Goal: Task Accomplishment & Management: Manage account settings

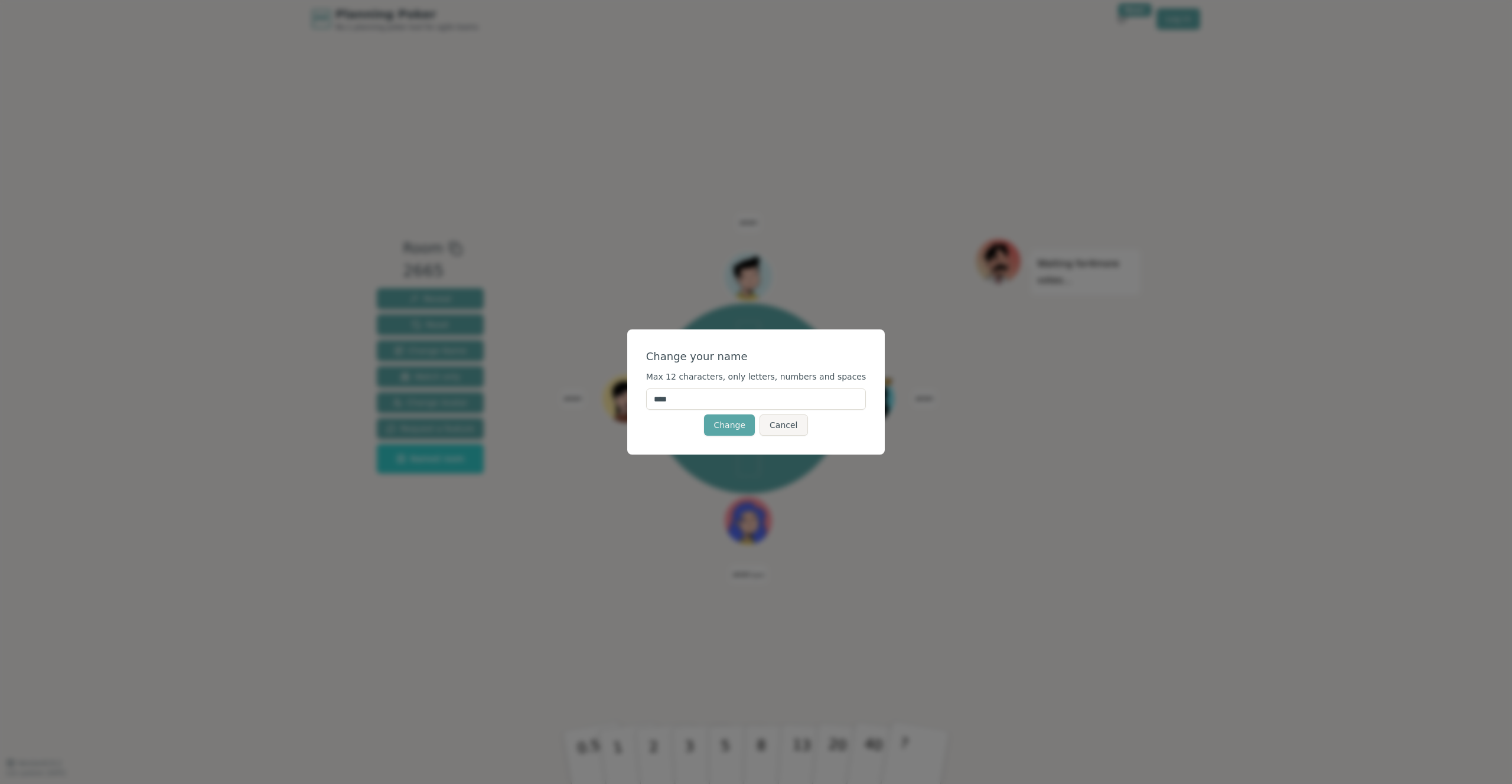
click at [786, 390] on input "****" at bounding box center [756, 399] width 220 height 21
drag, startPoint x: 760, startPoint y: 396, endPoint x: 623, endPoint y: 381, distance: 137.8
click at [625, 381] on div "Change your name Max 12 characters, only letters, numbers and spaces **** Chang…" at bounding box center [756, 392] width 1512 height 784
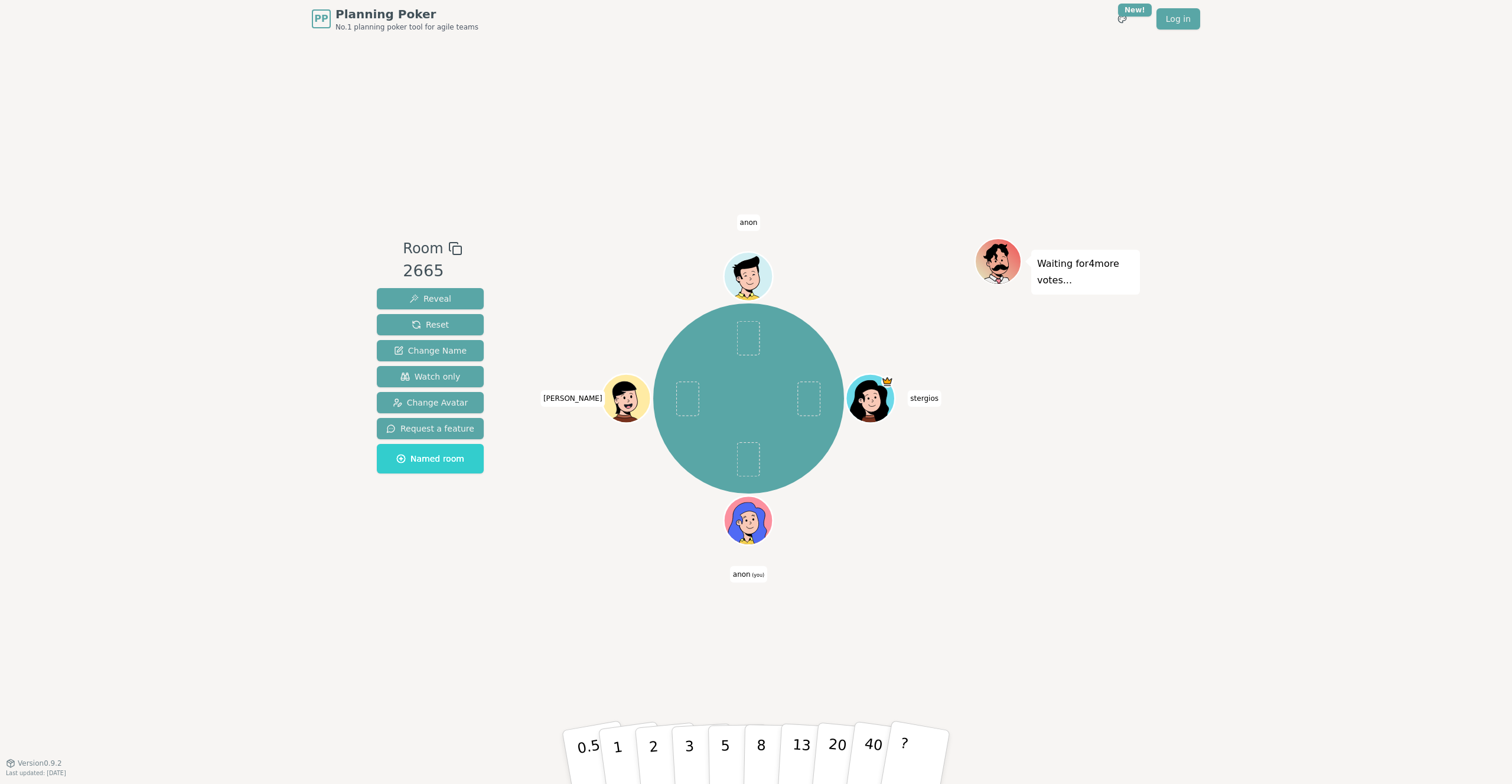
click at [744, 570] on span "anon (you)" at bounding box center [748, 575] width 37 height 17
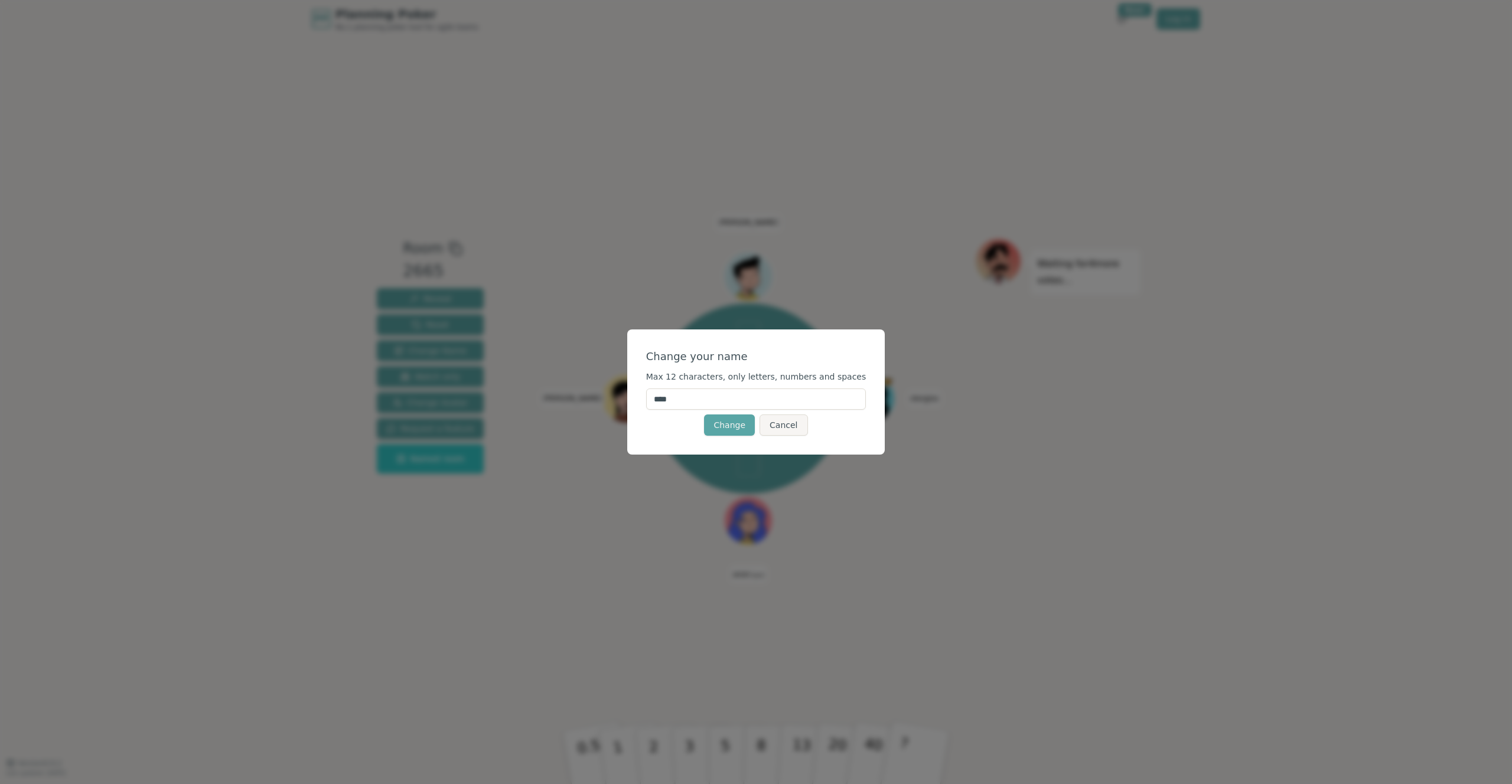
drag, startPoint x: 715, startPoint y: 405, endPoint x: 670, endPoint y: 396, distance: 45.9
click at [715, 405] on input "****" at bounding box center [756, 399] width 220 height 21
drag, startPoint x: 670, startPoint y: 396, endPoint x: 630, endPoint y: 389, distance: 40.6
click at [630, 389] on div "Change your name Max 12 characters, only letters, numbers and spaces **** Chang…" at bounding box center [756, 392] width 1512 height 784
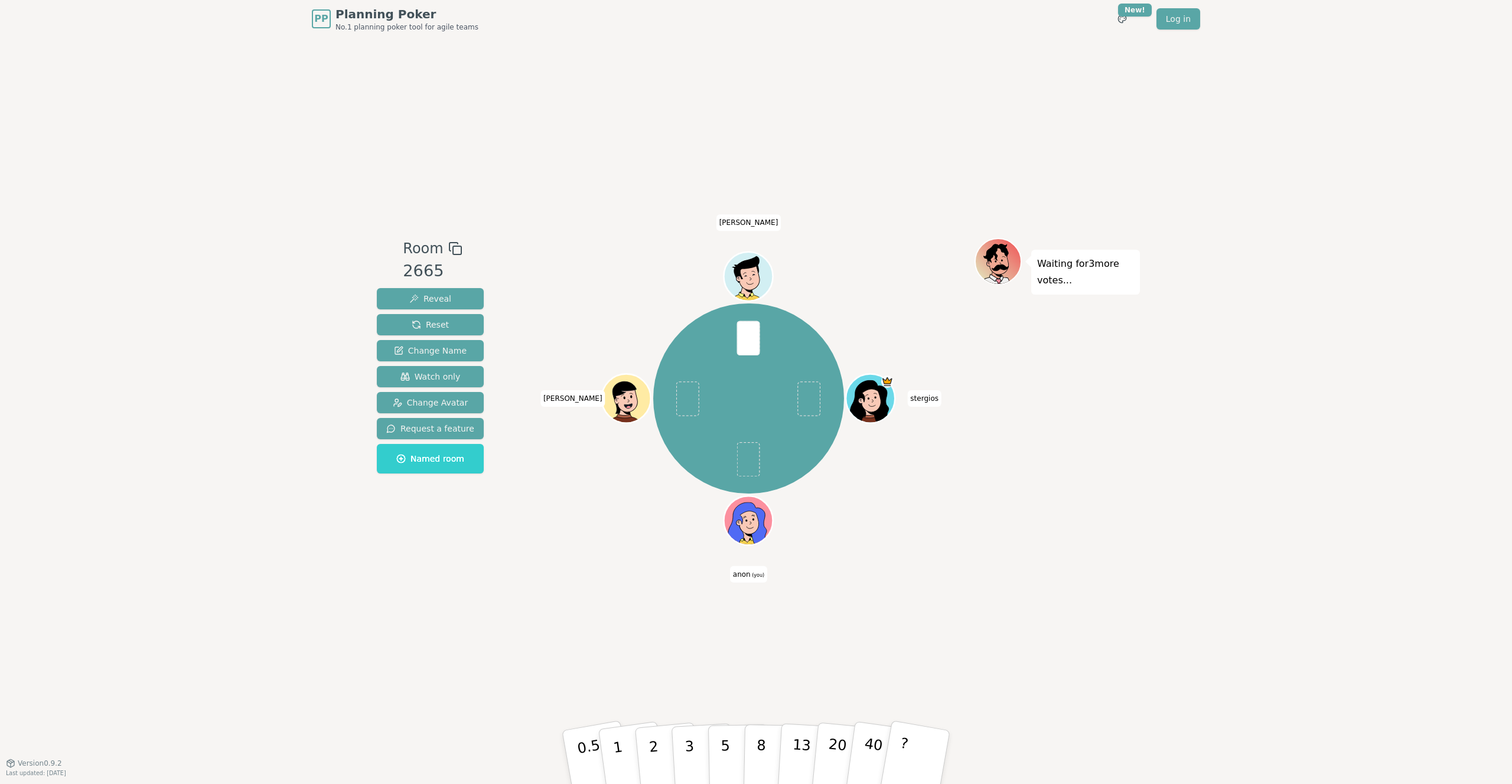
click at [745, 575] on span "anon (you)" at bounding box center [748, 575] width 37 height 17
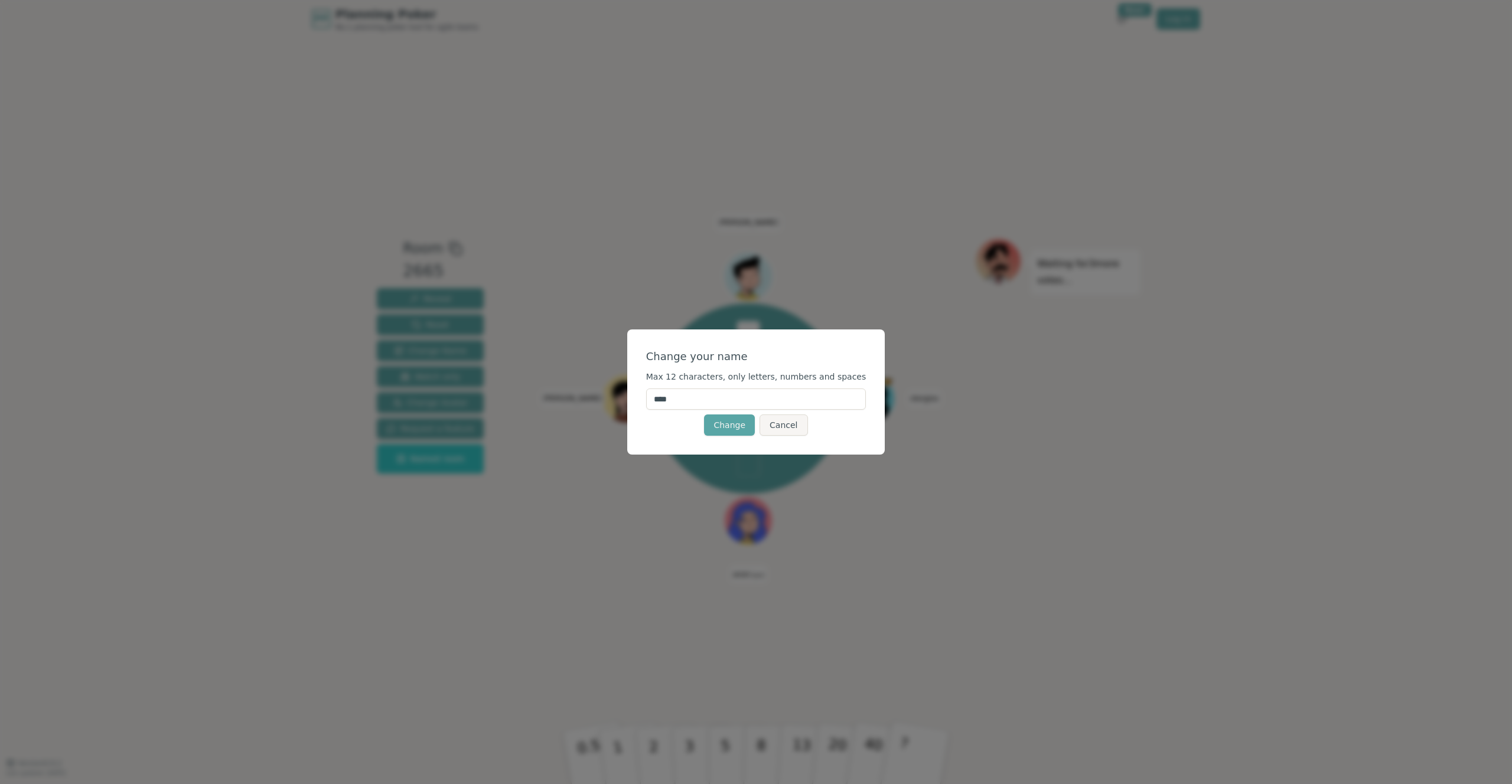
click at [729, 394] on input "****" at bounding box center [756, 399] width 220 height 21
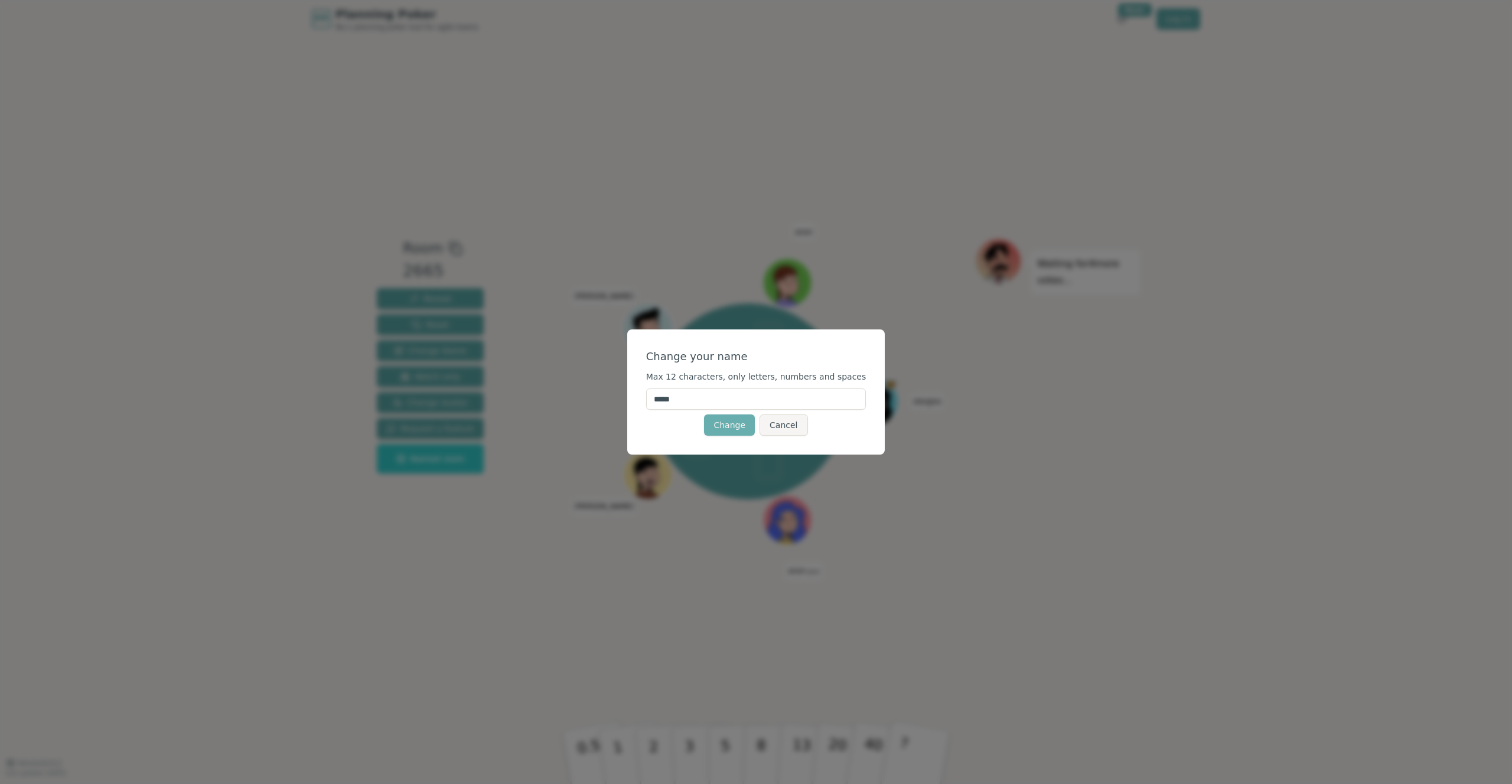
type input "*****"
click at [732, 428] on button "Change" at bounding box center [729, 425] width 51 height 21
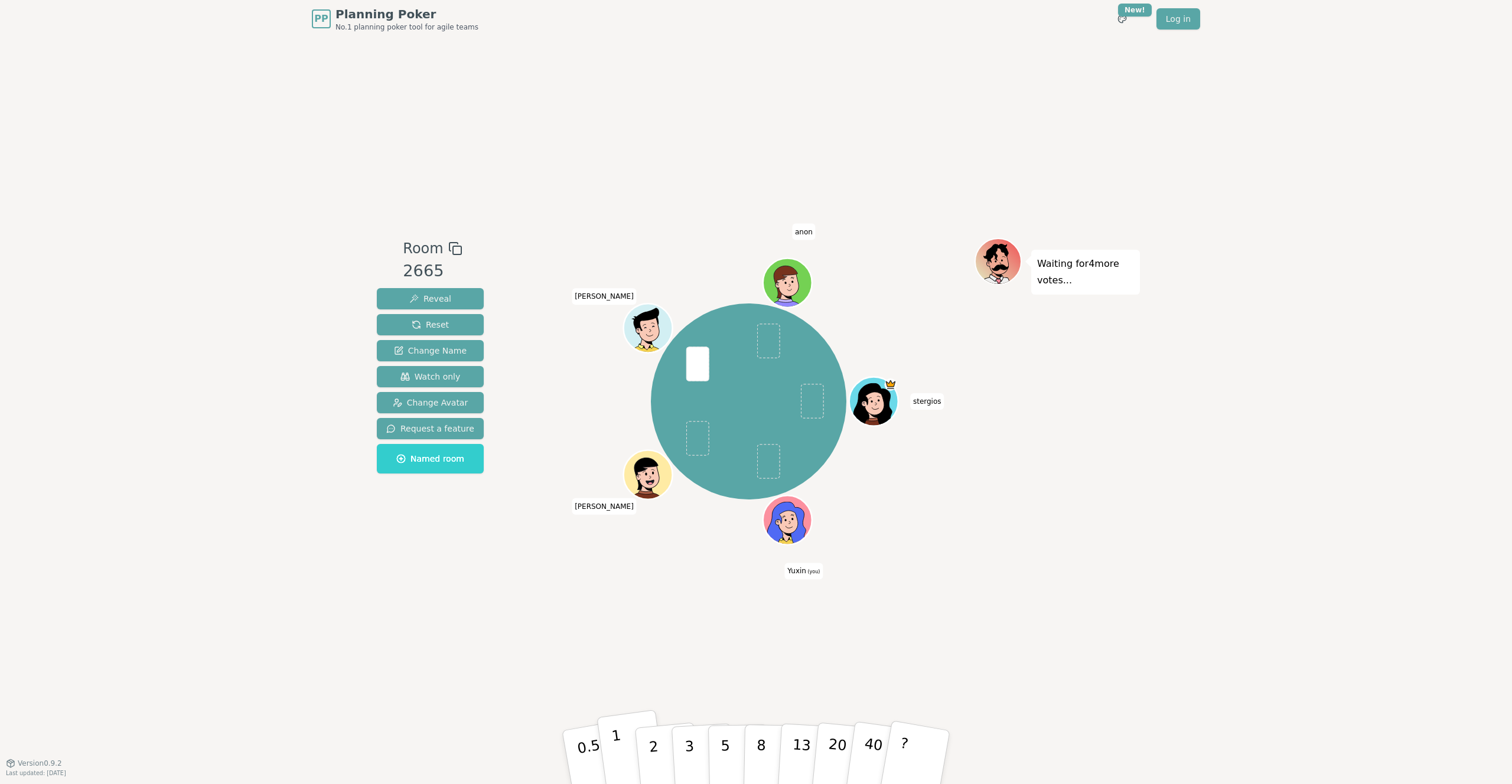
click at [610, 765] on button "1" at bounding box center [632, 758] width 70 height 96
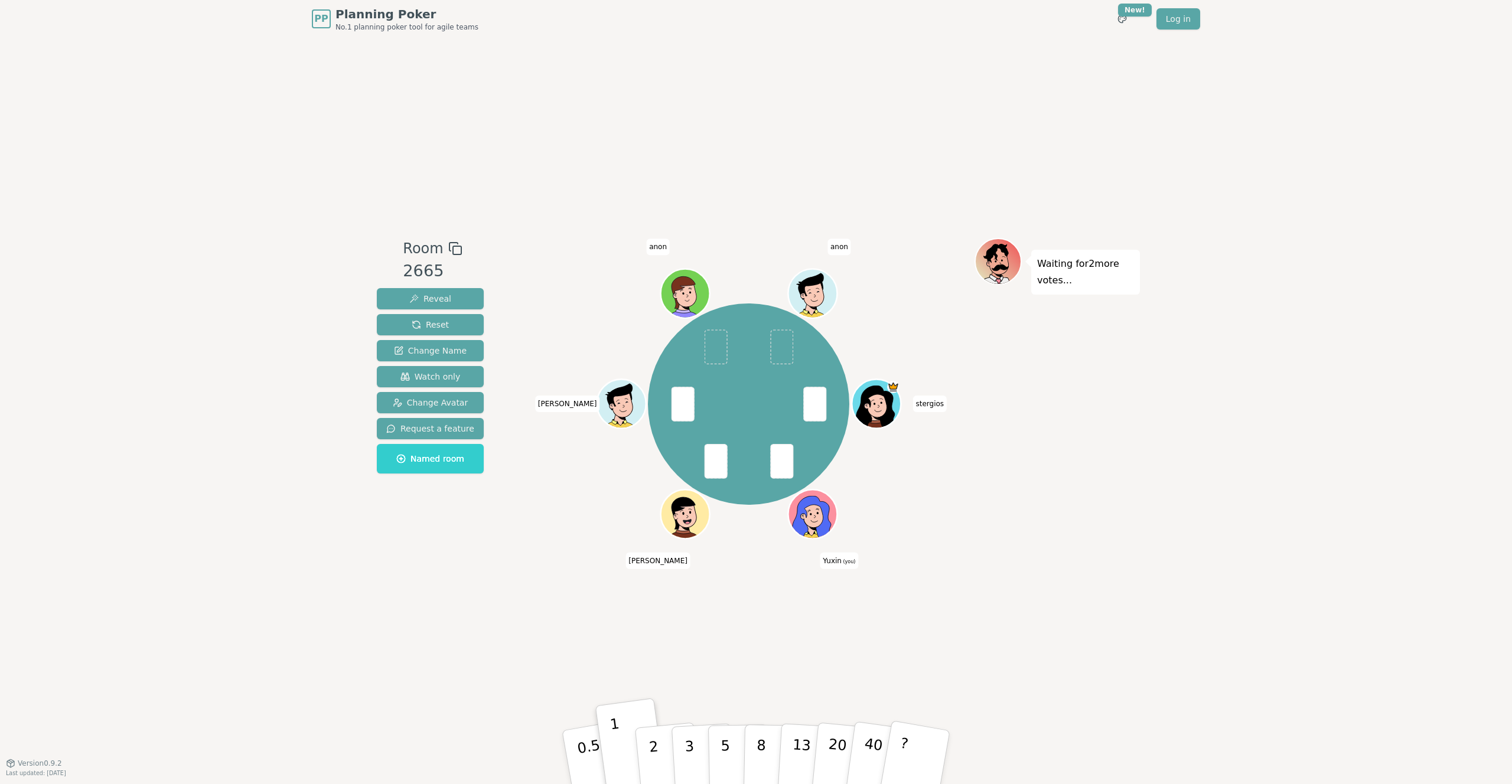
click at [812, 509] on icon at bounding box center [814, 511] width 38 height 5
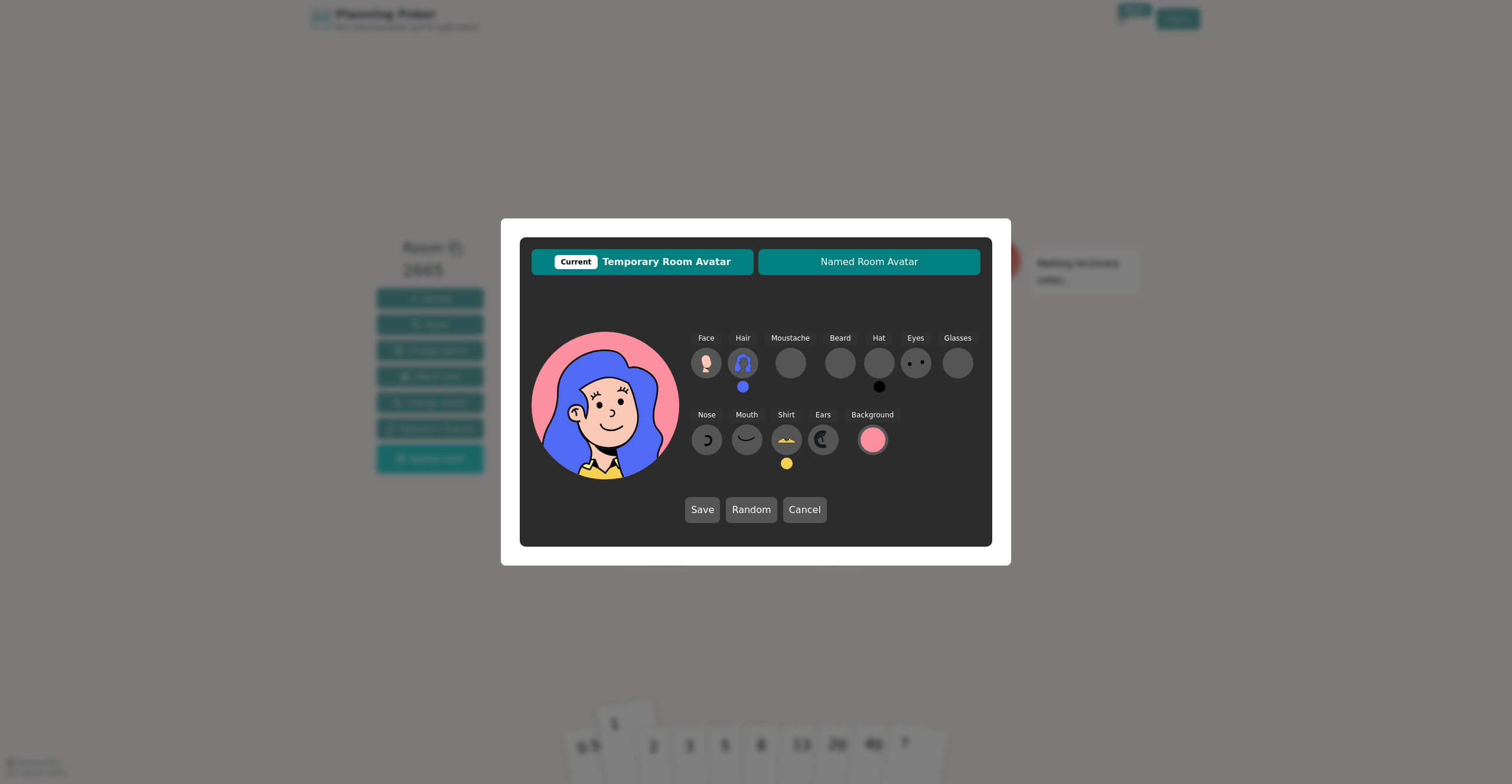
click at [847, 255] on span "Named Room Avatar" at bounding box center [869, 262] width 210 height 14
click at [720, 255] on span "Current Temporary Room Avatar" at bounding box center [642, 262] width 210 height 14
click at [713, 369] on icon at bounding box center [707, 363] width 19 height 19
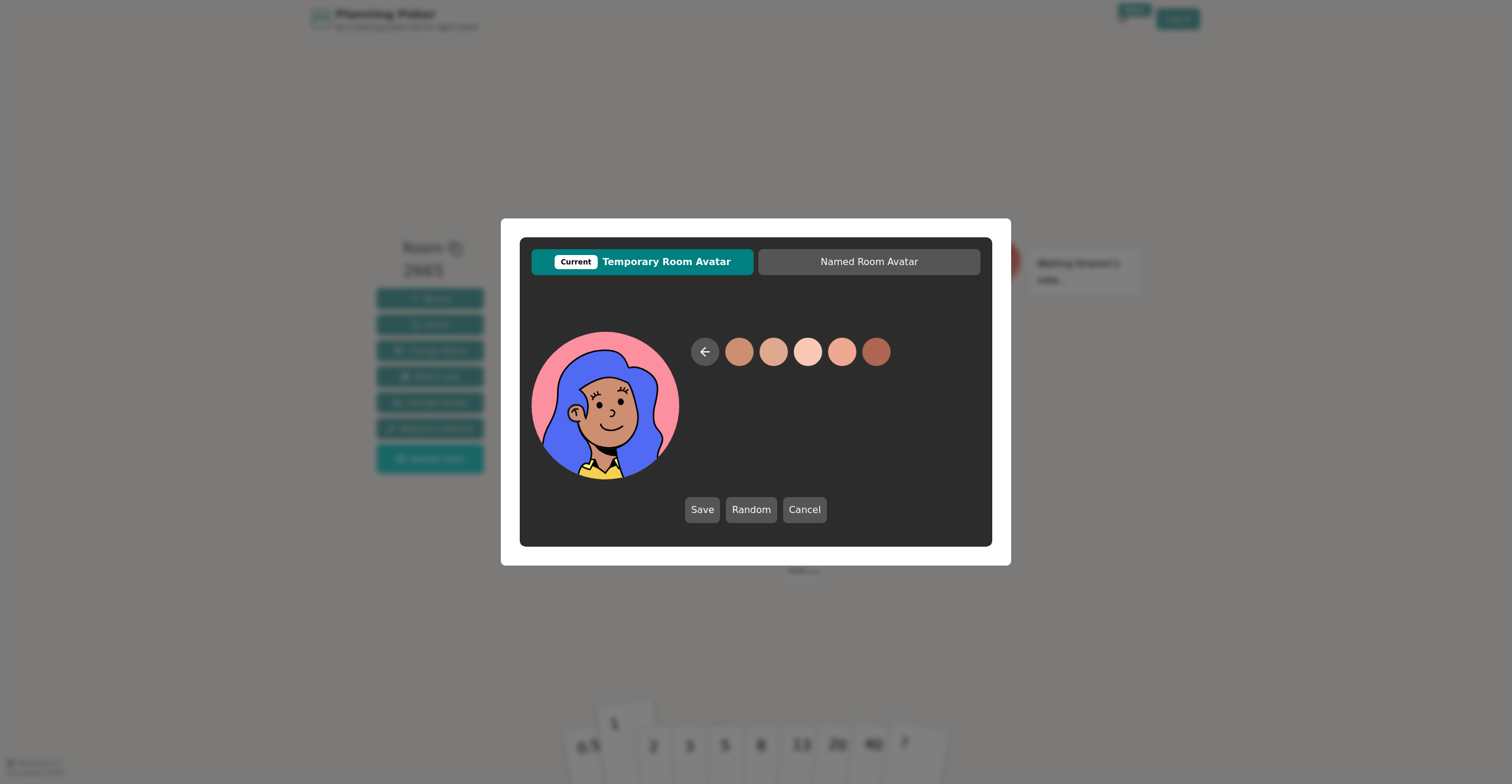
click at [742, 349] on button at bounding box center [740, 351] width 29 height 29
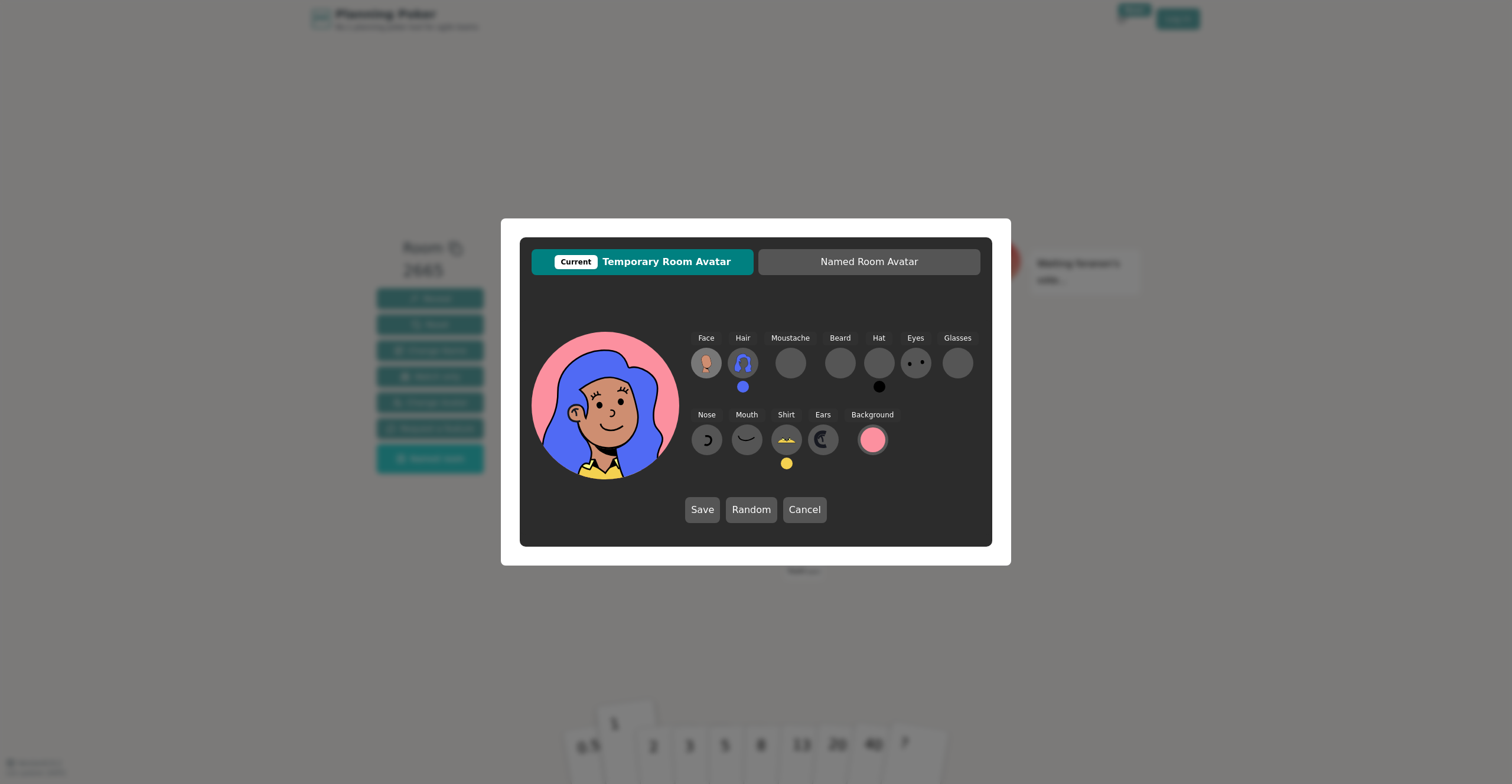
click at [712, 363] on icon at bounding box center [707, 363] width 19 height 19
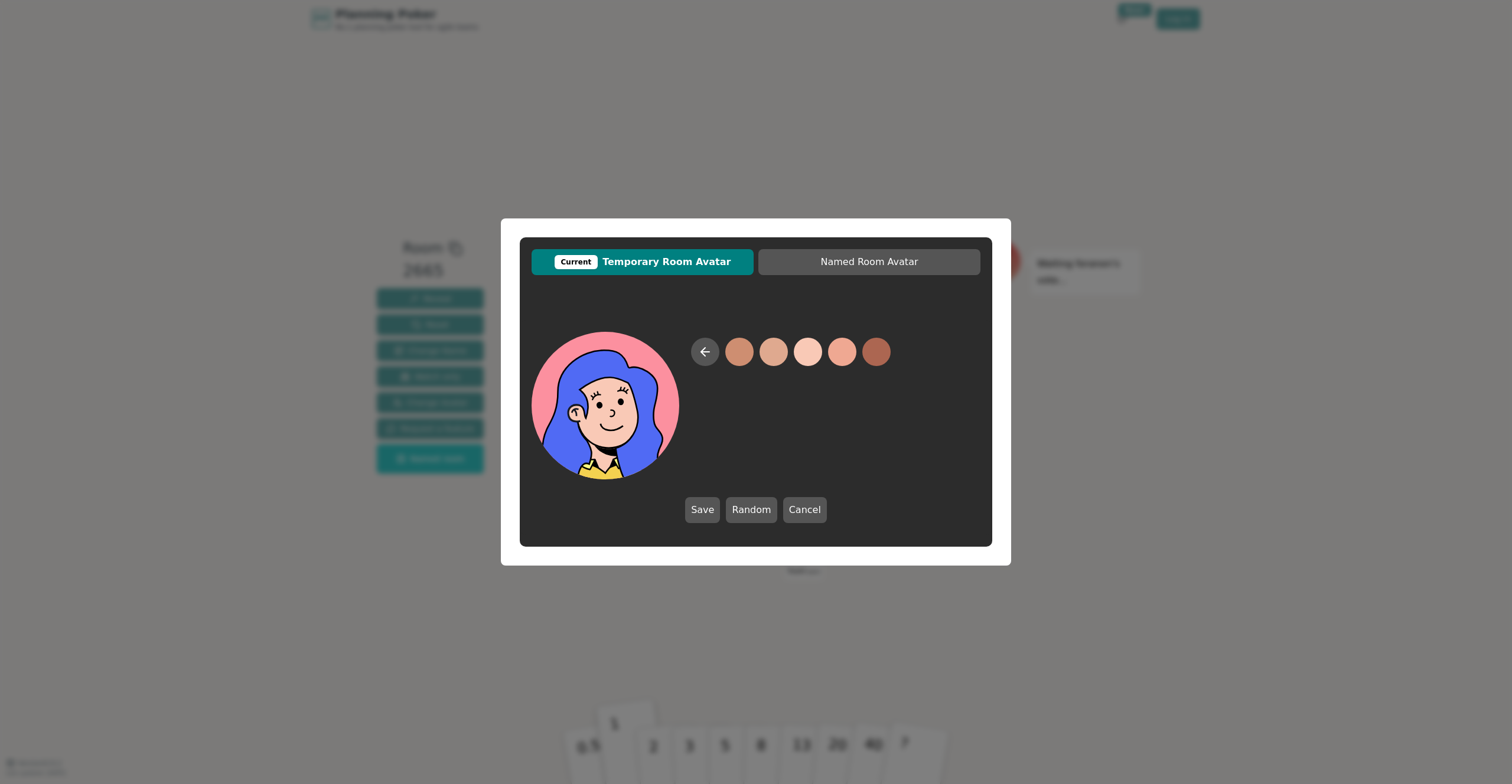
click at [809, 347] on button at bounding box center [808, 351] width 29 height 29
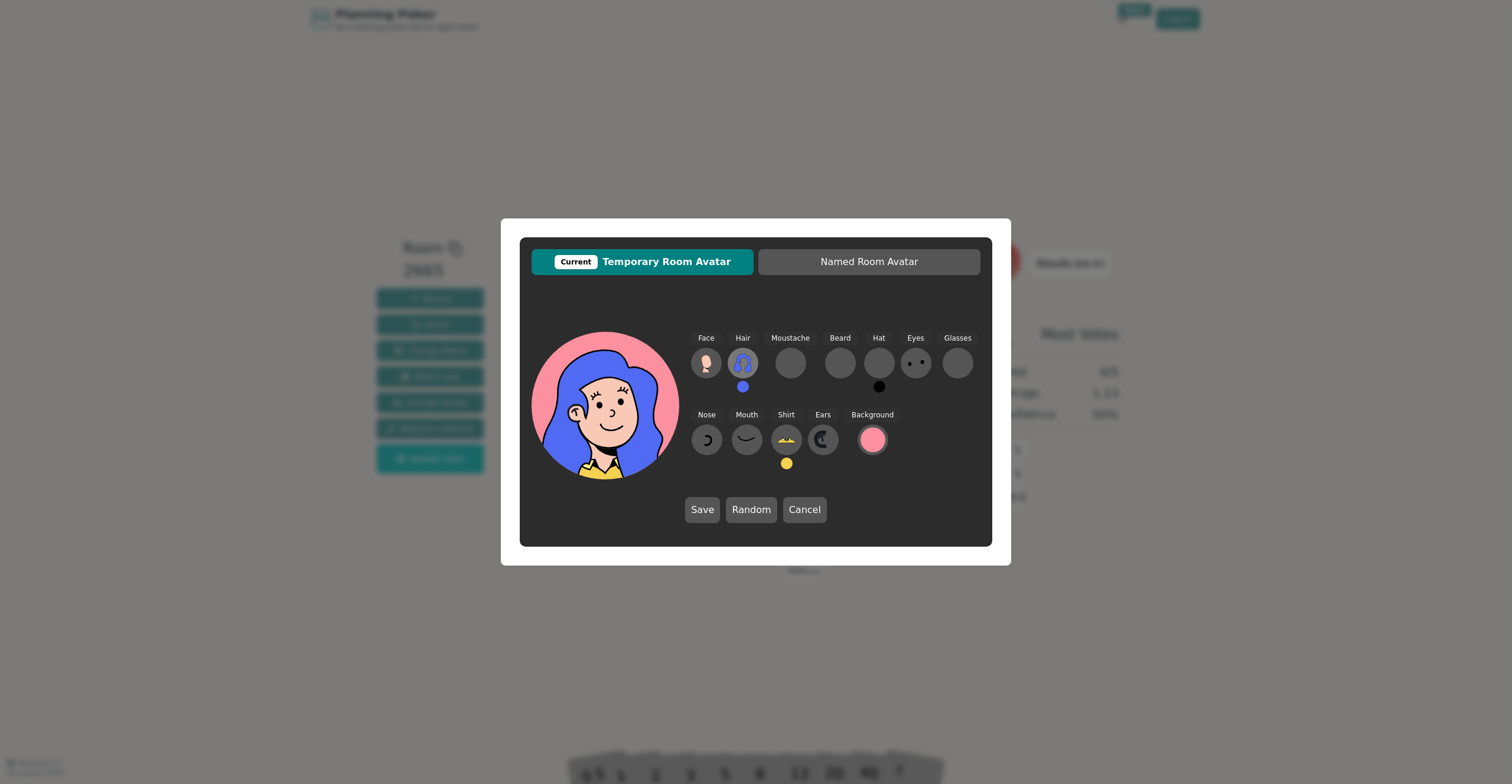
click at [745, 362] on icon at bounding box center [743, 363] width 19 height 19
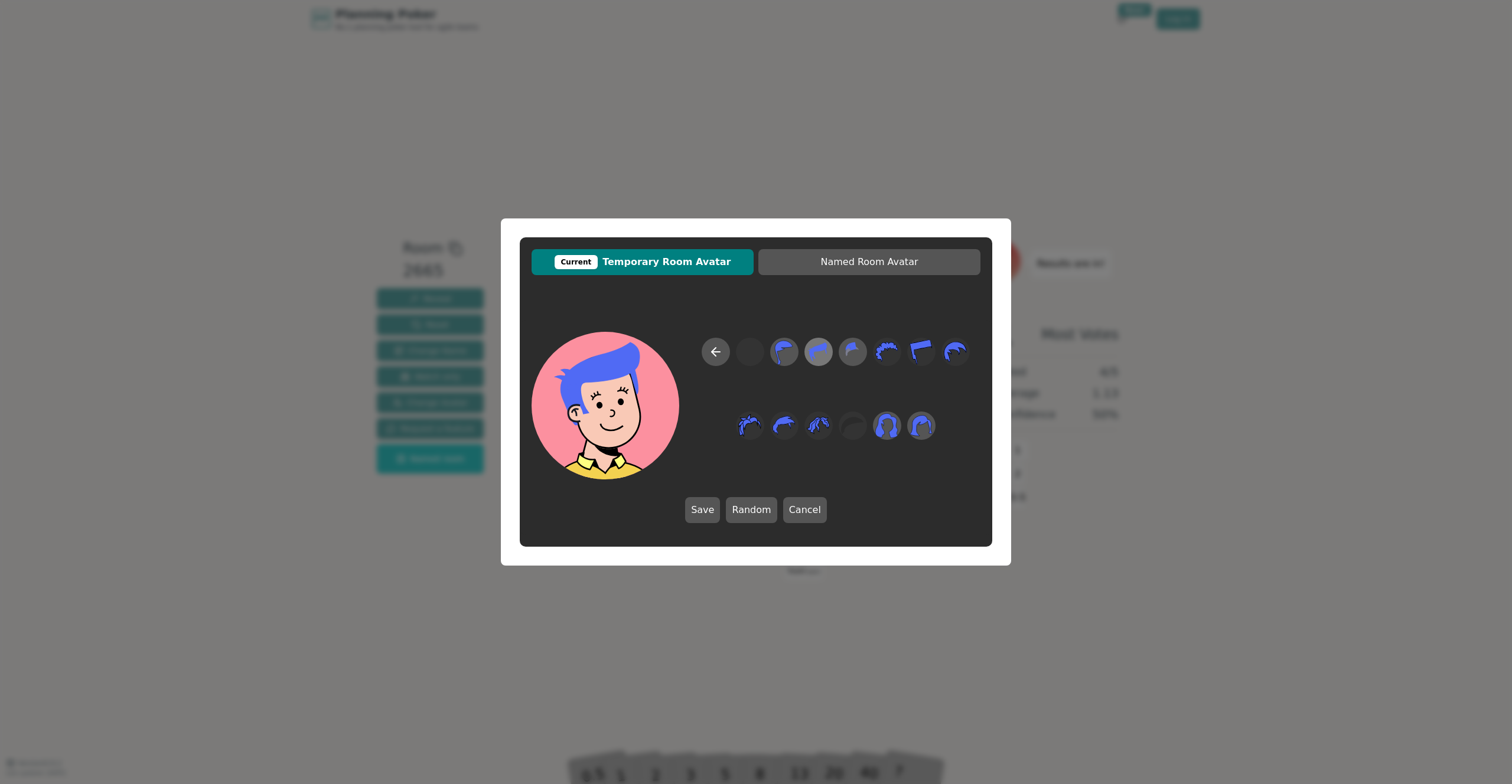
click at [815, 352] on icon at bounding box center [818, 352] width 23 height 26
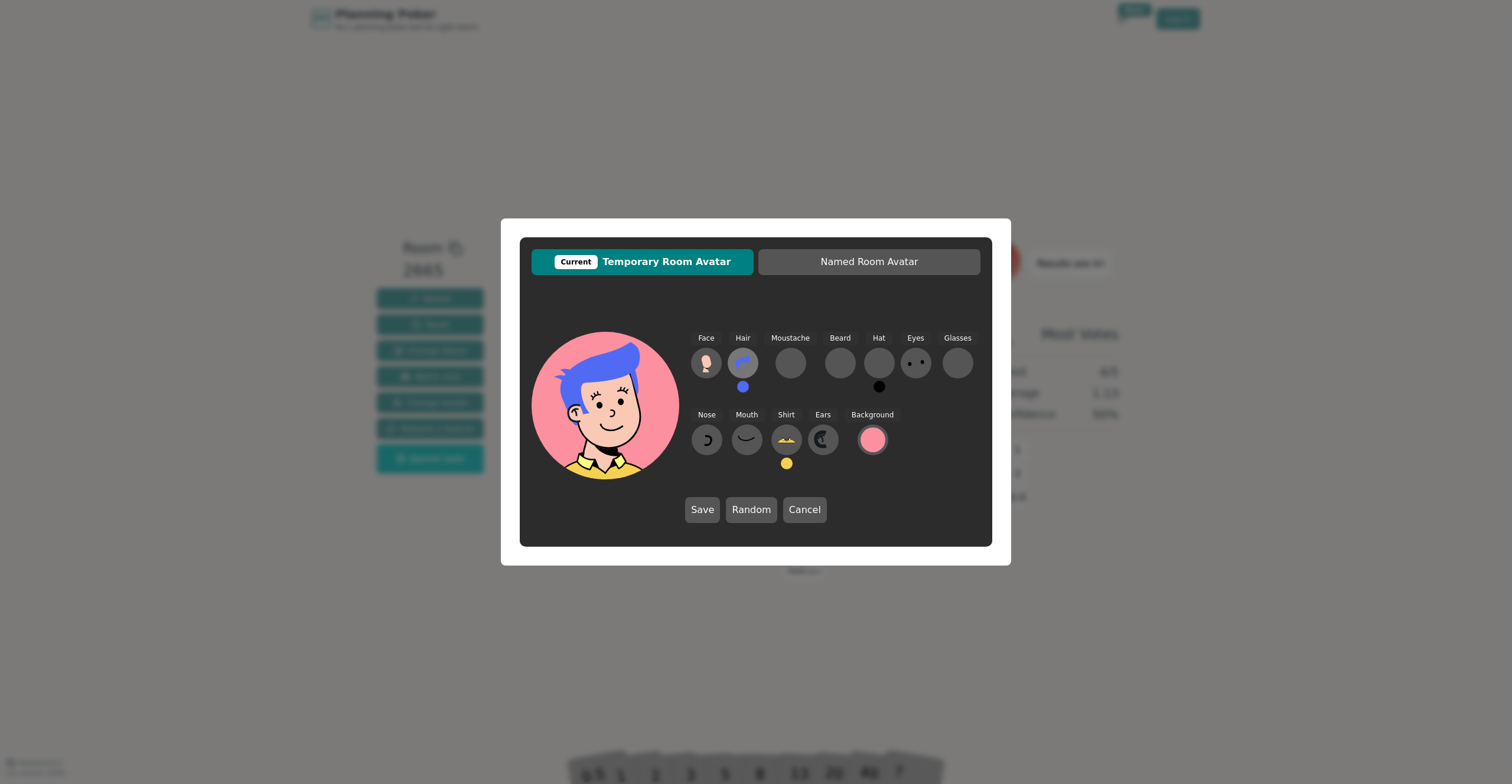
click at [740, 354] on icon at bounding box center [743, 363] width 19 height 19
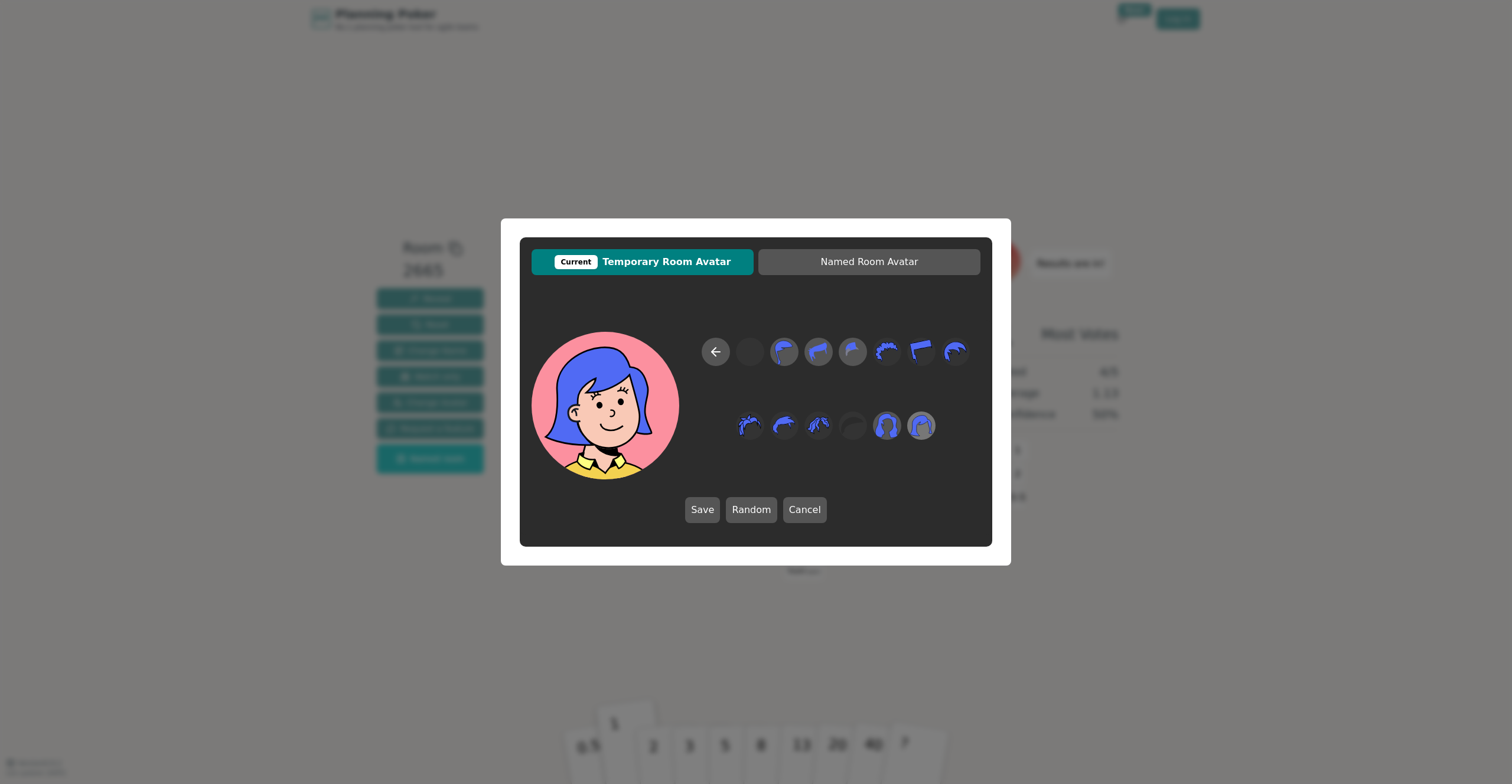
click at [930, 431] on icon at bounding box center [920, 426] width 23 height 26
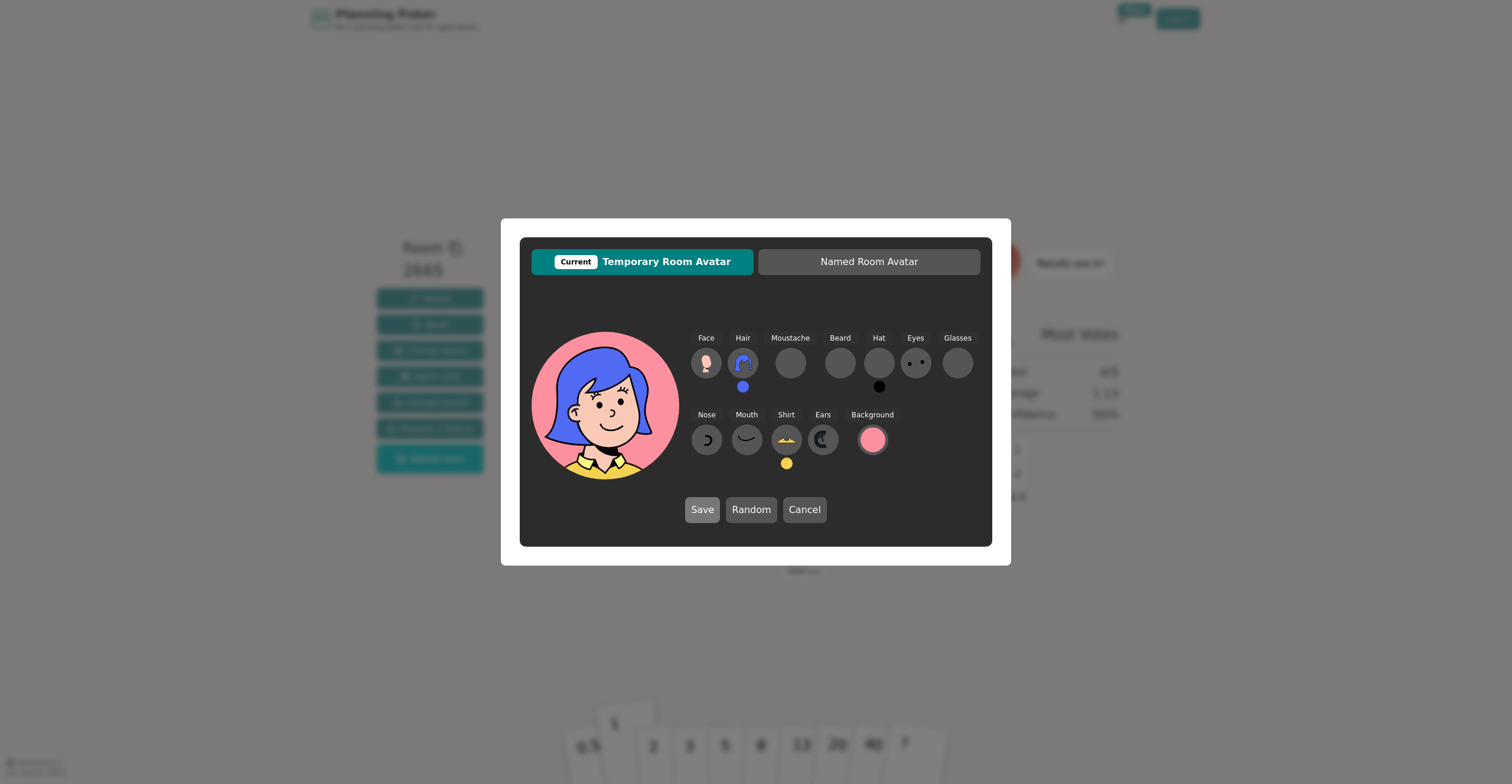
click at [704, 509] on button "Save" at bounding box center [703, 509] width 35 height 26
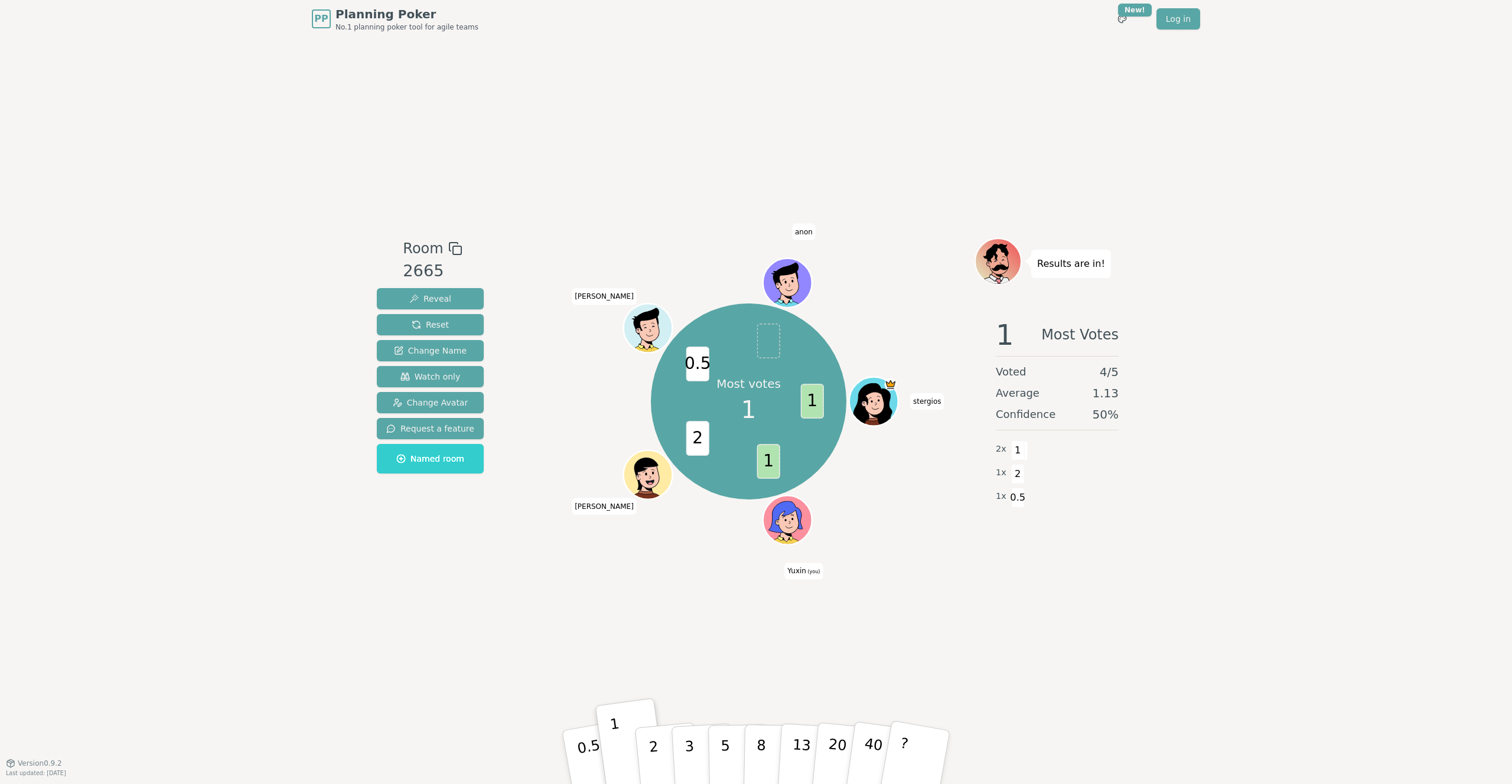
click at [790, 518] on icon at bounding box center [789, 519] width 48 height 5
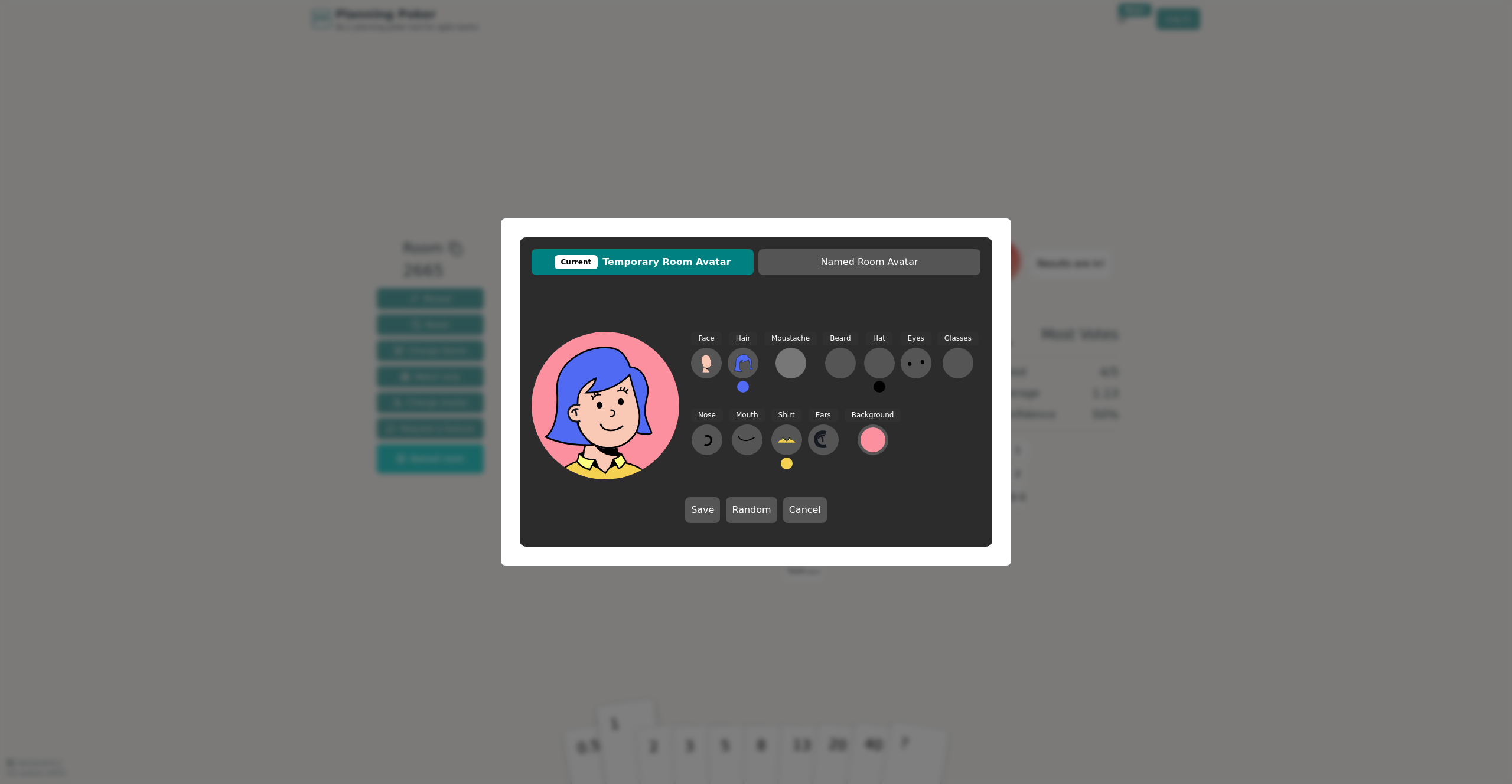
click at [792, 369] on div at bounding box center [791, 363] width 19 height 19
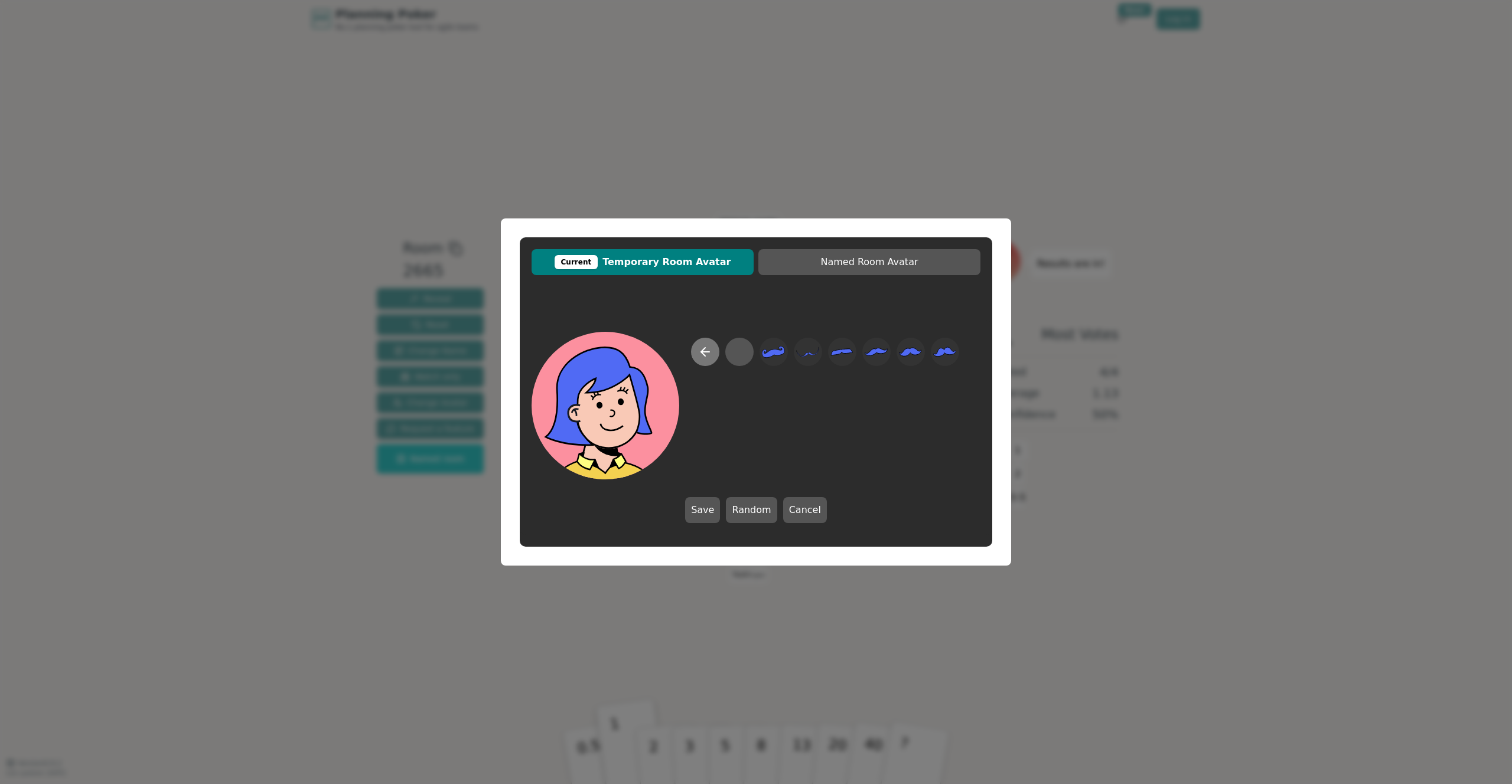
click at [708, 350] on icon at bounding box center [705, 351] width 14 height 14
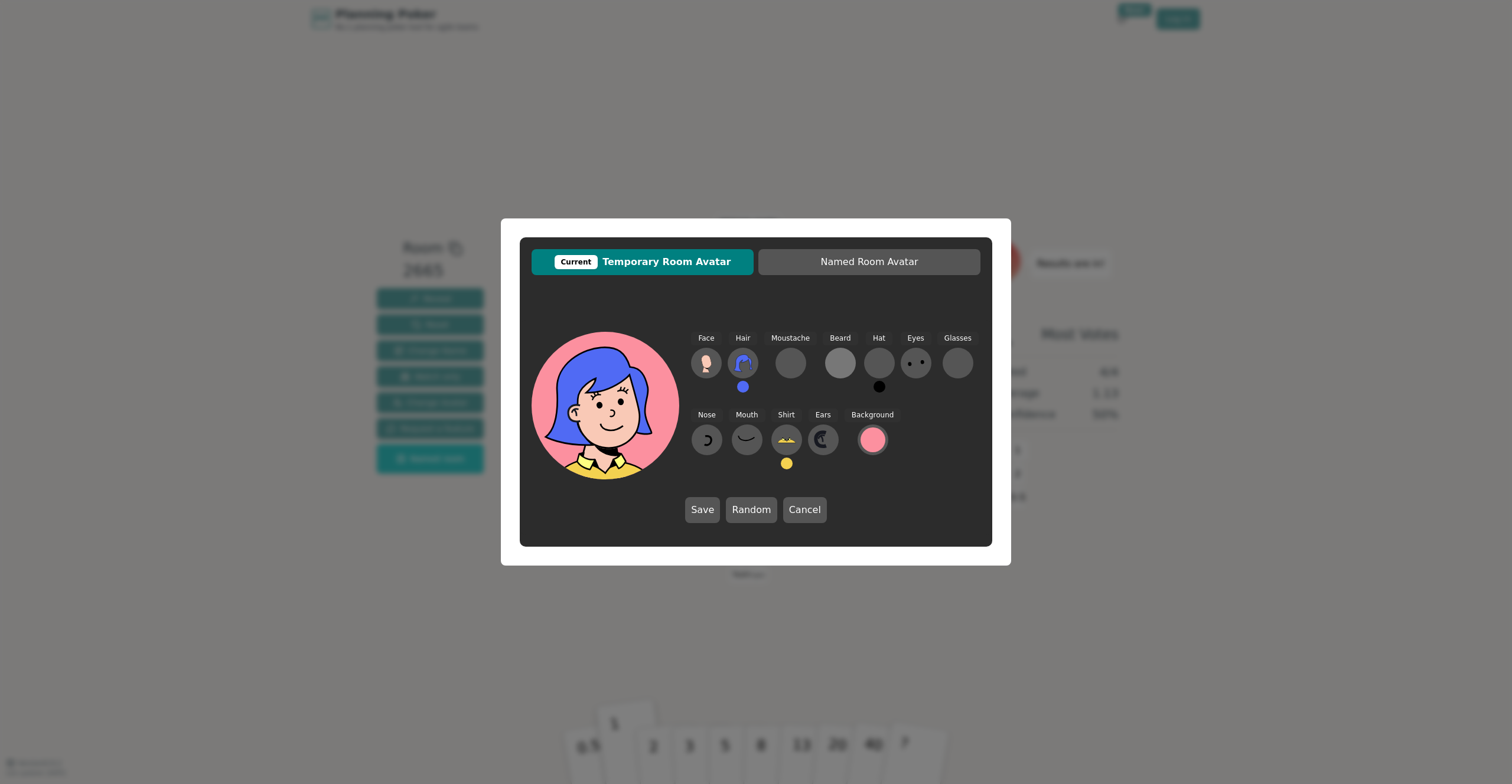
click at [842, 367] on div at bounding box center [841, 363] width 19 height 19
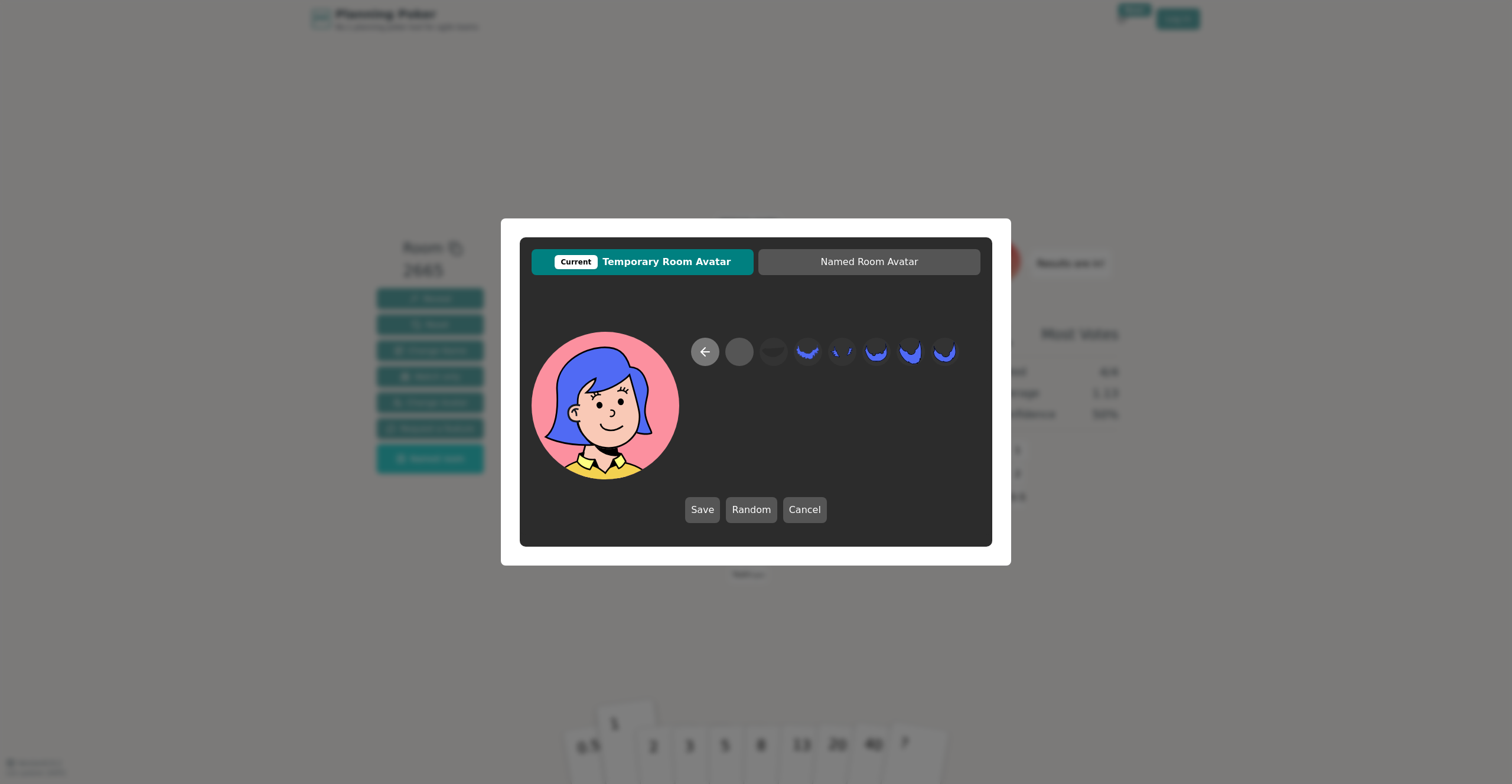
click at [713, 351] on button at bounding box center [705, 351] width 29 height 29
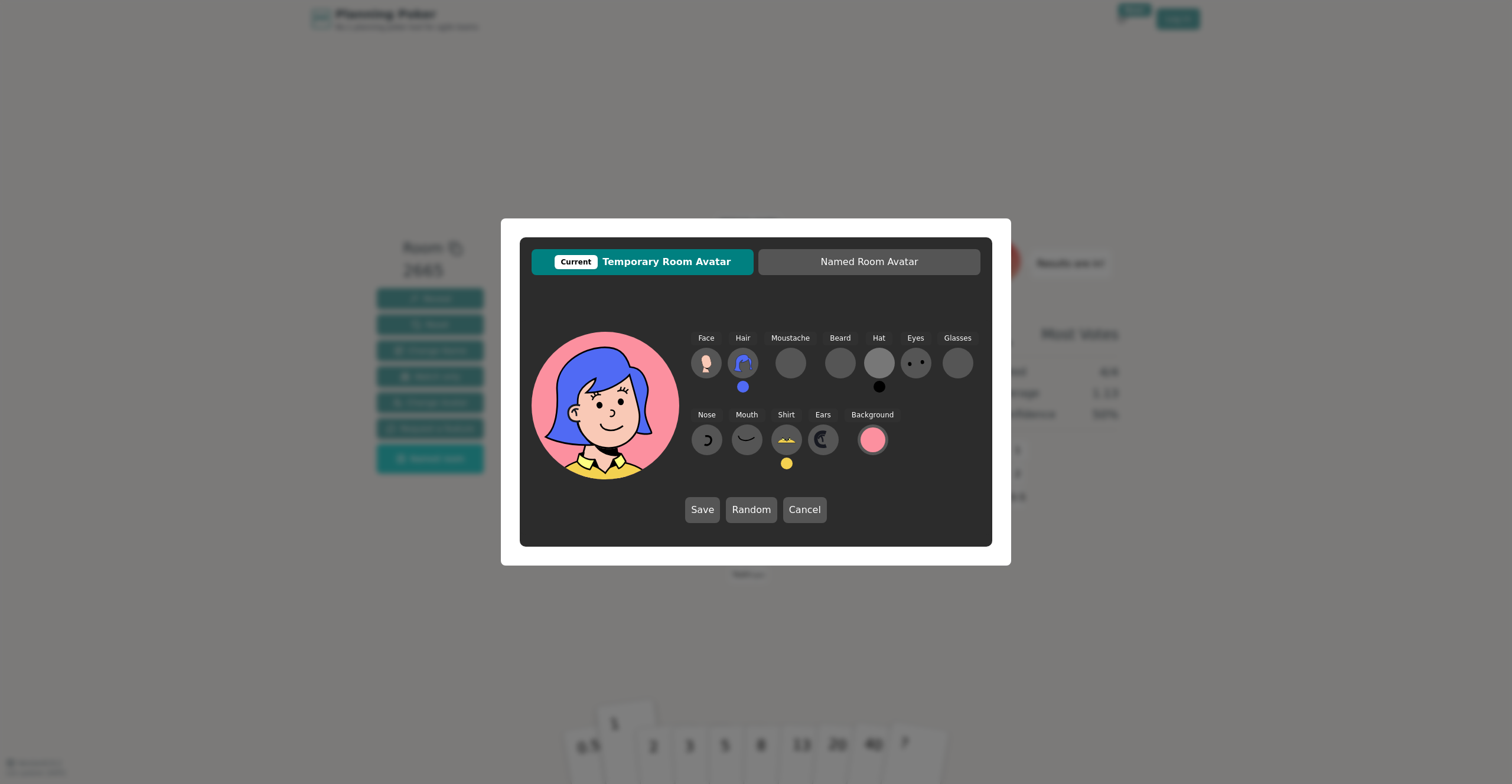
click at [876, 359] on div at bounding box center [879, 363] width 19 height 19
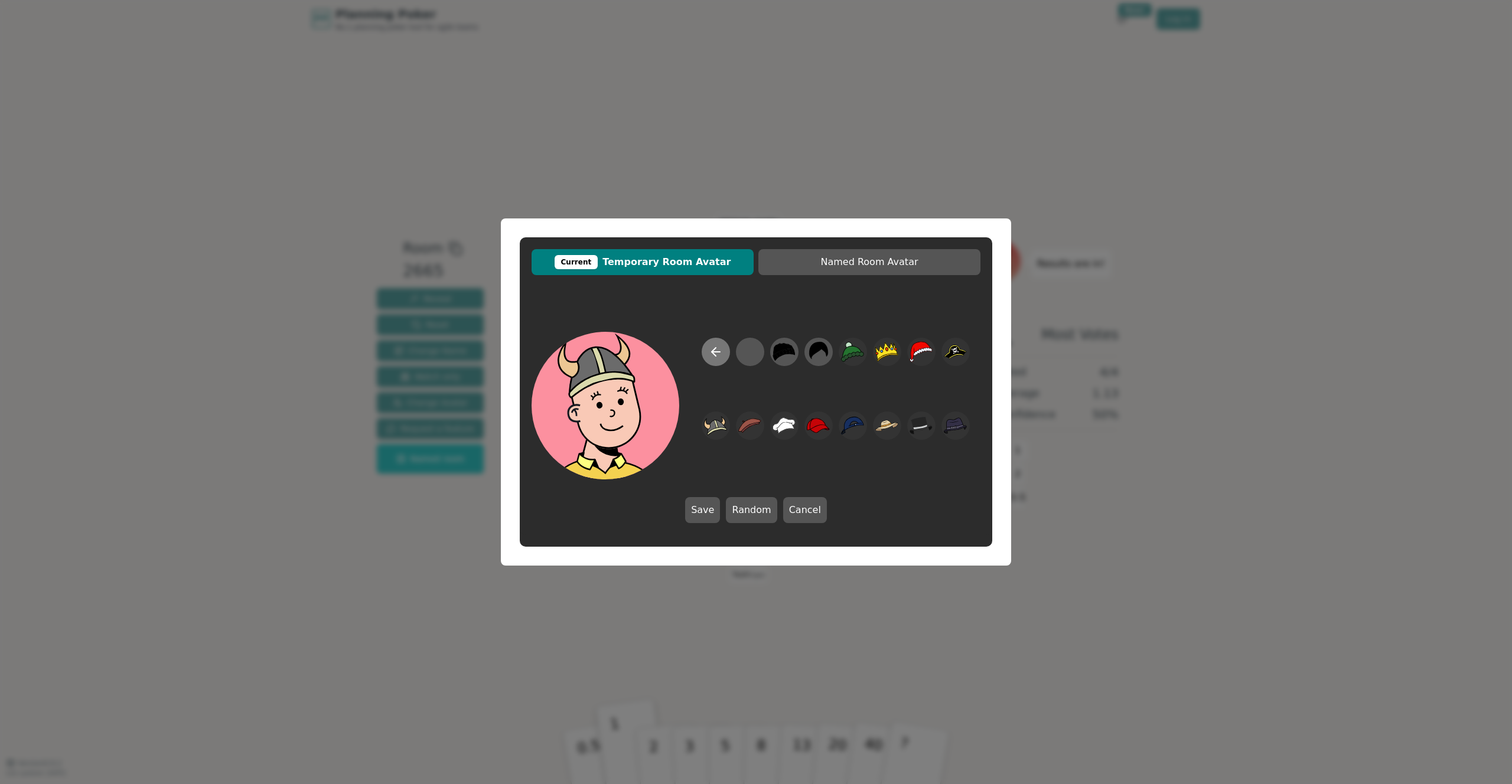
click at [722, 351] on icon at bounding box center [715, 351] width 14 height 14
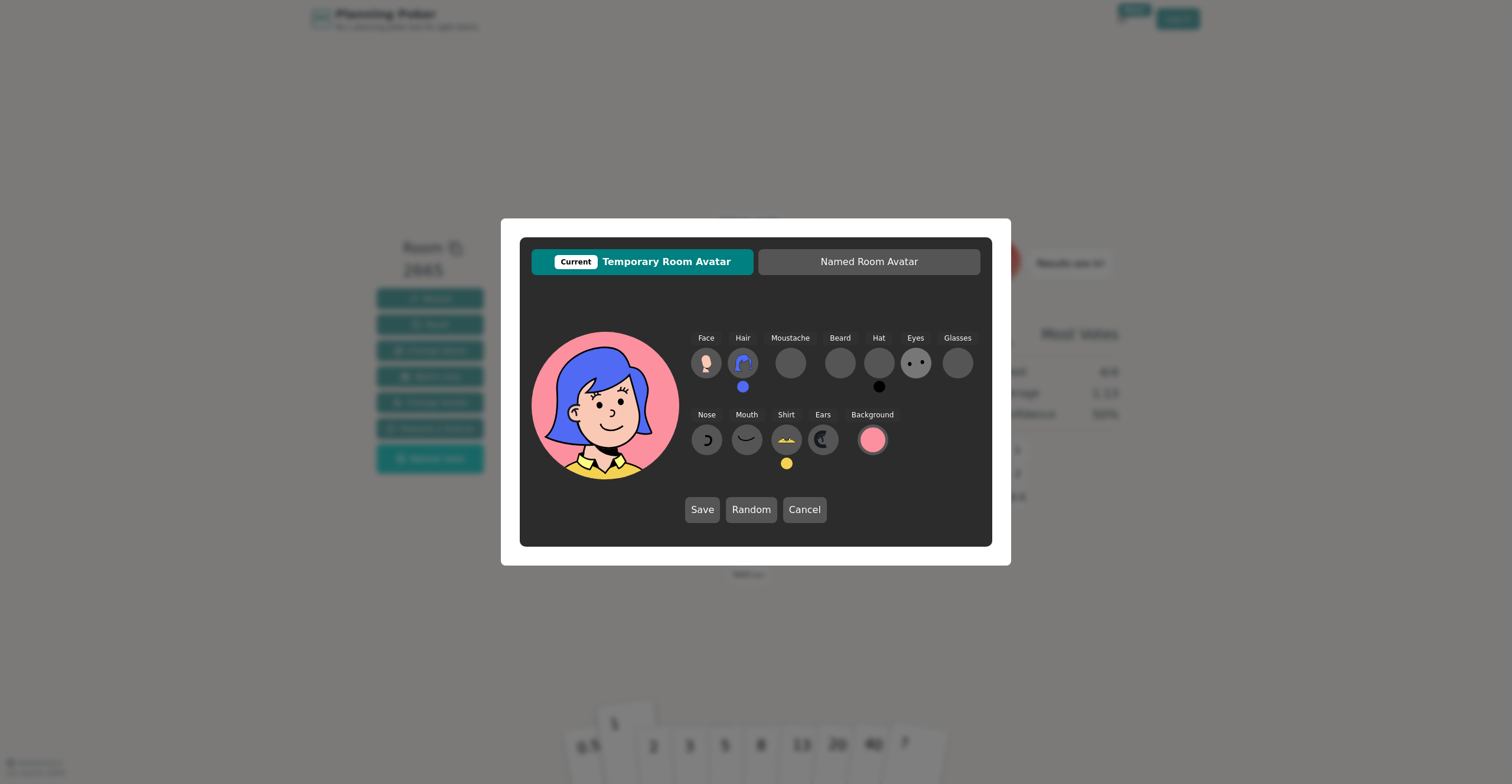
click at [910, 355] on icon at bounding box center [916, 363] width 19 height 19
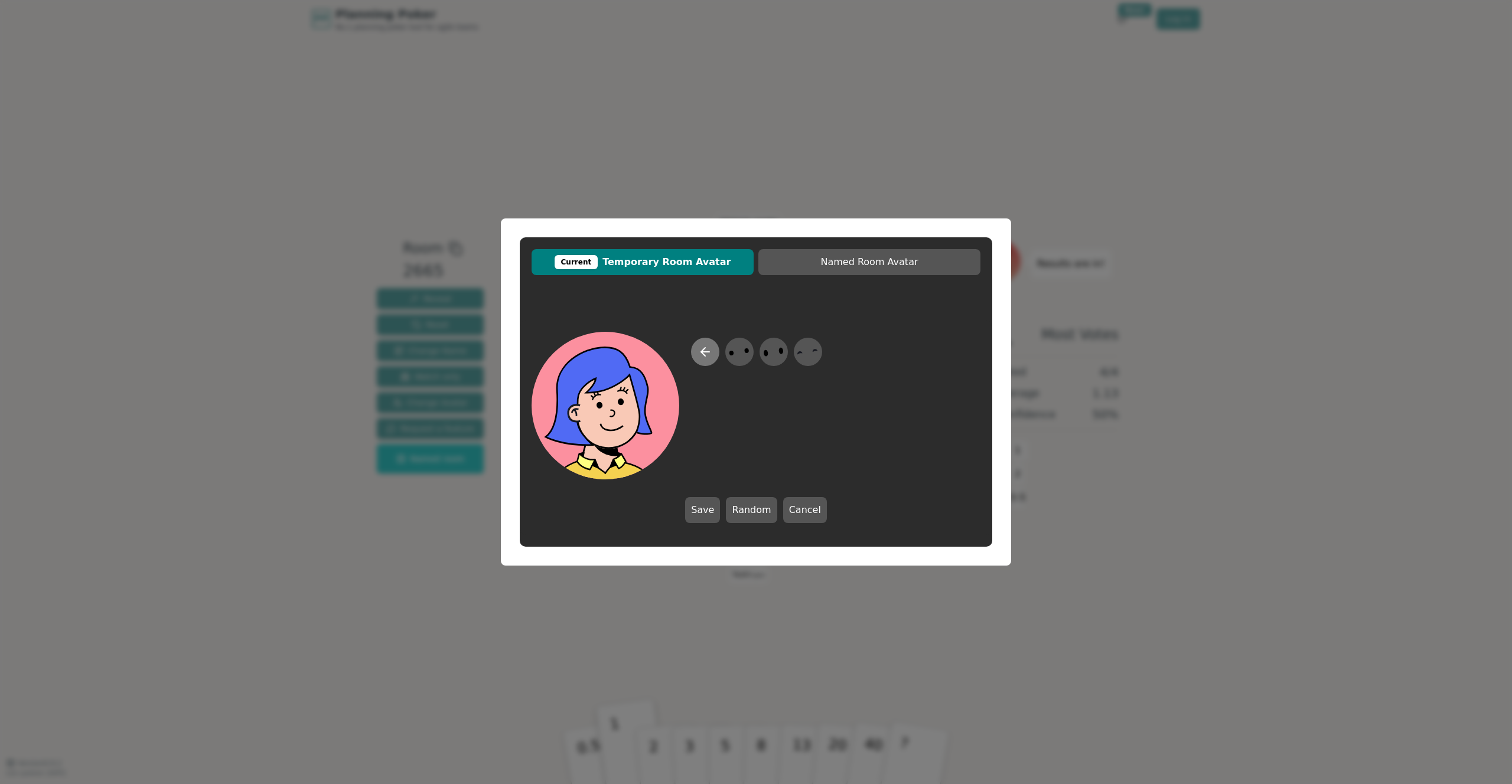
click at [709, 347] on icon at bounding box center [705, 351] width 14 height 14
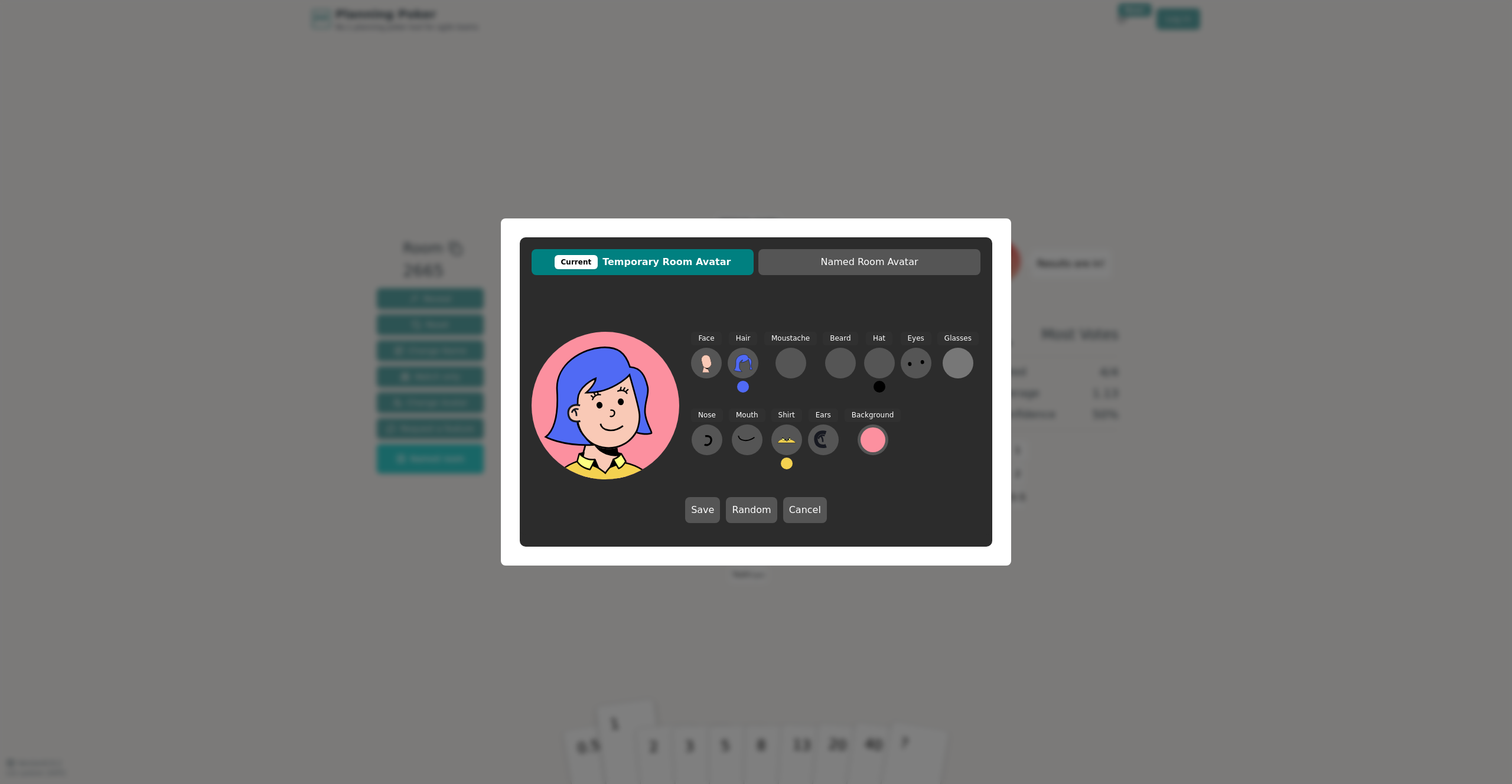
click at [952, 356] on div at bounding box center [958, 363] width 19 height 19
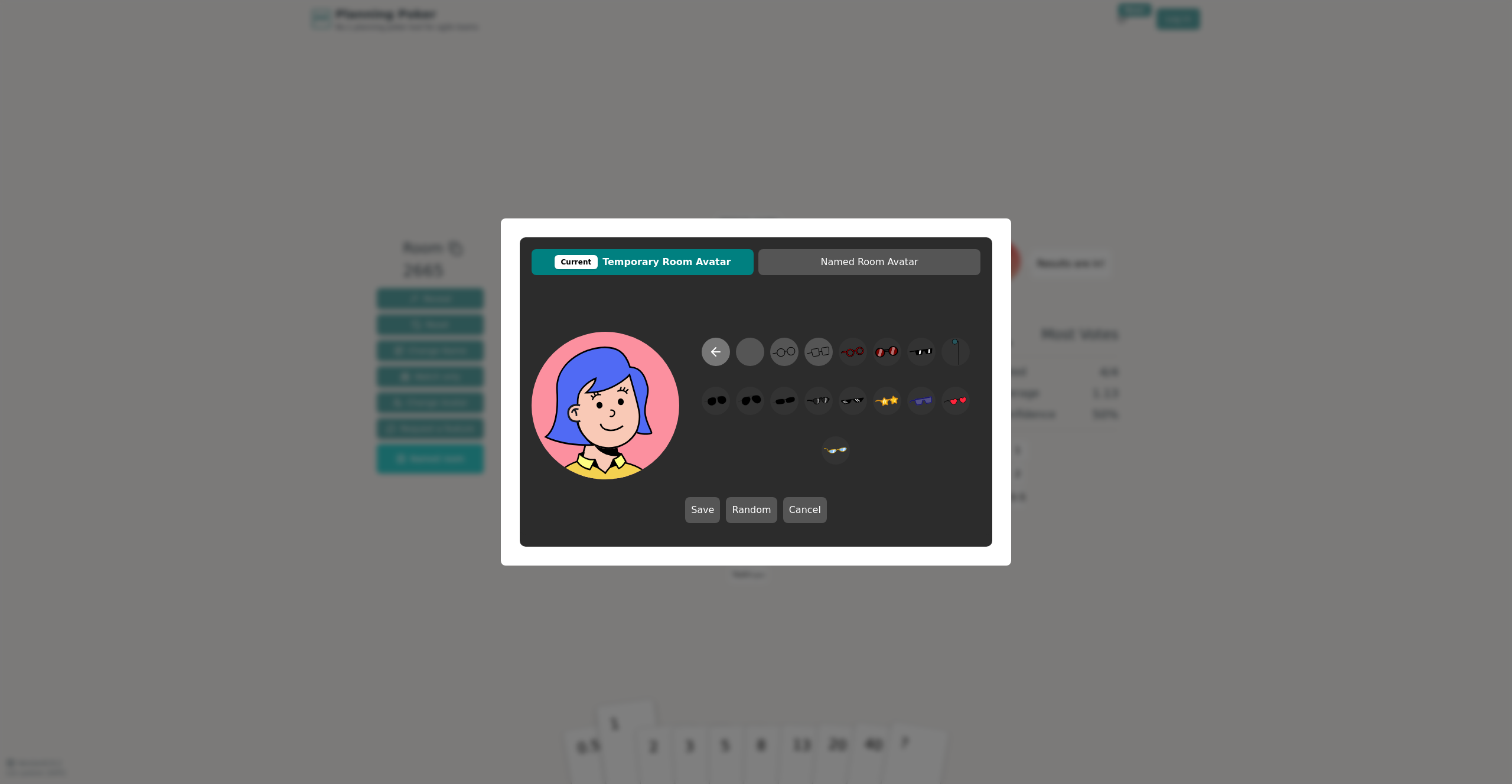
click at [715, 359] on icon at bounding box center [715, 351] width 14 height 14
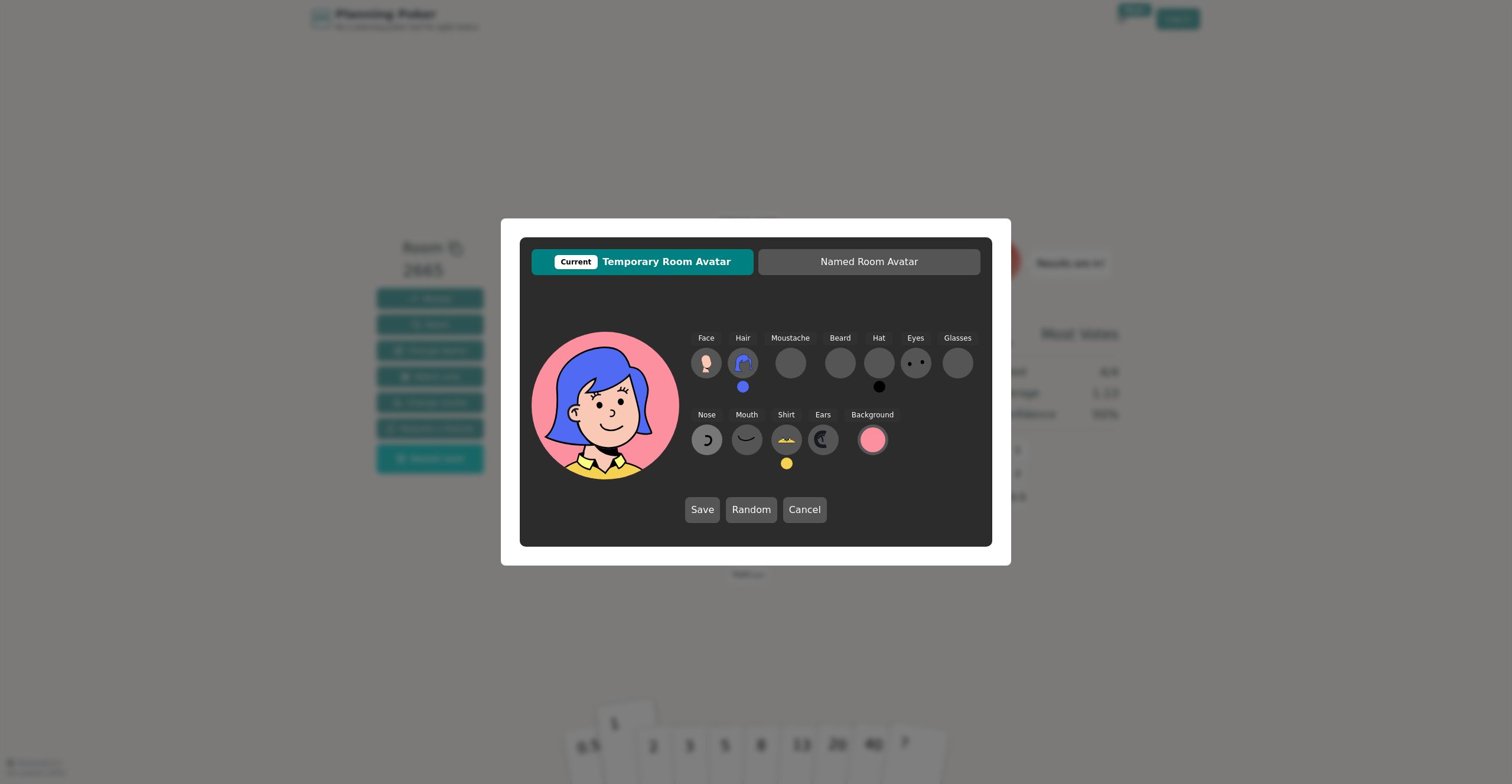
click at [714, 433] on icon at bounding box center [707, 440] width 19 height 19
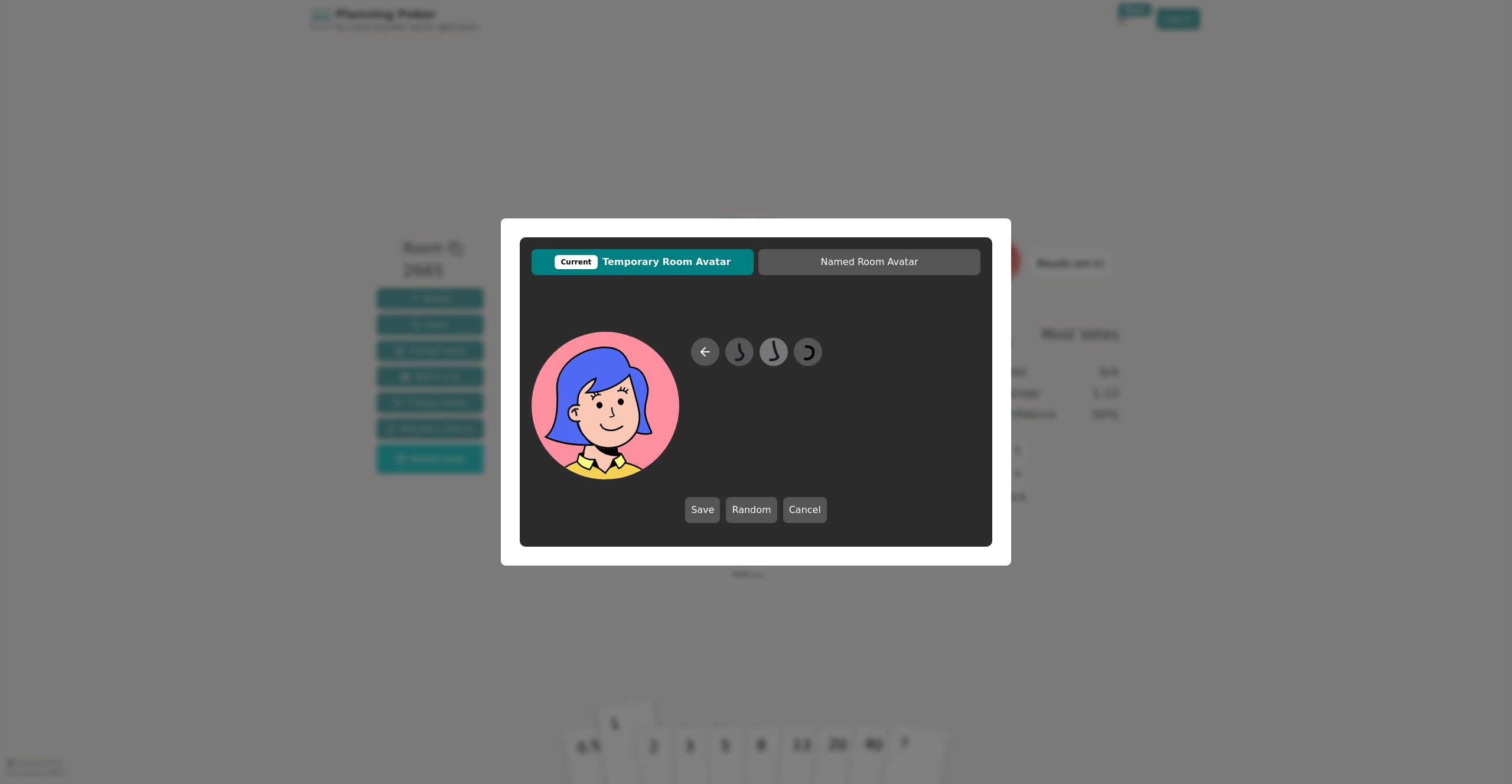
click at [772, 354] on icon at bounding box center [773, 352] width 23 height 26
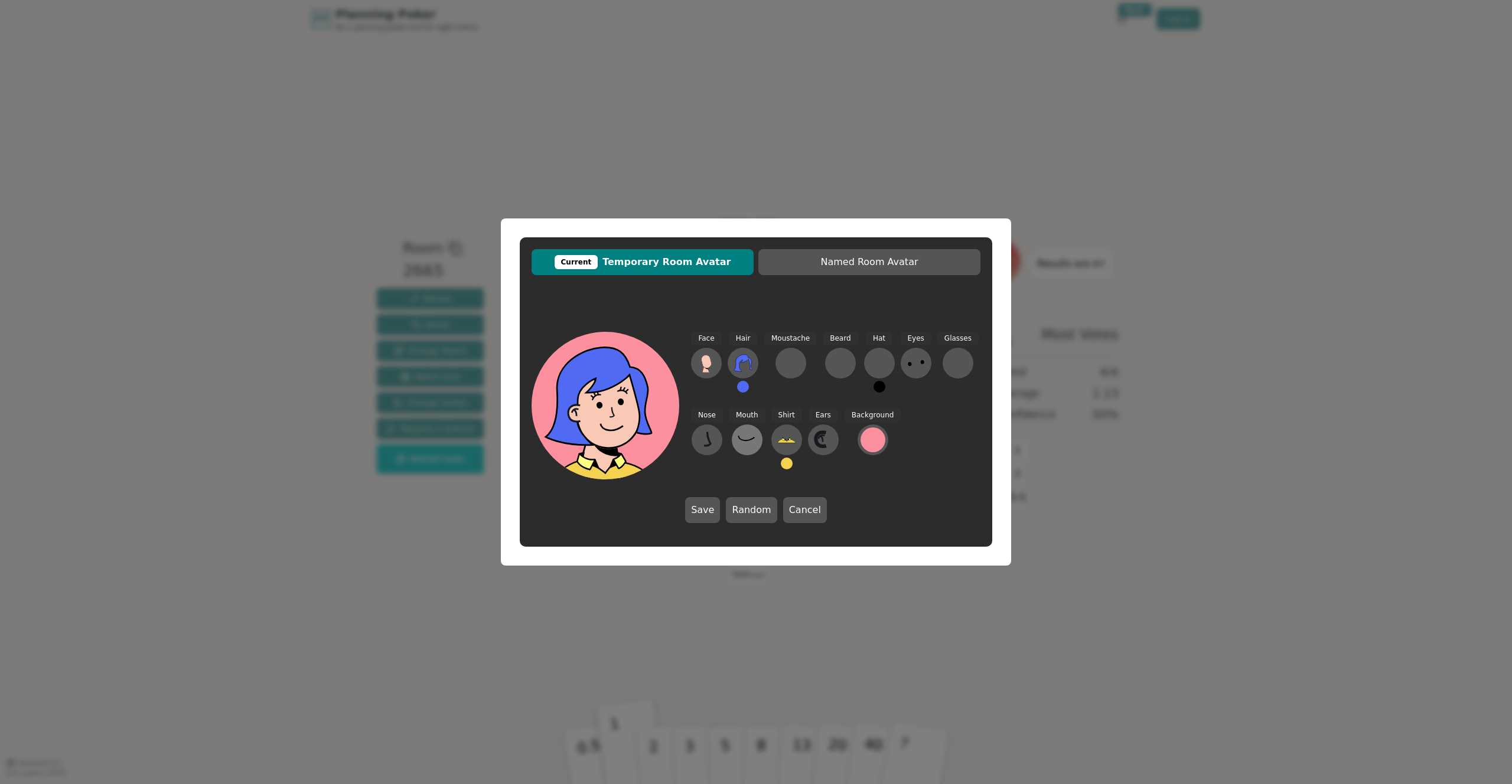
click at [754, 441] on icon at bounding box center [748, 440] width 19 height 19
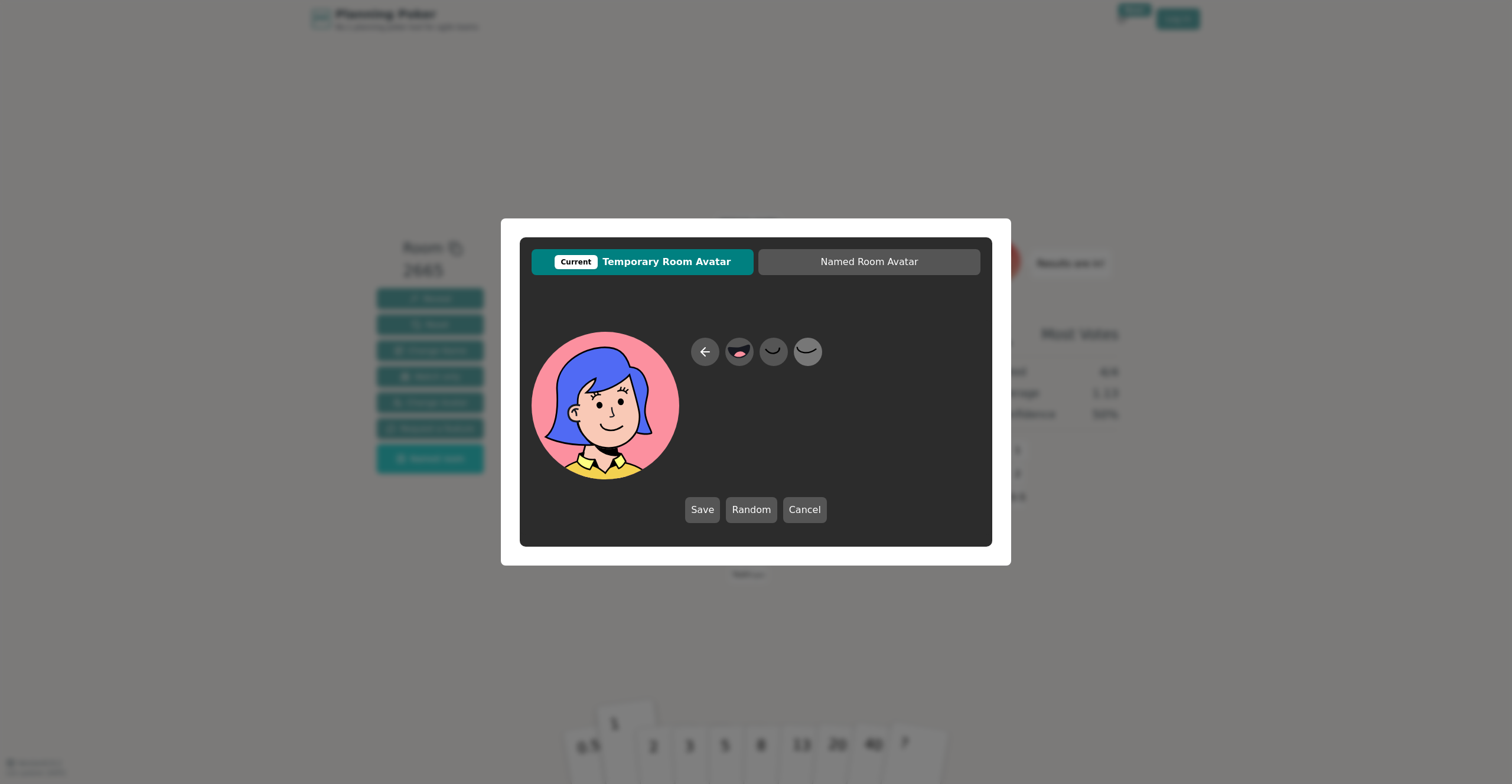
click at [806, 352] on icon at bounding box center [807, 350] width 20 height 6
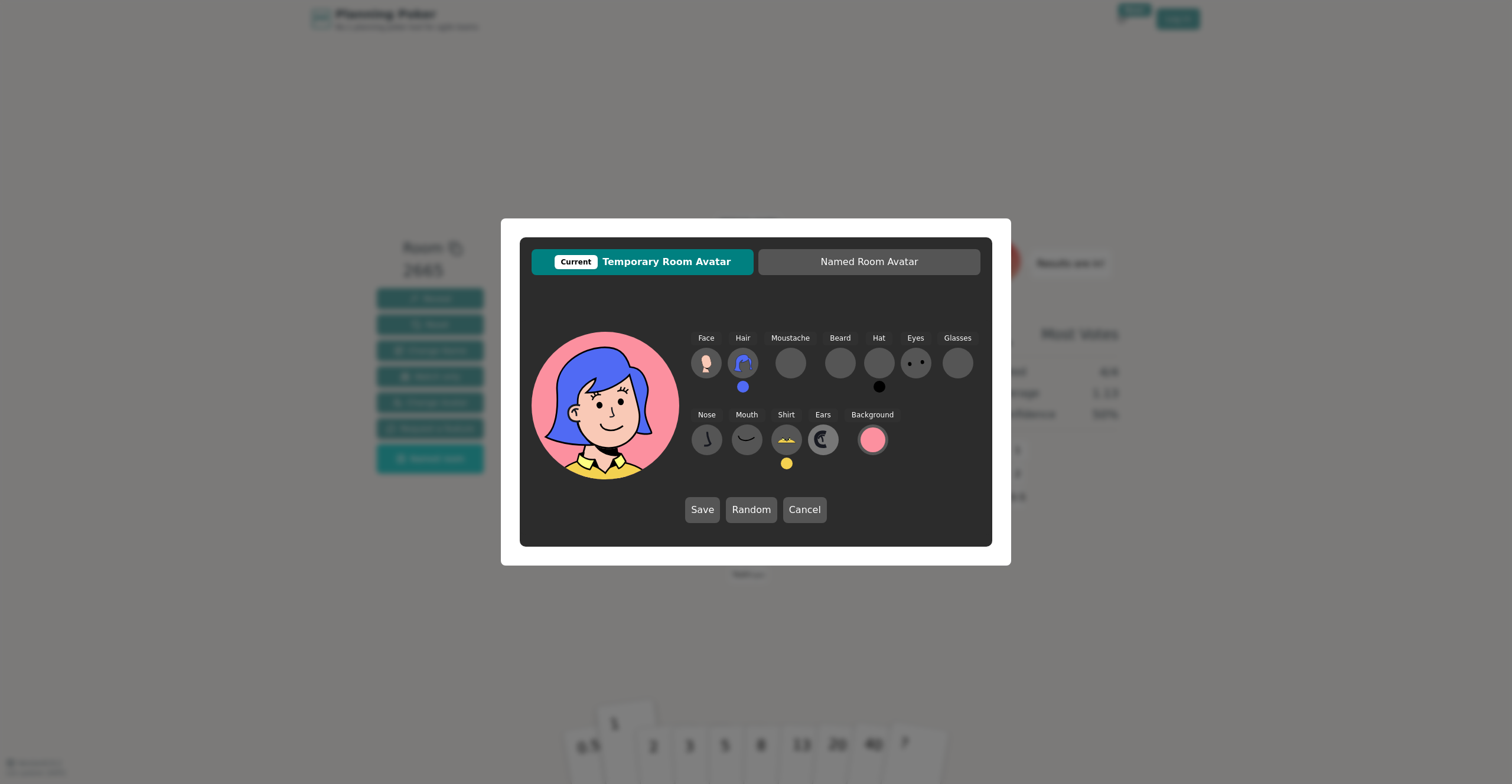
click at [827, 441] on icon at bounding box center [824, 440] width 19 height 19
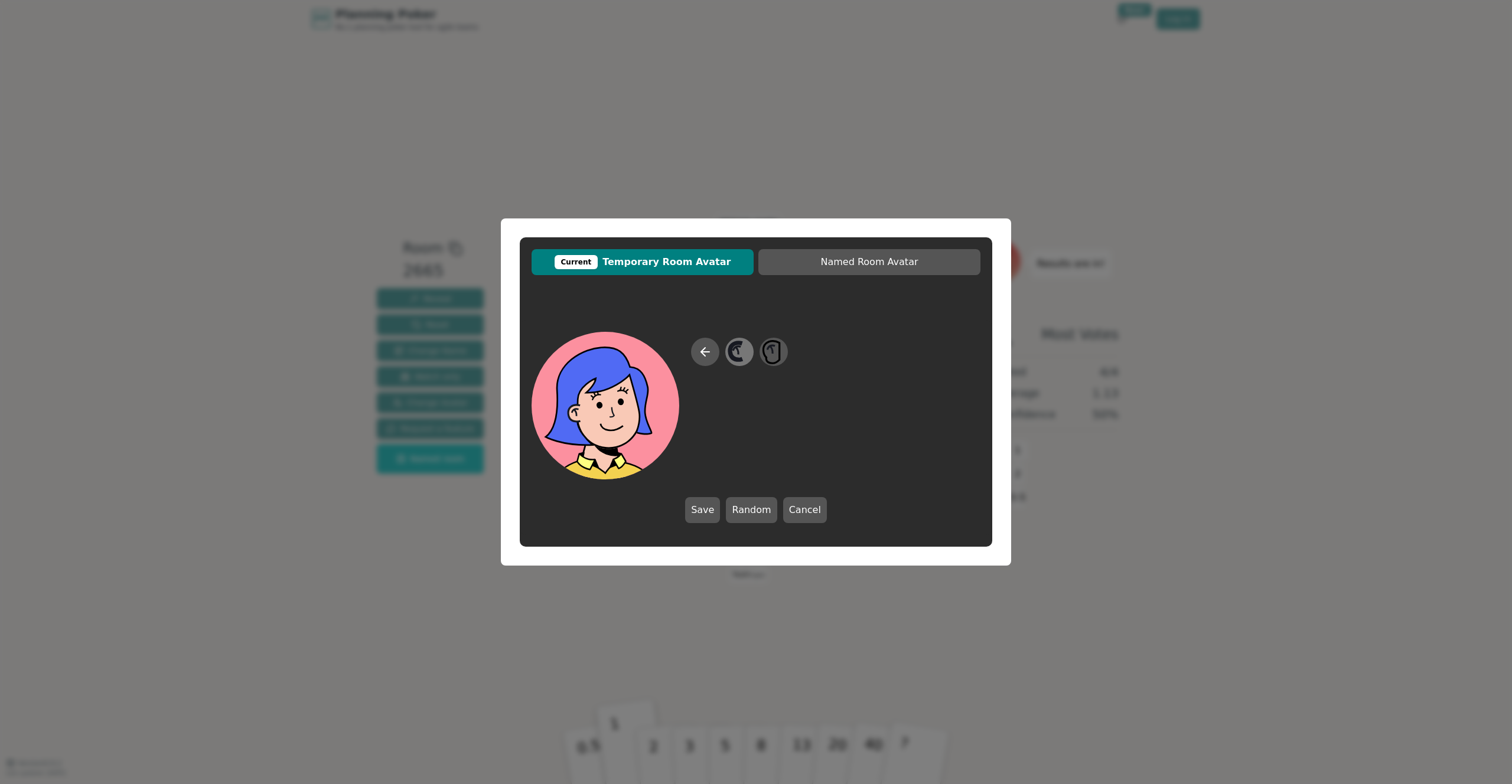
click at [736, 354] on icon at bounding box center [739, 352] width 23 height 26
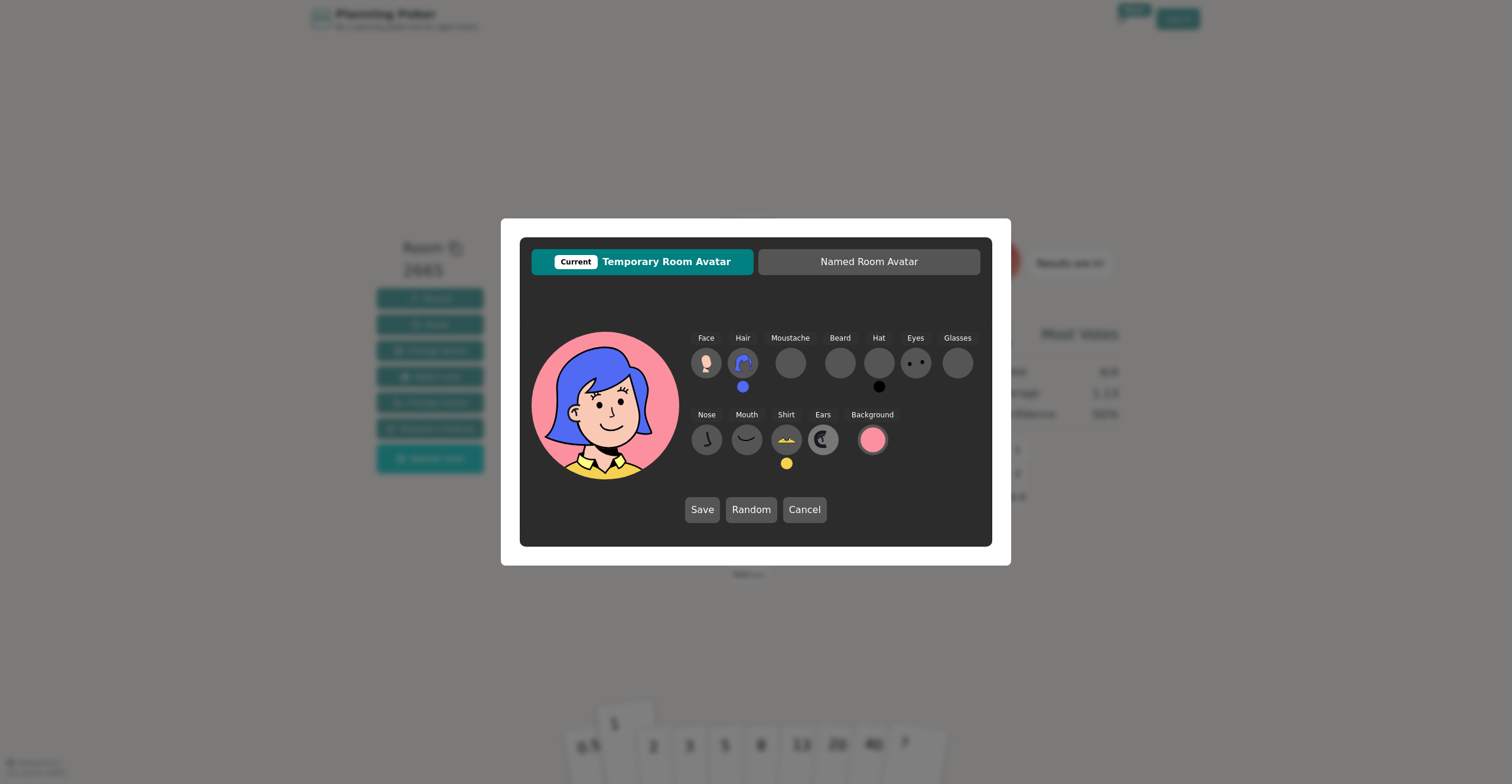
click at [834, 438] on button at bounding box center [824, 440] width 31 height 31
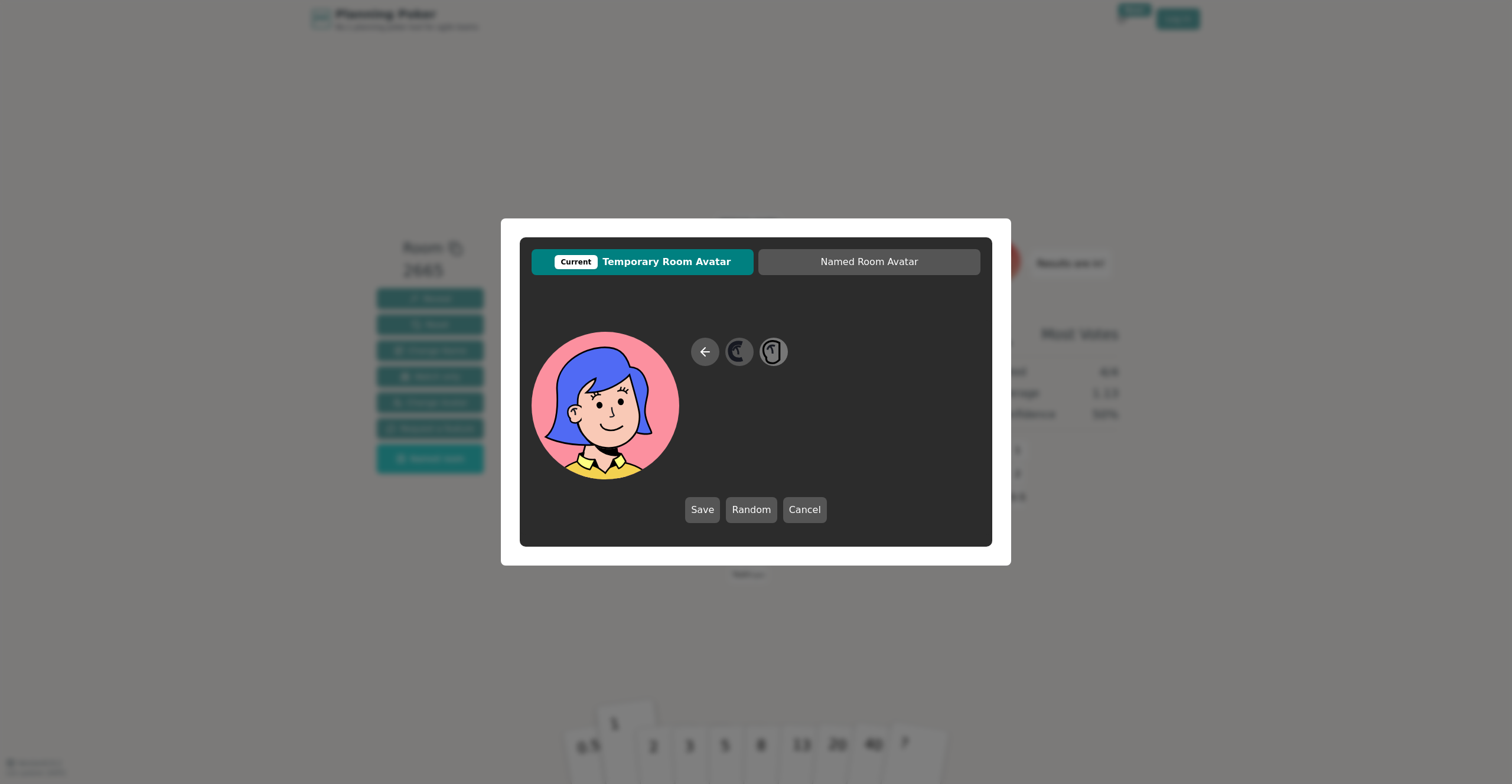
click at [781, 351] on icon at bounding box center [772, 352] width 17 height 23
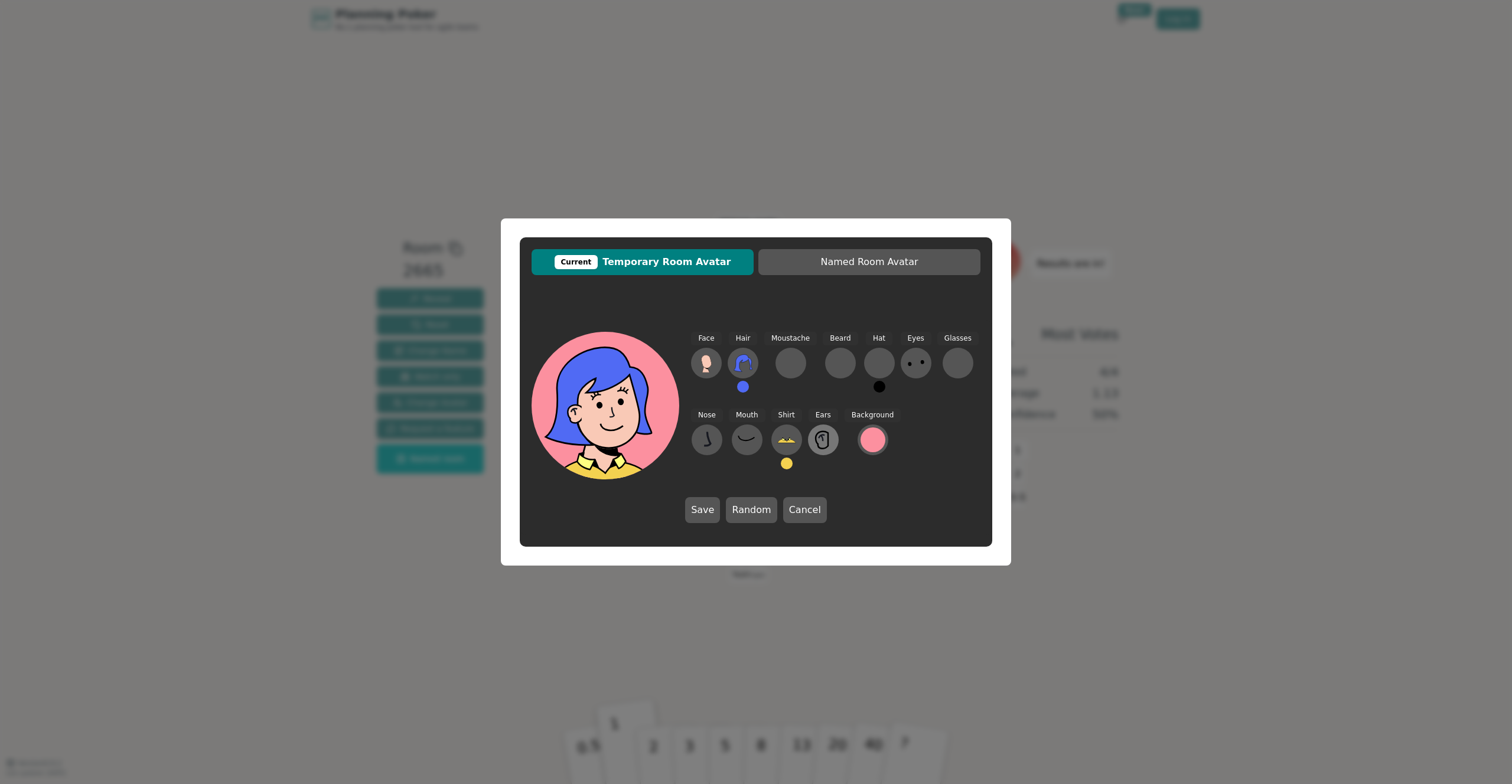
click at [820, 441] on icon at bounding box center [824, 440] width 19 height 19
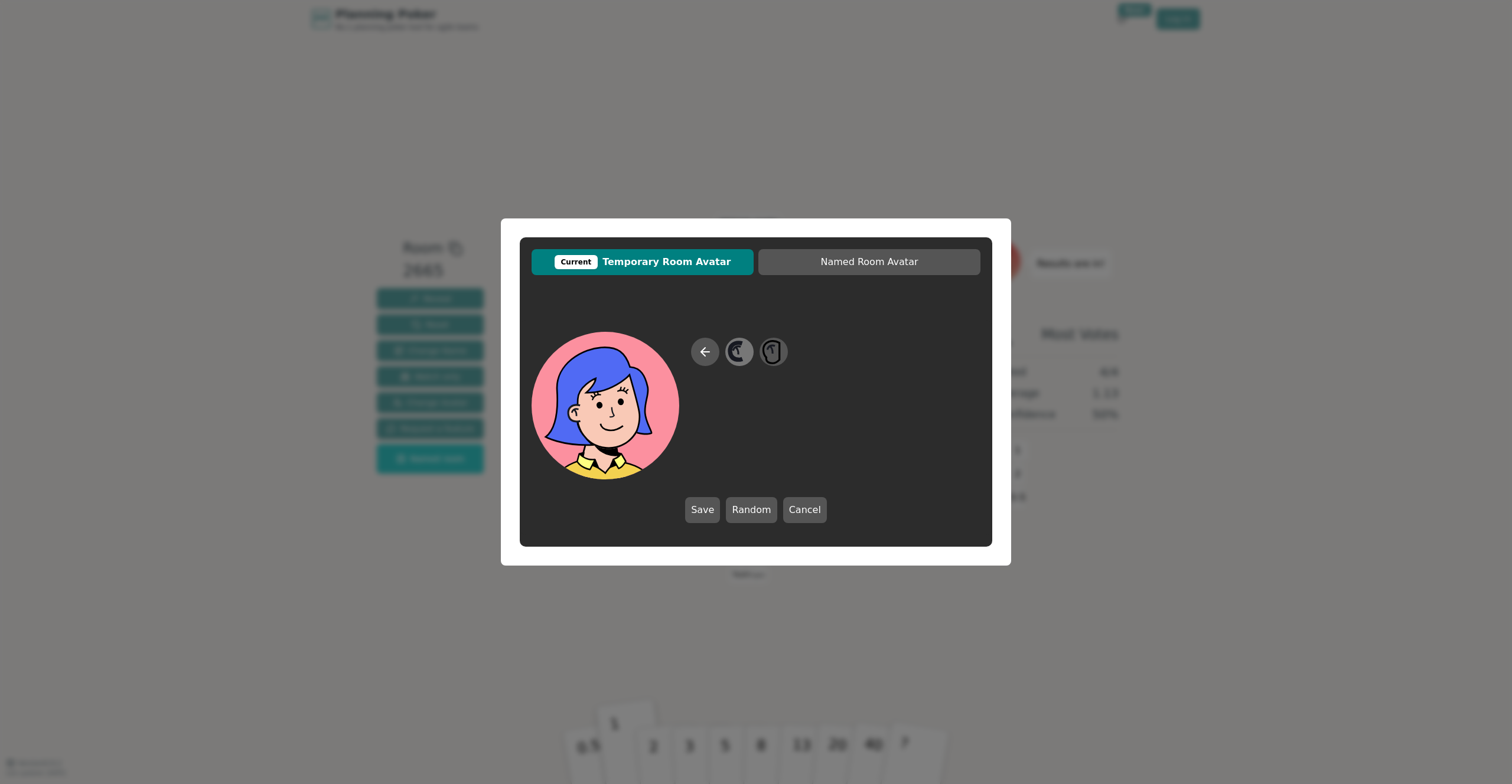
click at [745, 343] on icon at bounding box center [739, 352] width 23 height 26
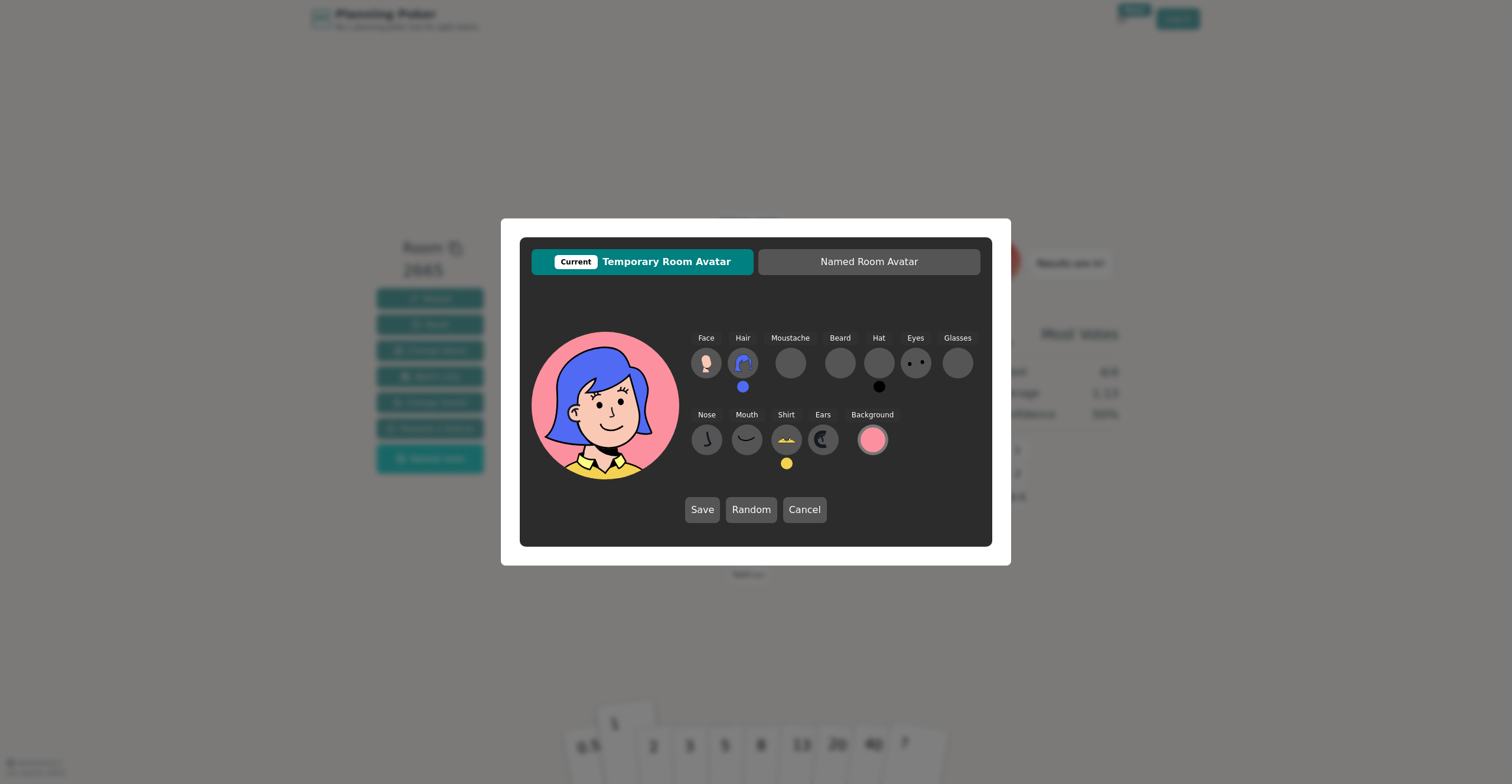
click at [862, 435] on div at bounding box center [873, 440] width 25 height 25
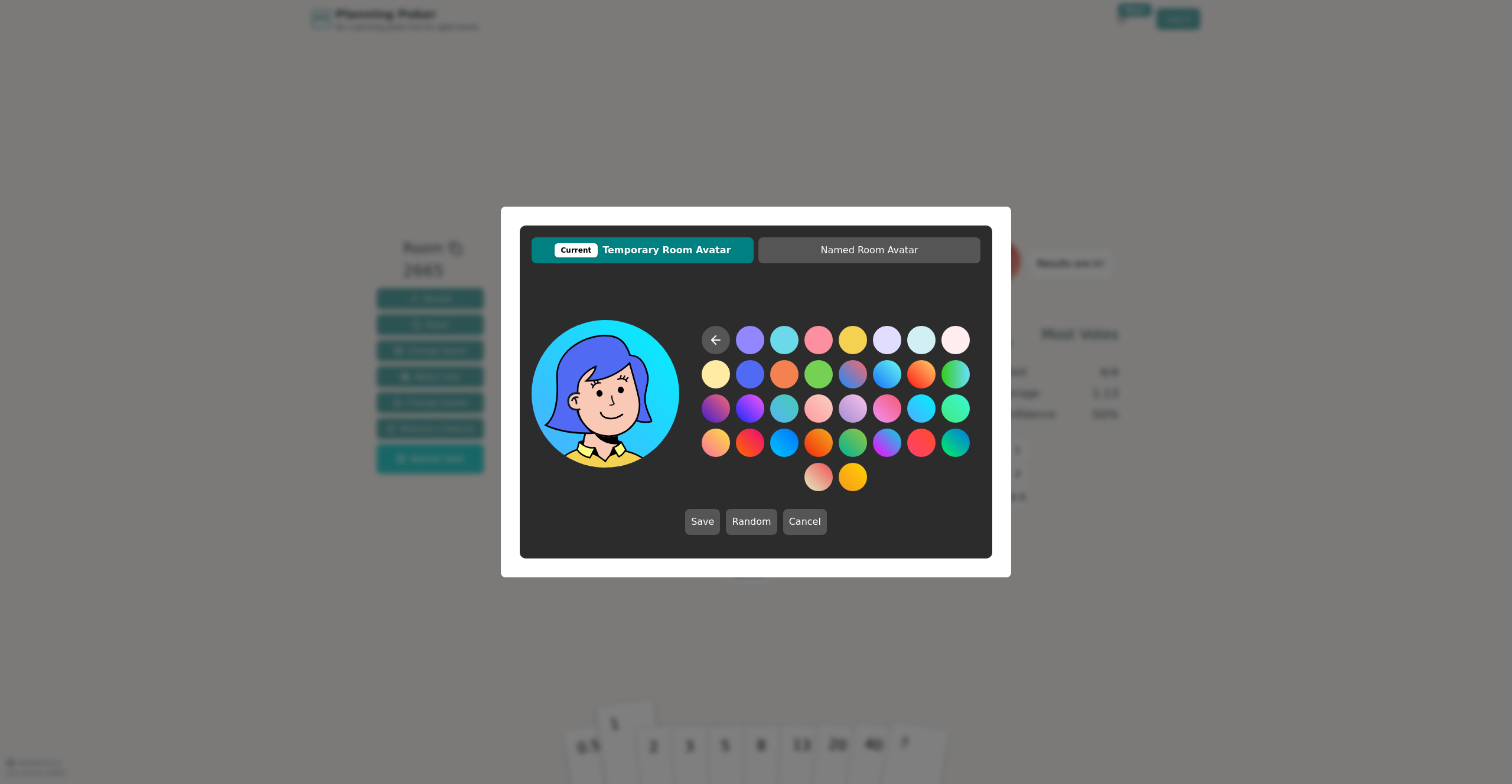
click at [914, 402] on button at bounding box center [921, 408] width 29 height 29
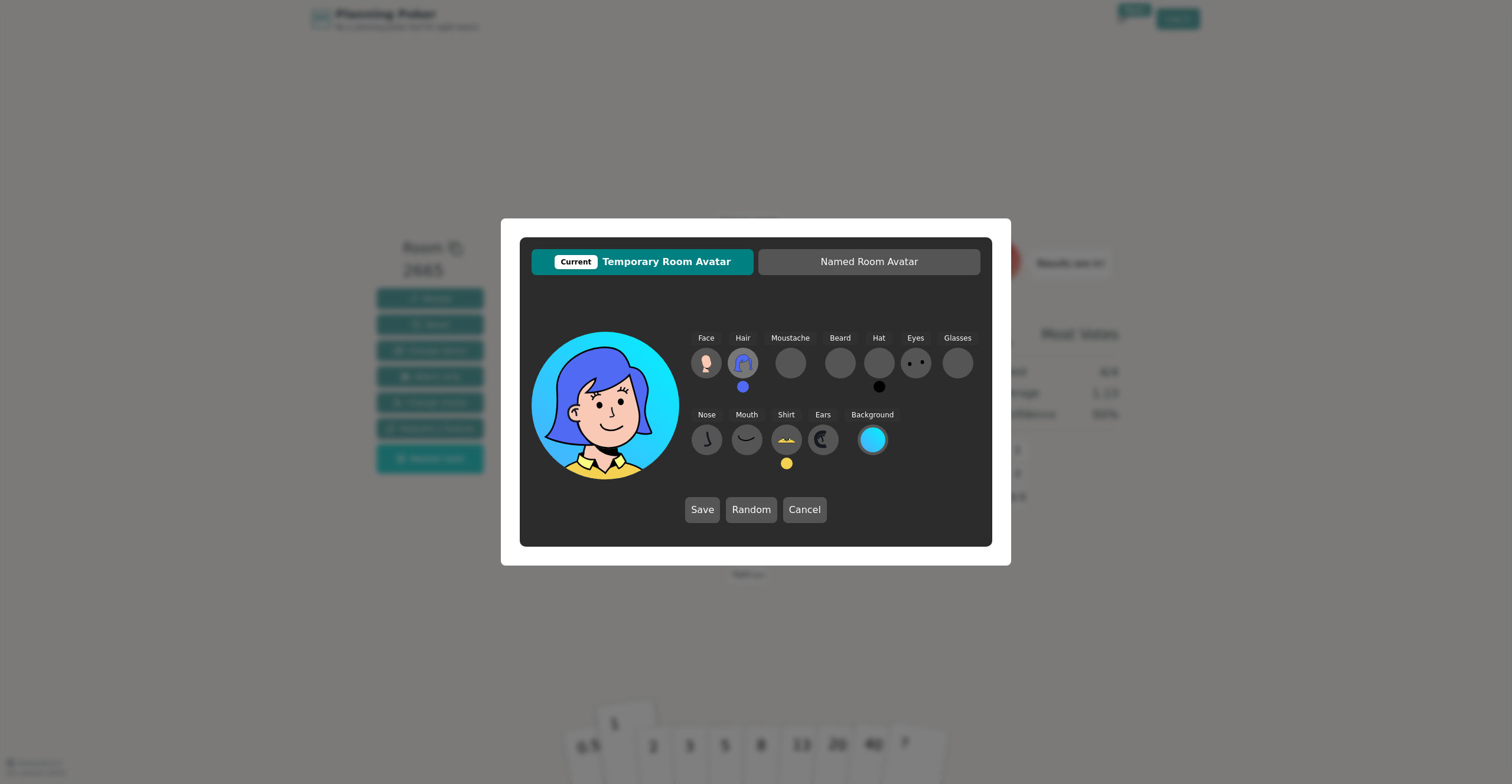
click at [742, 368] on icon at bounding box center [743, 363] width 19 height 19
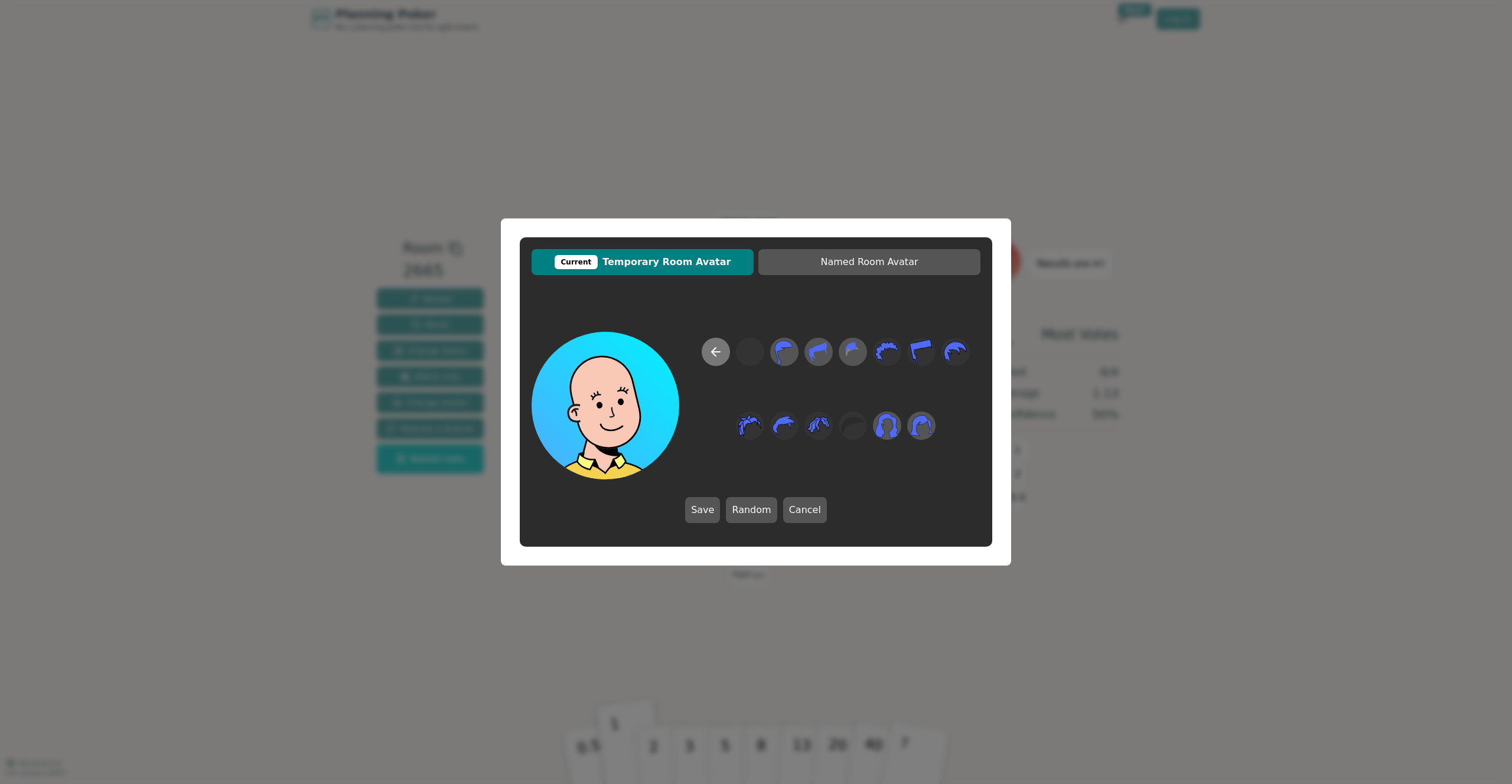
click at [727, 353] on button at bounding box center [715, 351] width 29 height 29
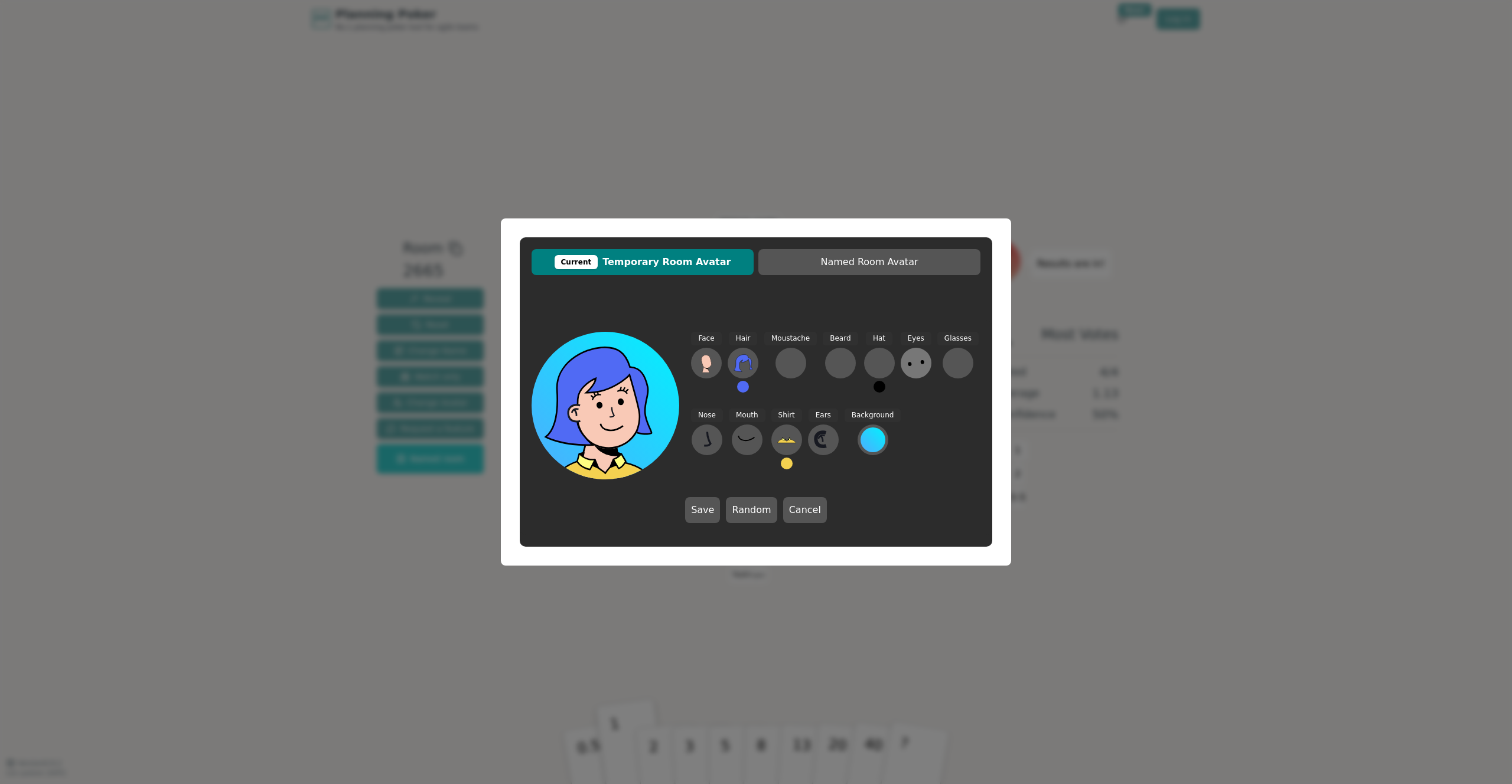
click at [917, 367] on icon at bounding box center [916, 363] width 19 height 19
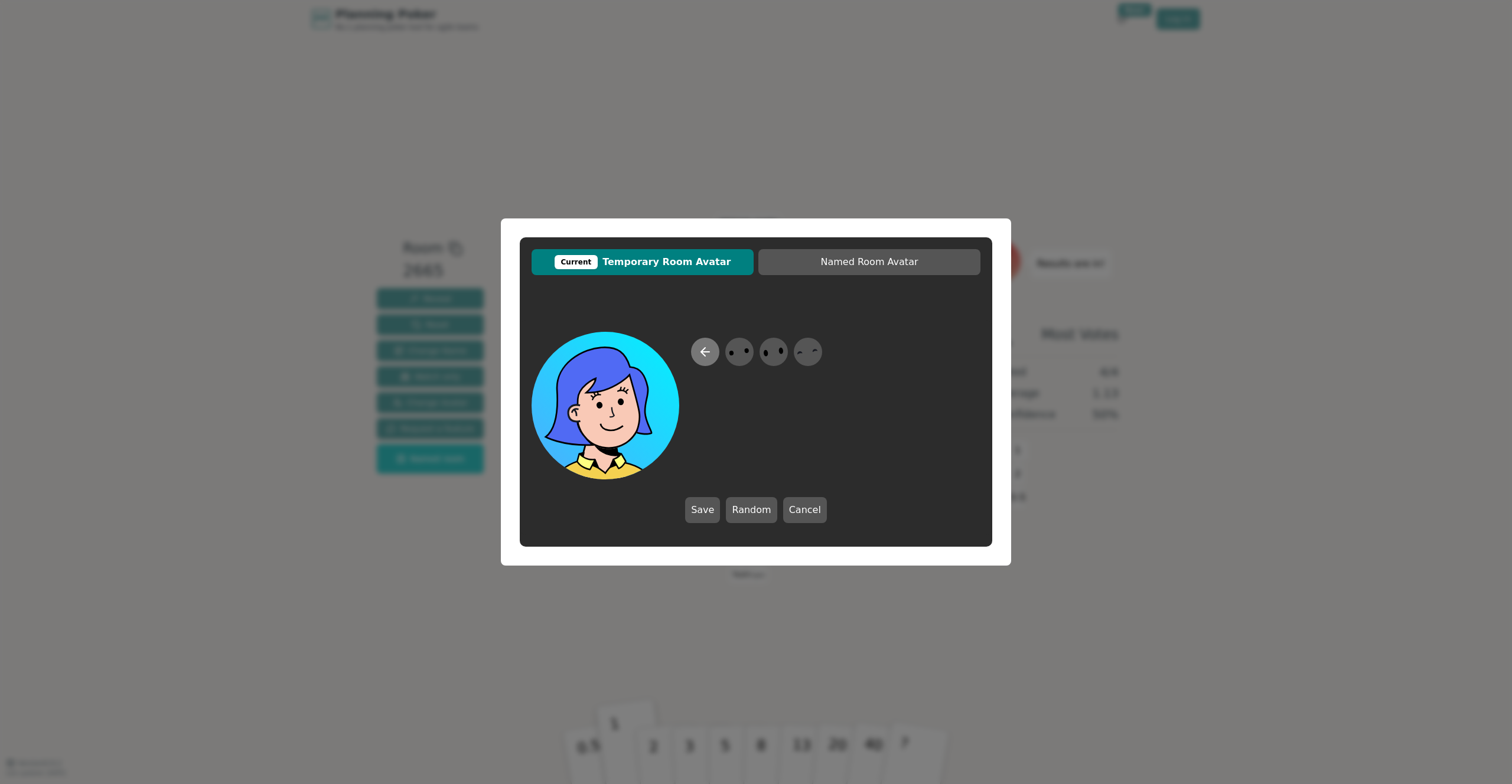
click at [717, 355] on button at bounding box center [705, 351] width 29 height 29
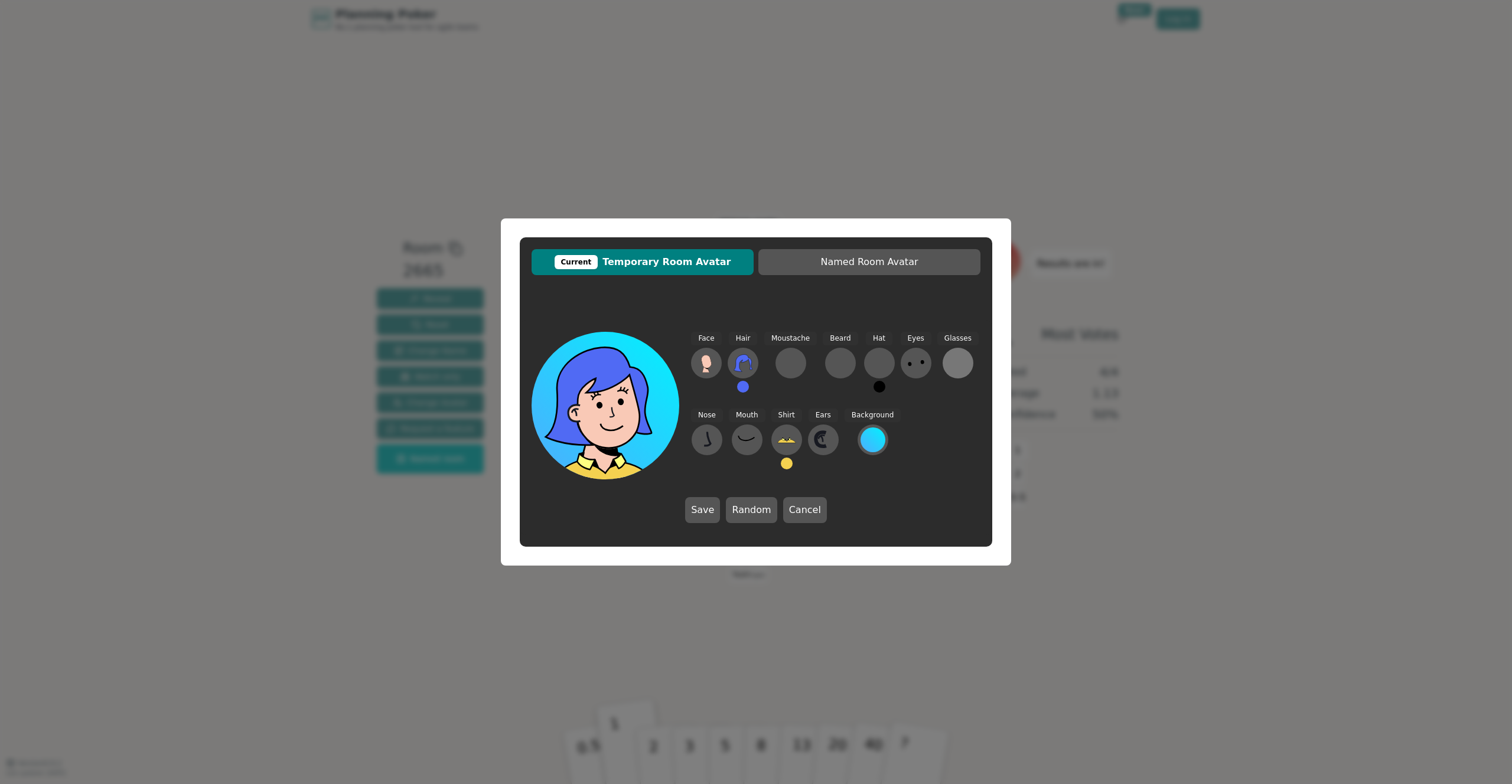
click at [953, 368] on div at bounding box center [958, 363] width 19 height 19
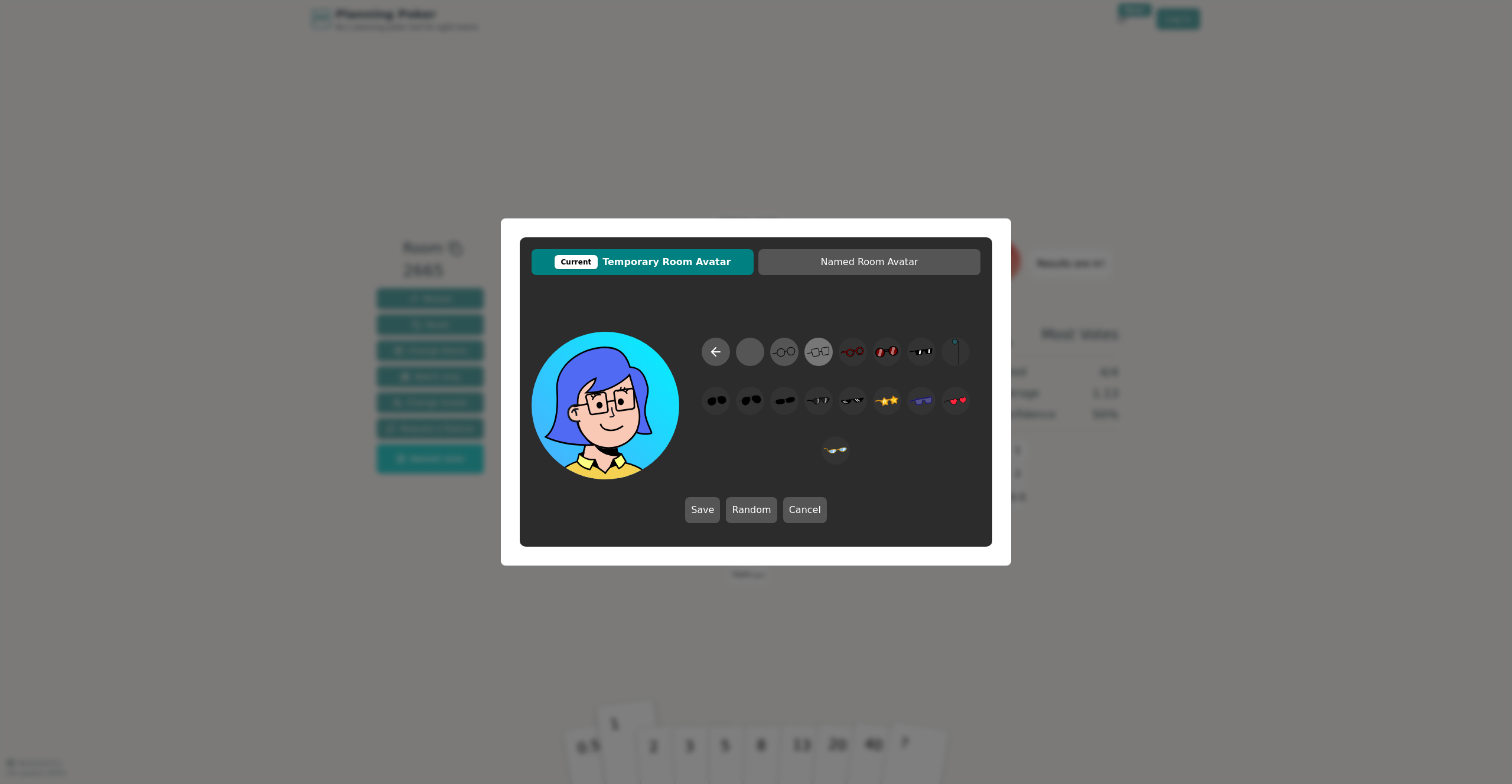
click at [821, 361] on icon at bounding box center [818, 352] width 23 height 26
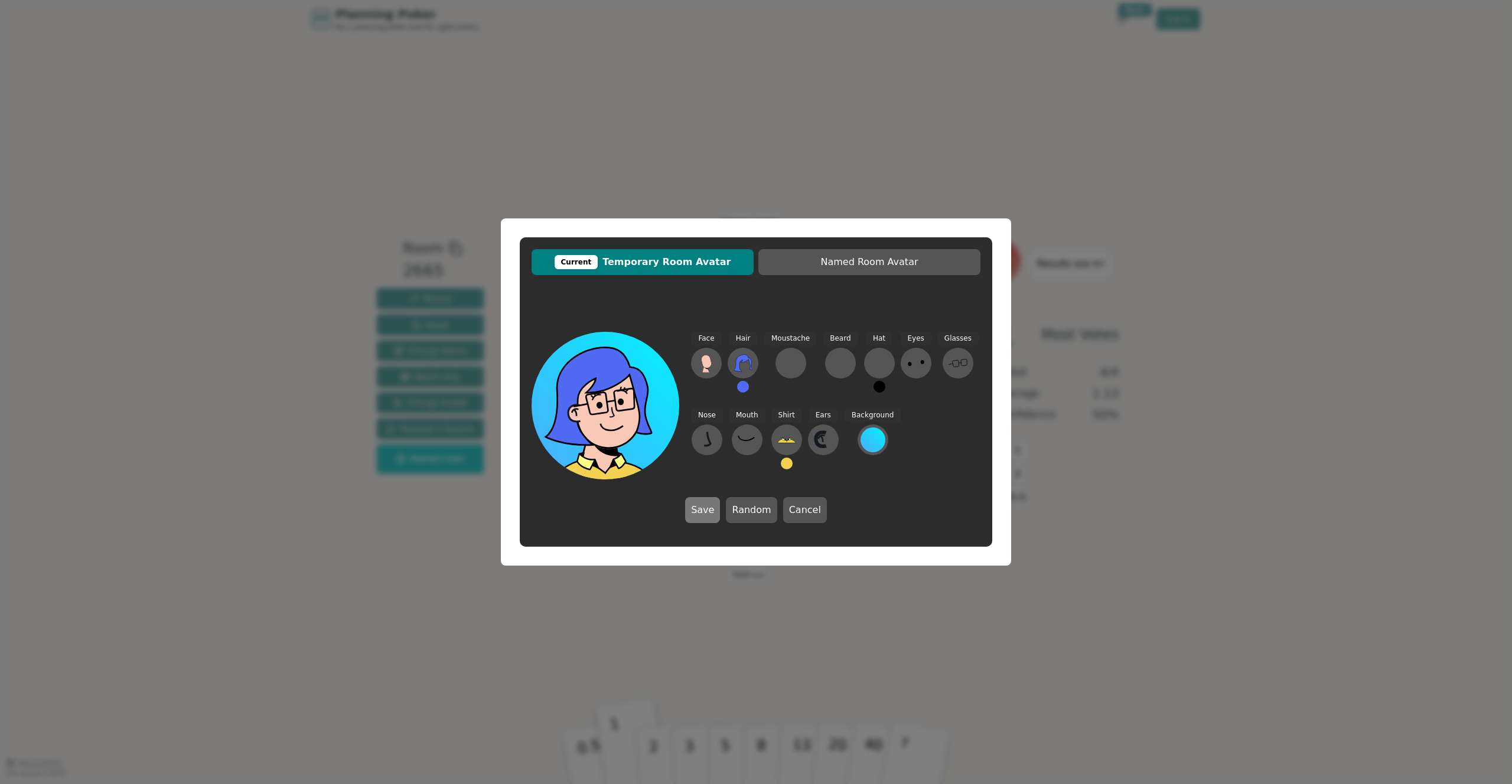
click at [712, 515] on button "Save" at bounding box center [703, 509] width 35 height 26
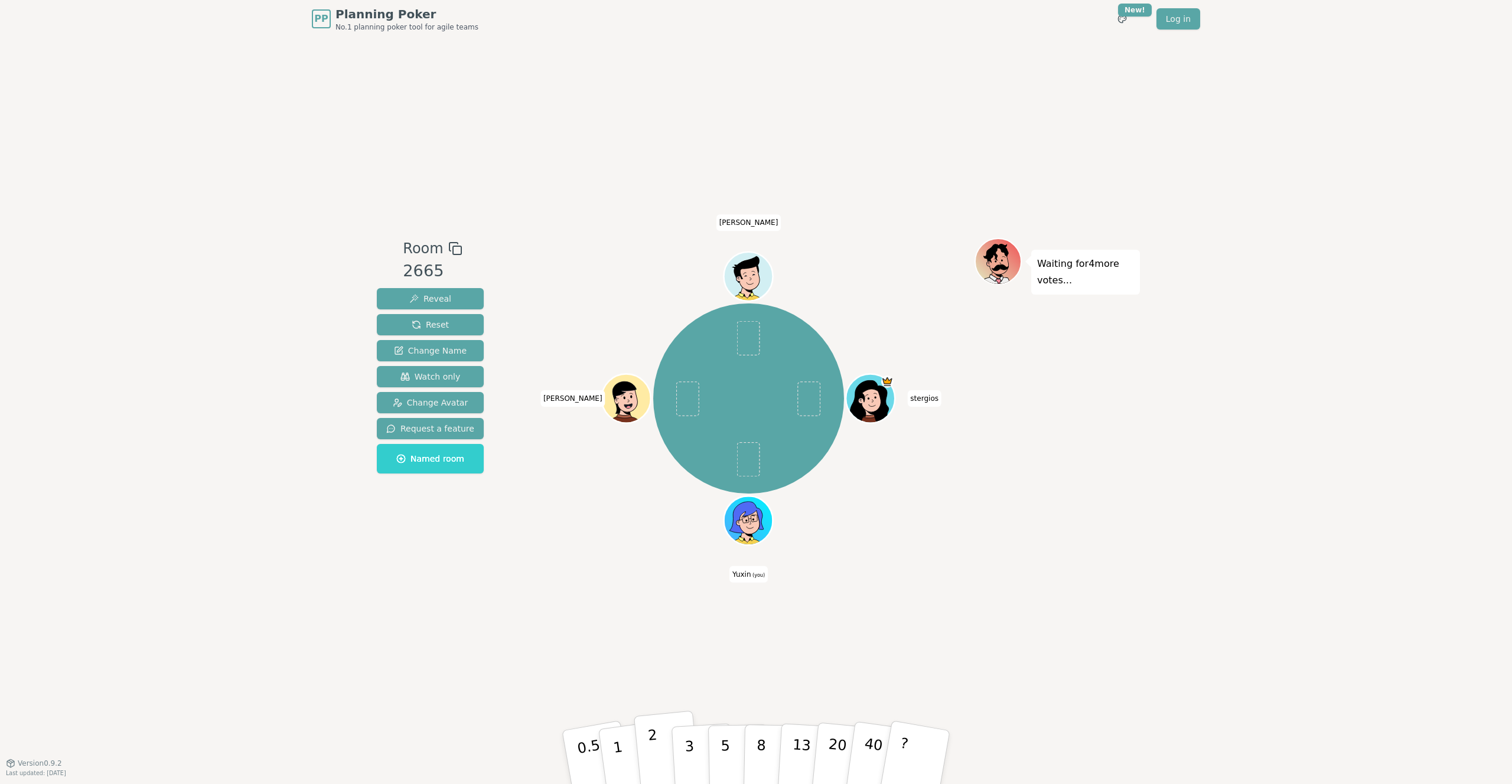
click at [662, 741] on button "2" at bounding box center [668, 758] width 67 height 94
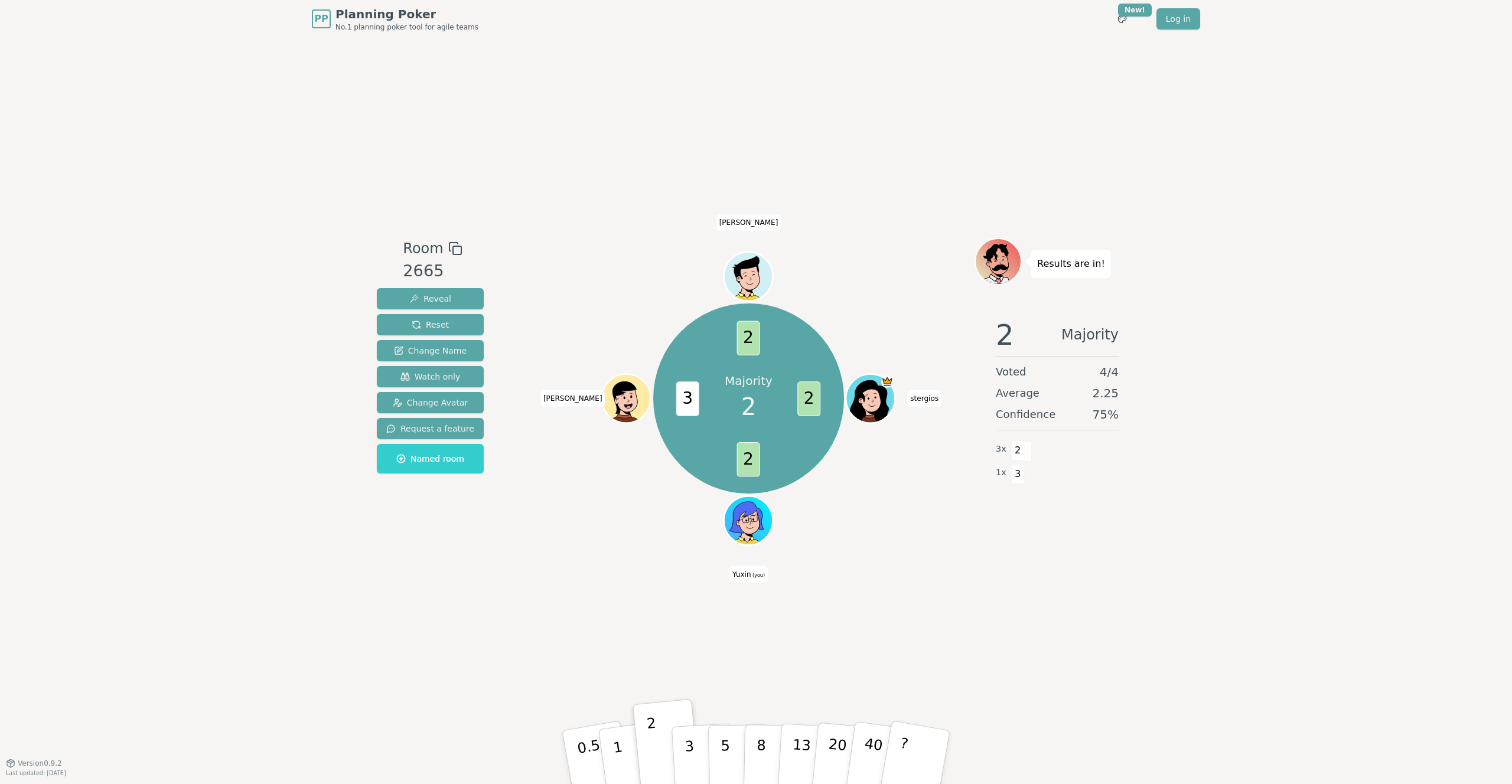
click at [753, 534] on div at bounding box center [750, 536] width 48 height 43
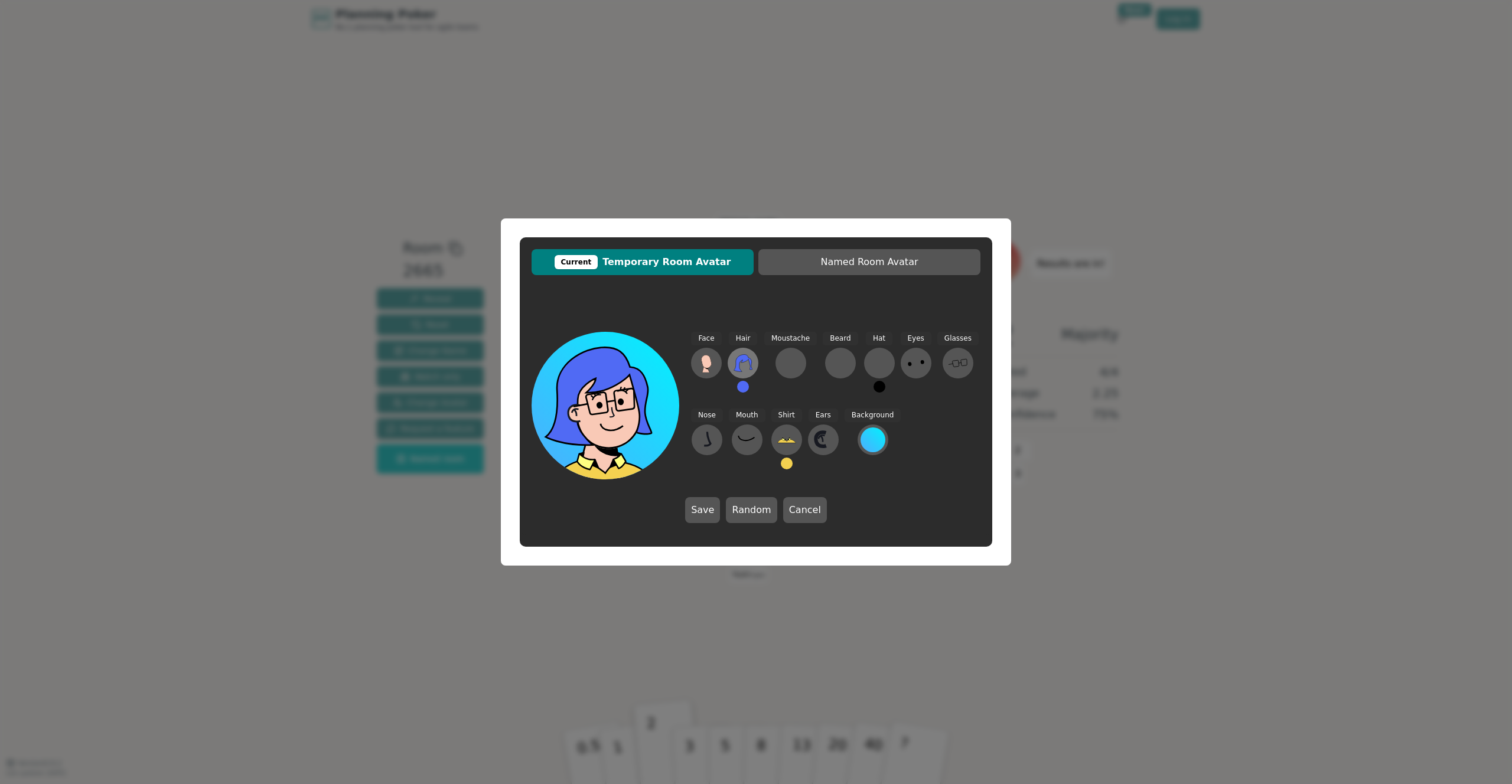
click at [747, 365] on icon at bounding box center [743, 363] width 19 height 19
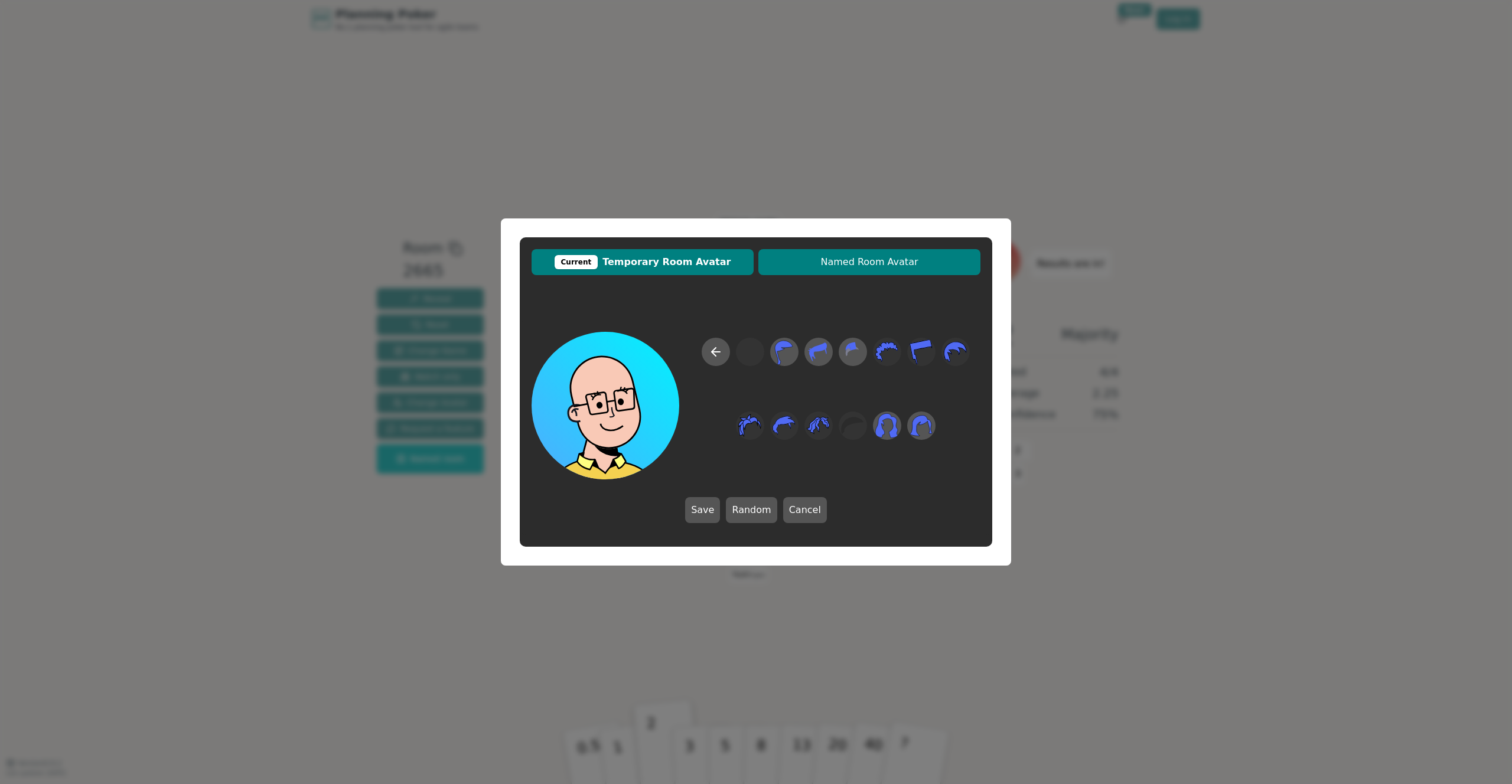
click at [875, 269] on span "Named Room Avatar" at bounding box center [869, 262] width 210 height 14
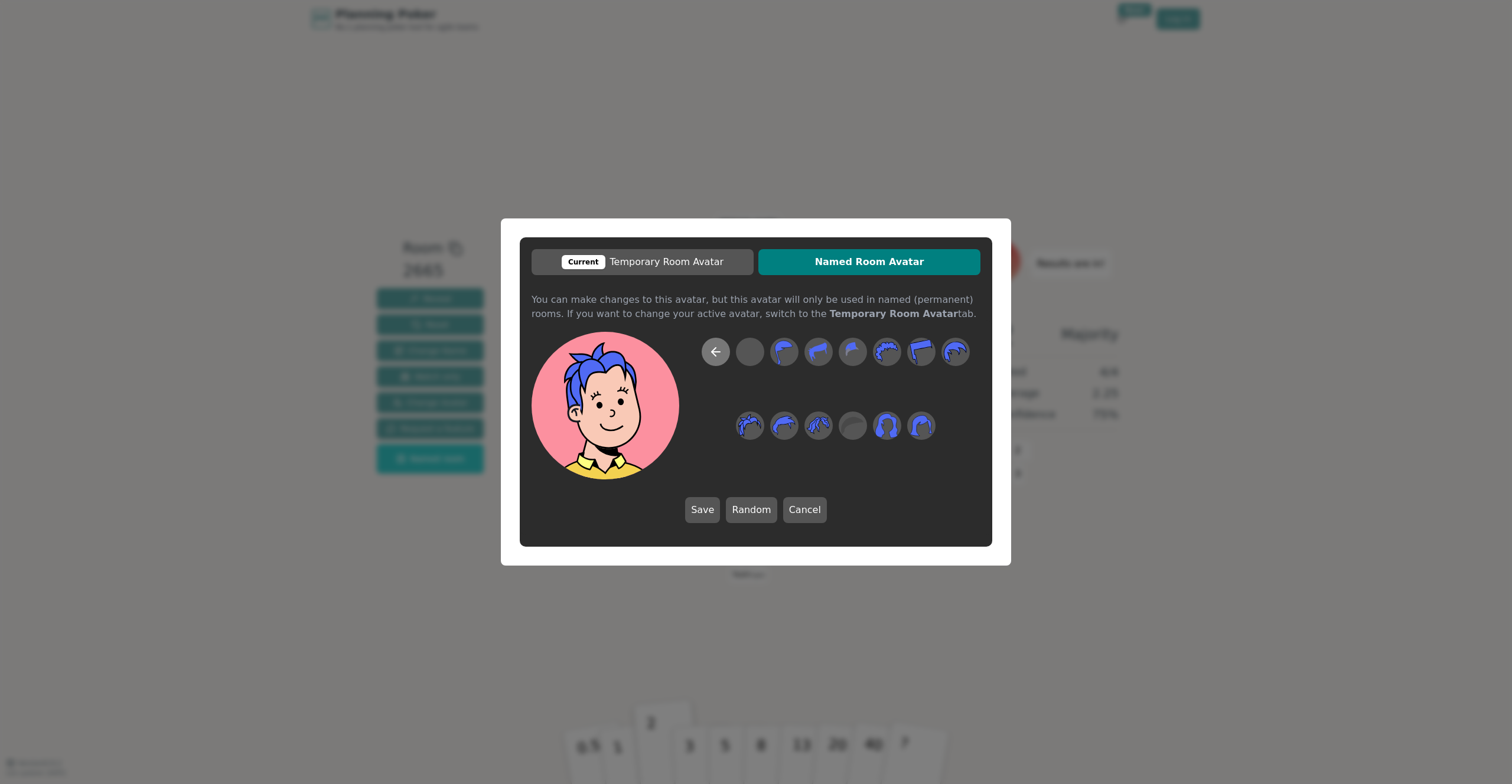
click at [723, 347] on button at bounding box center [715, 351] width 29 height 29
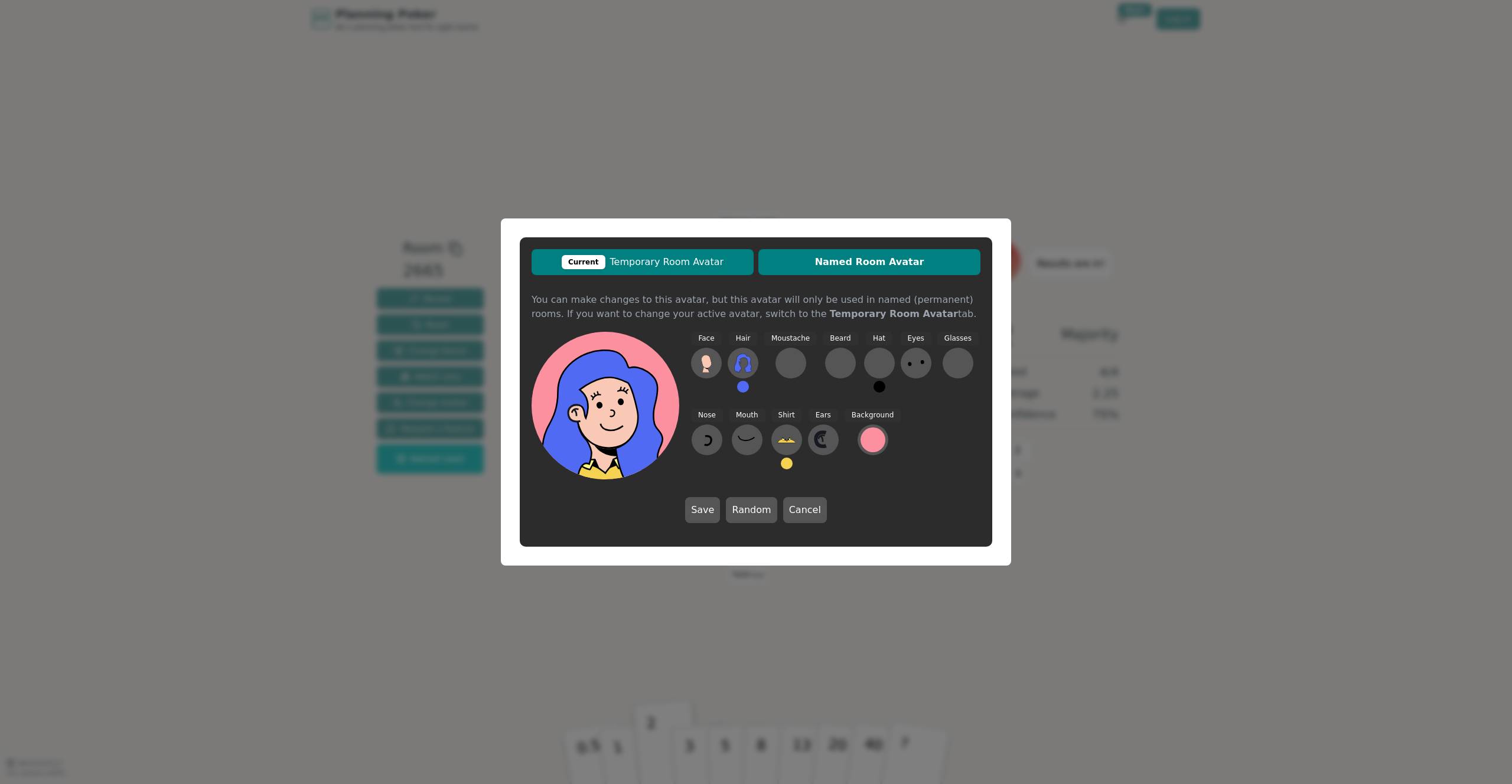
click at [696, 268] on span "Current Temporary Room Avatar" at bounding box center [642, 262] width 210 height 14
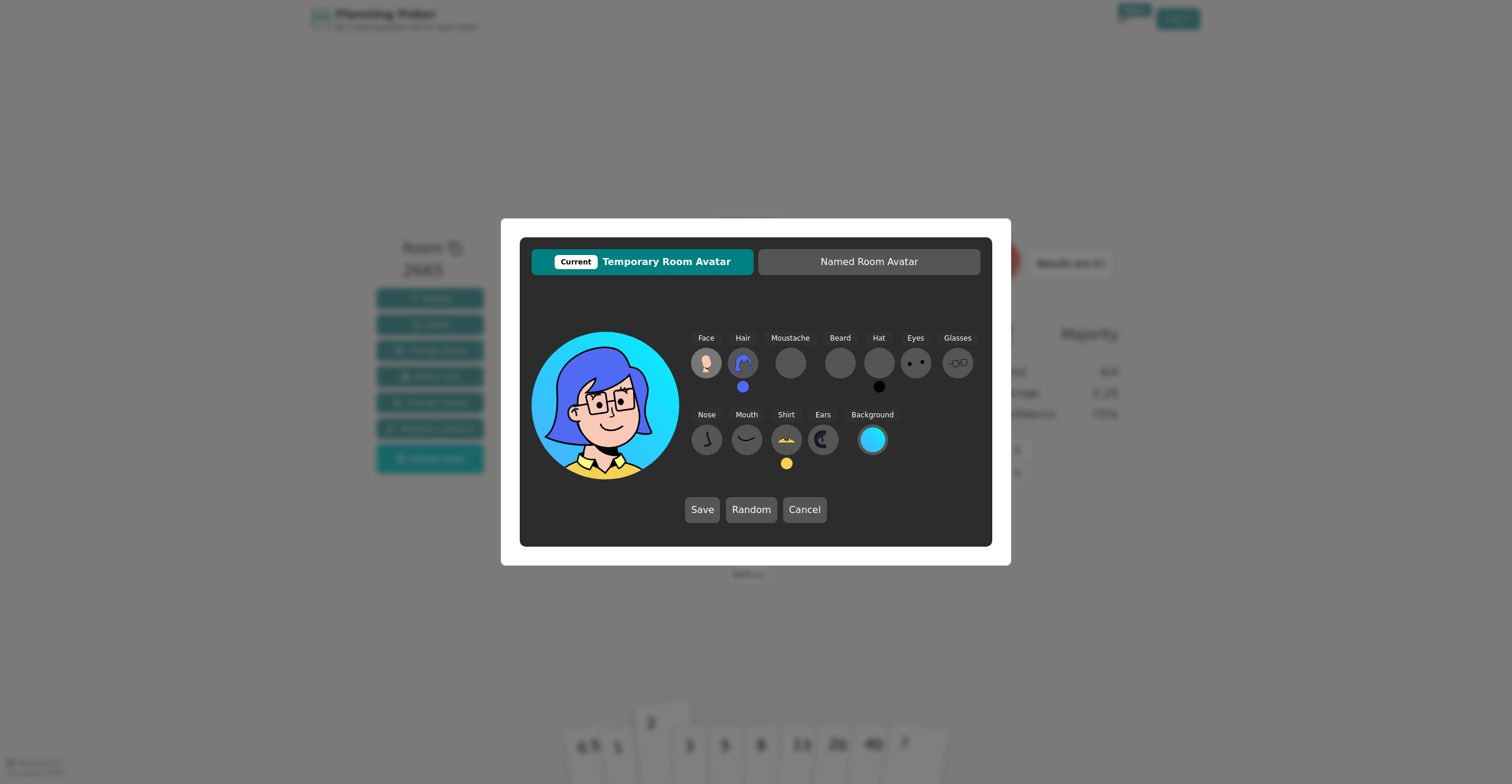
click at [711, 372] on icon at bounding box center [707, 363] width 19 height 19
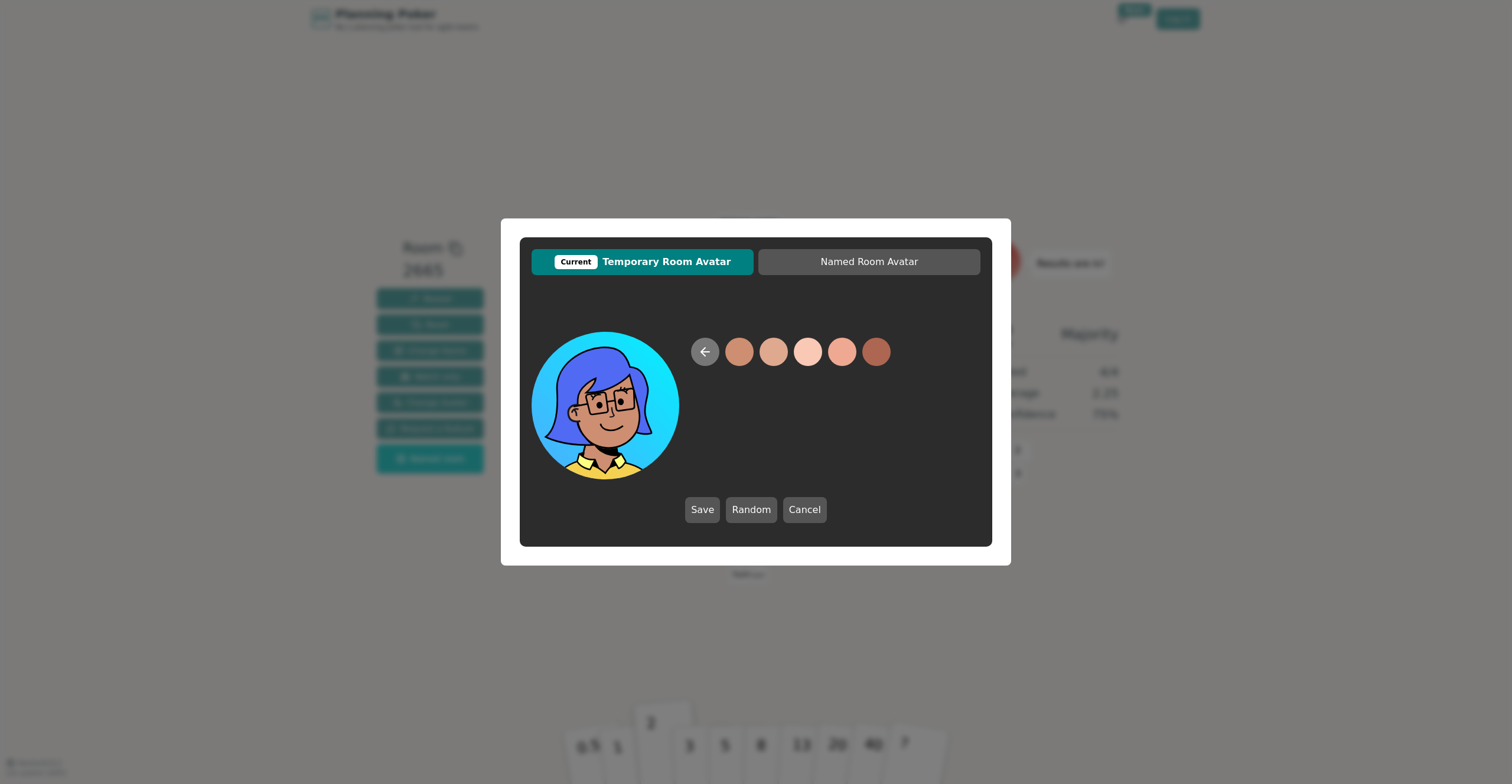
click at [713, 356] on button at bounding box center [705, 351] width 29 height 29
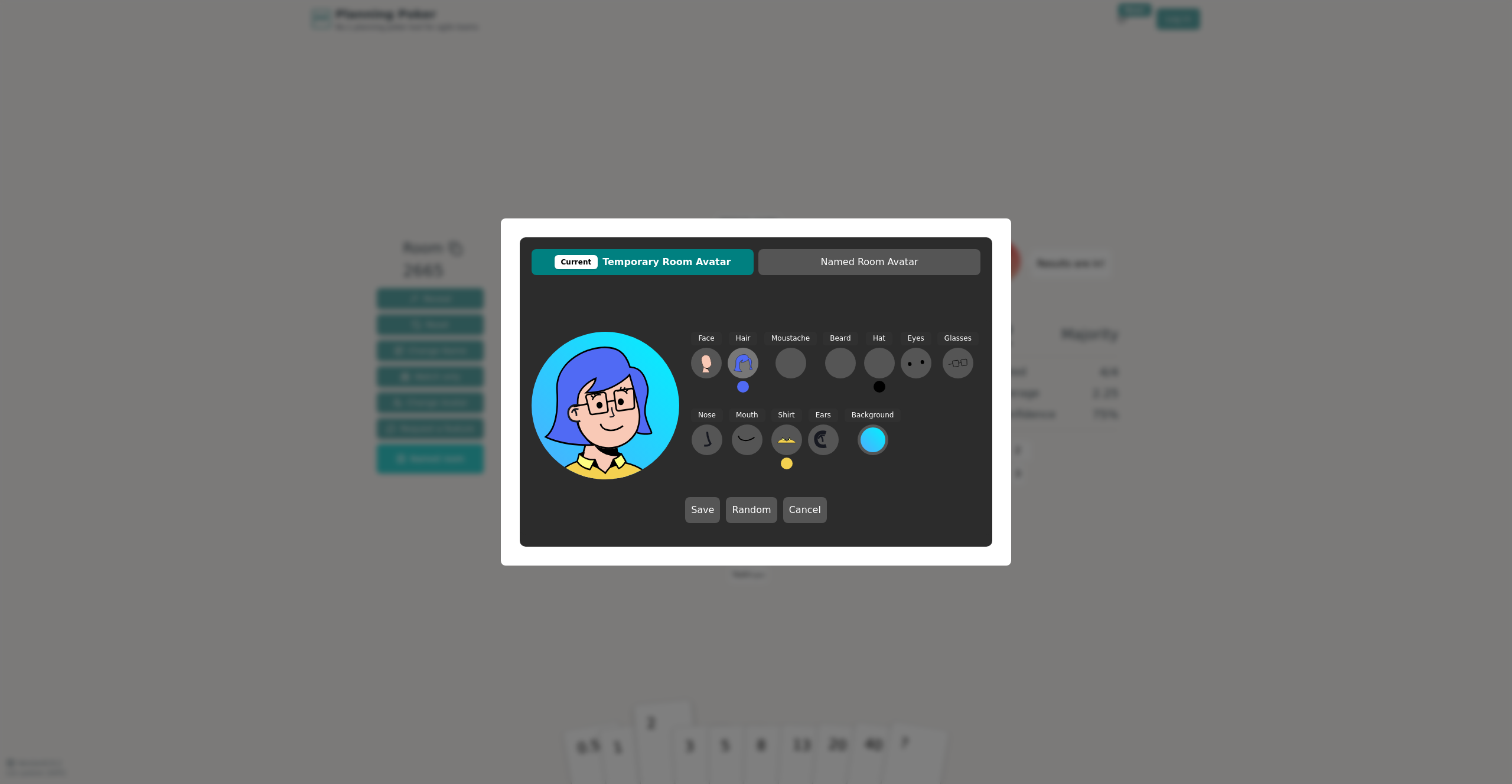
click at [744, 363] on icon at bounding box center [743, 363] width 19 height 19
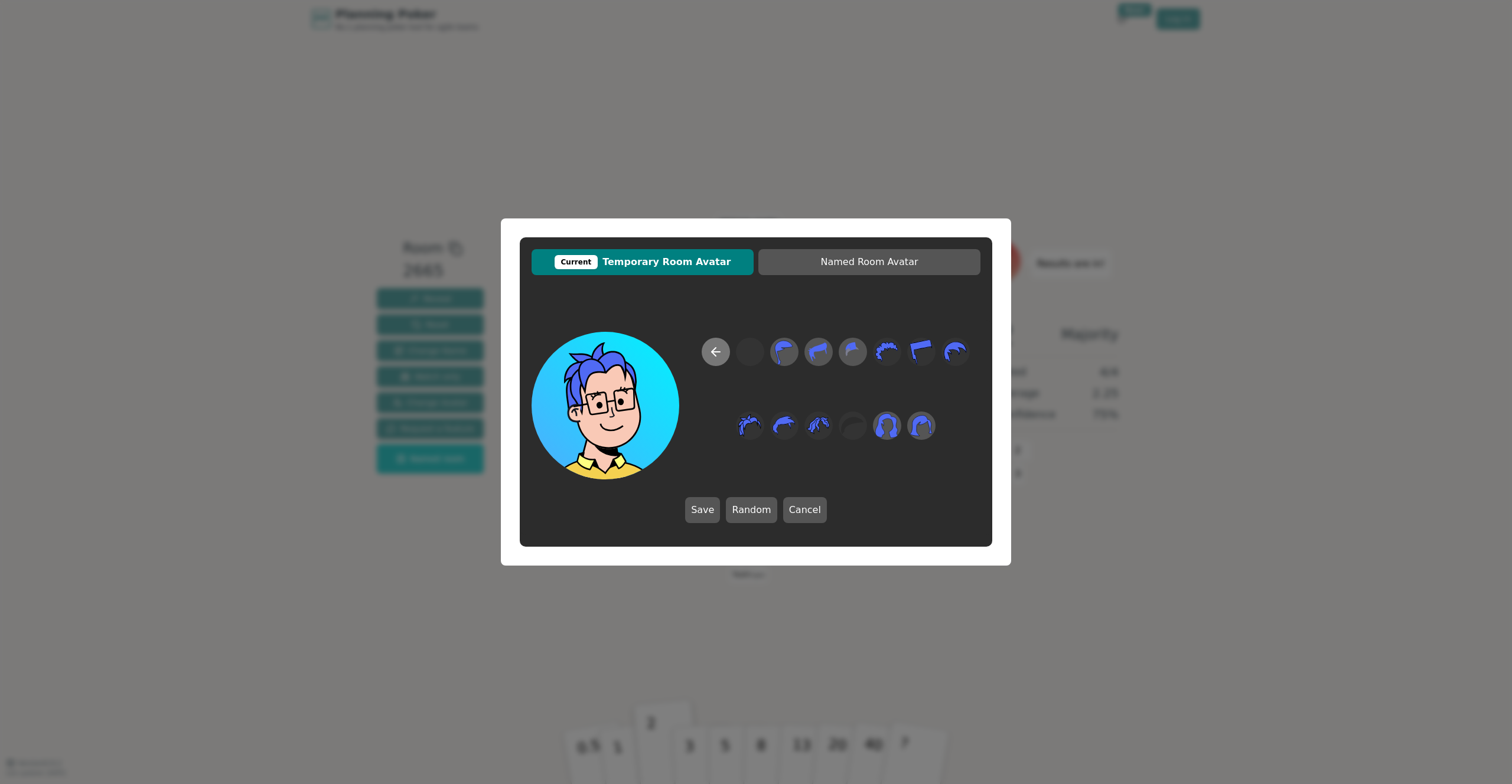
click at [720, 356] on icon at bounding box center [715, 351] width 14 height 14
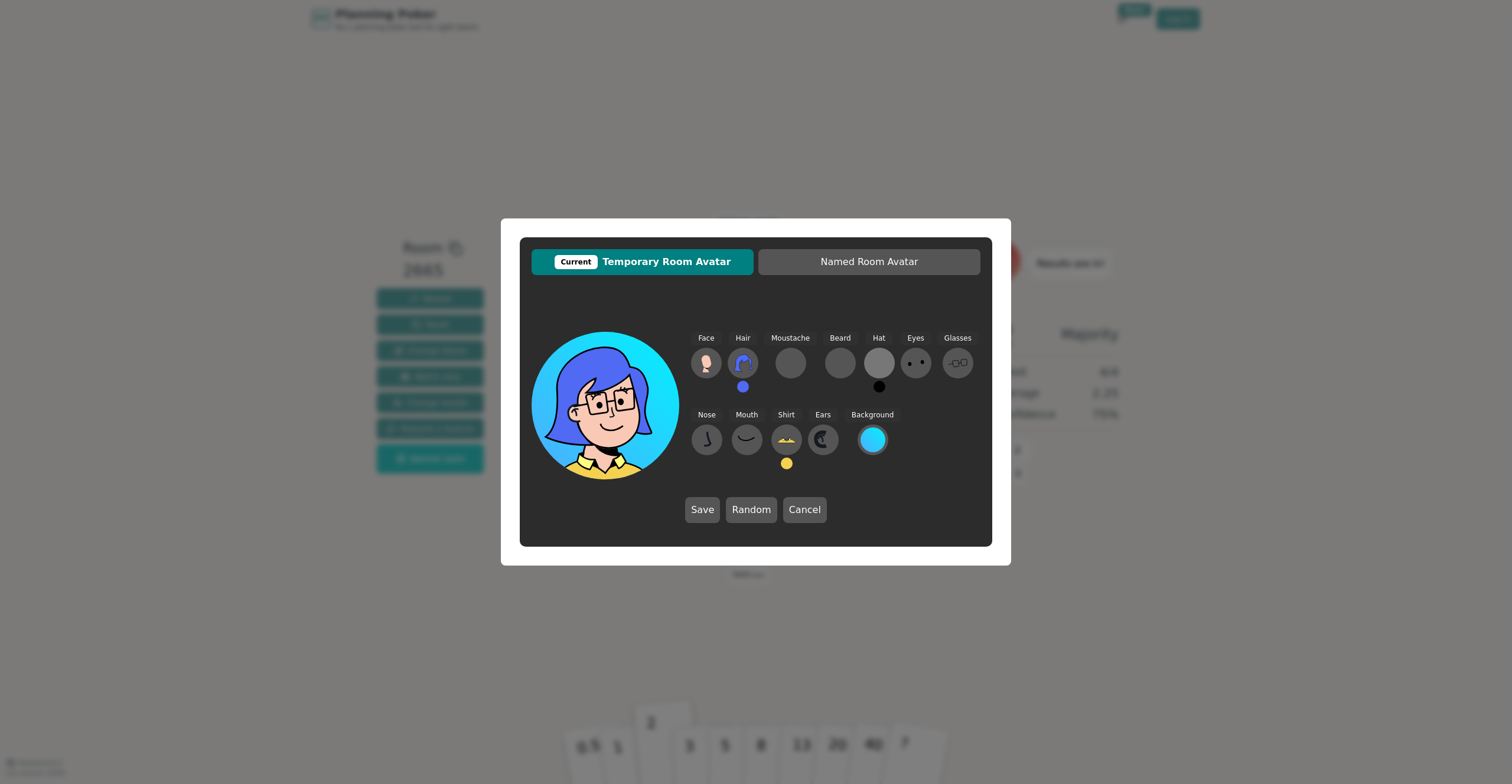
click at [876, 368] on div at bounding box center [879, 363] width 19 height 19
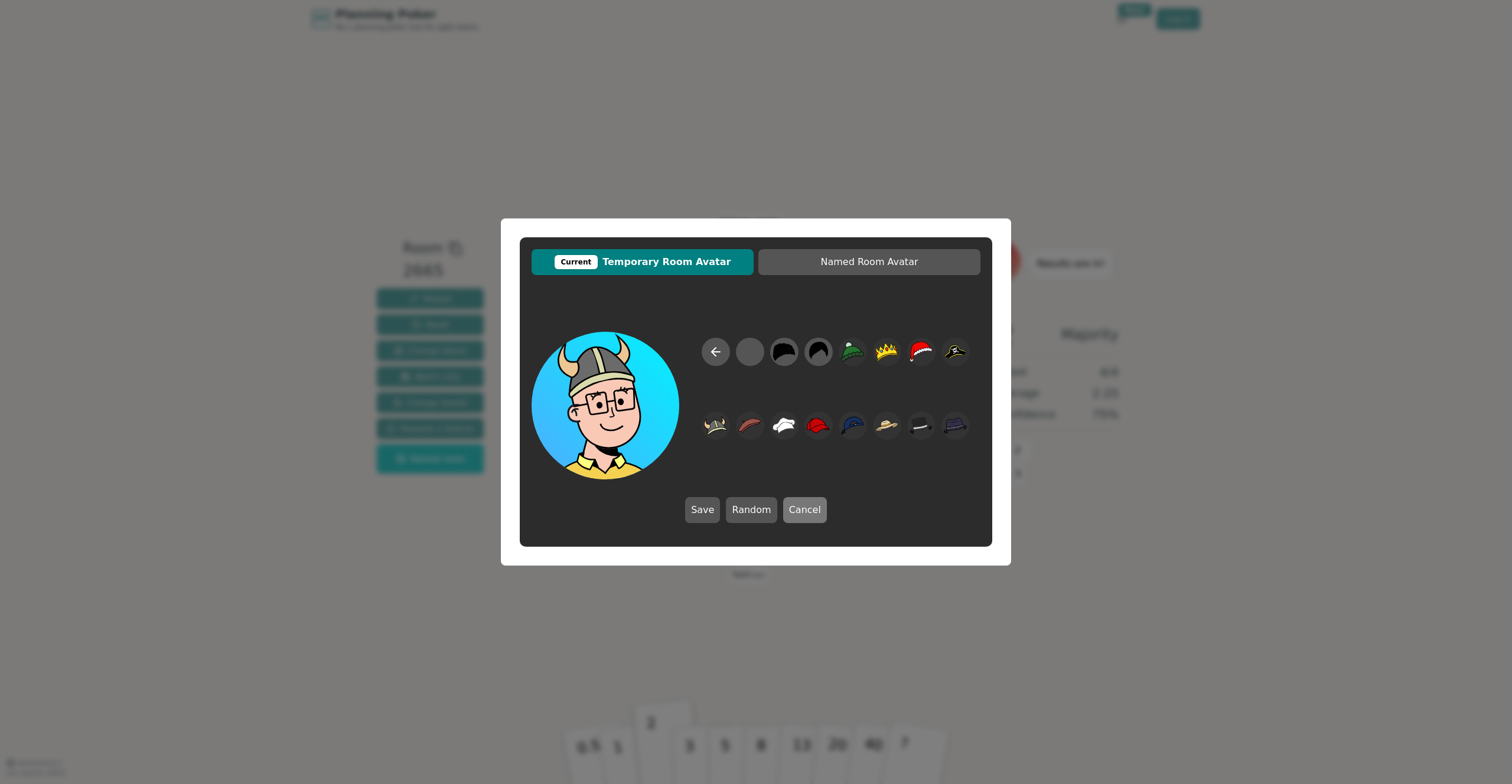
click at [815, 515] on button "Cancel" at bounding box center [805, 509] width 44 height 26
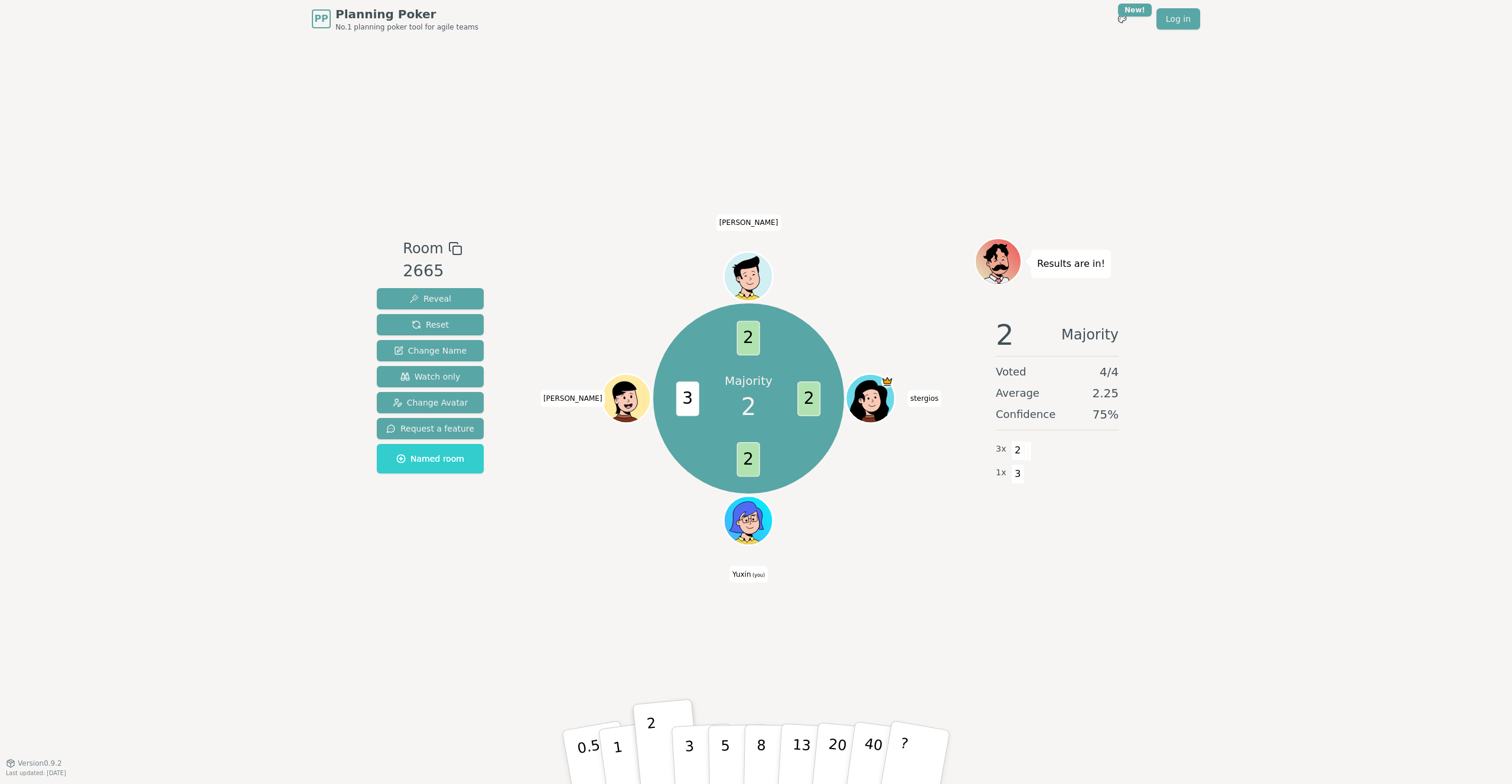
click at [754, 537] on div at bounding box center [750, 536] width 48 height 43
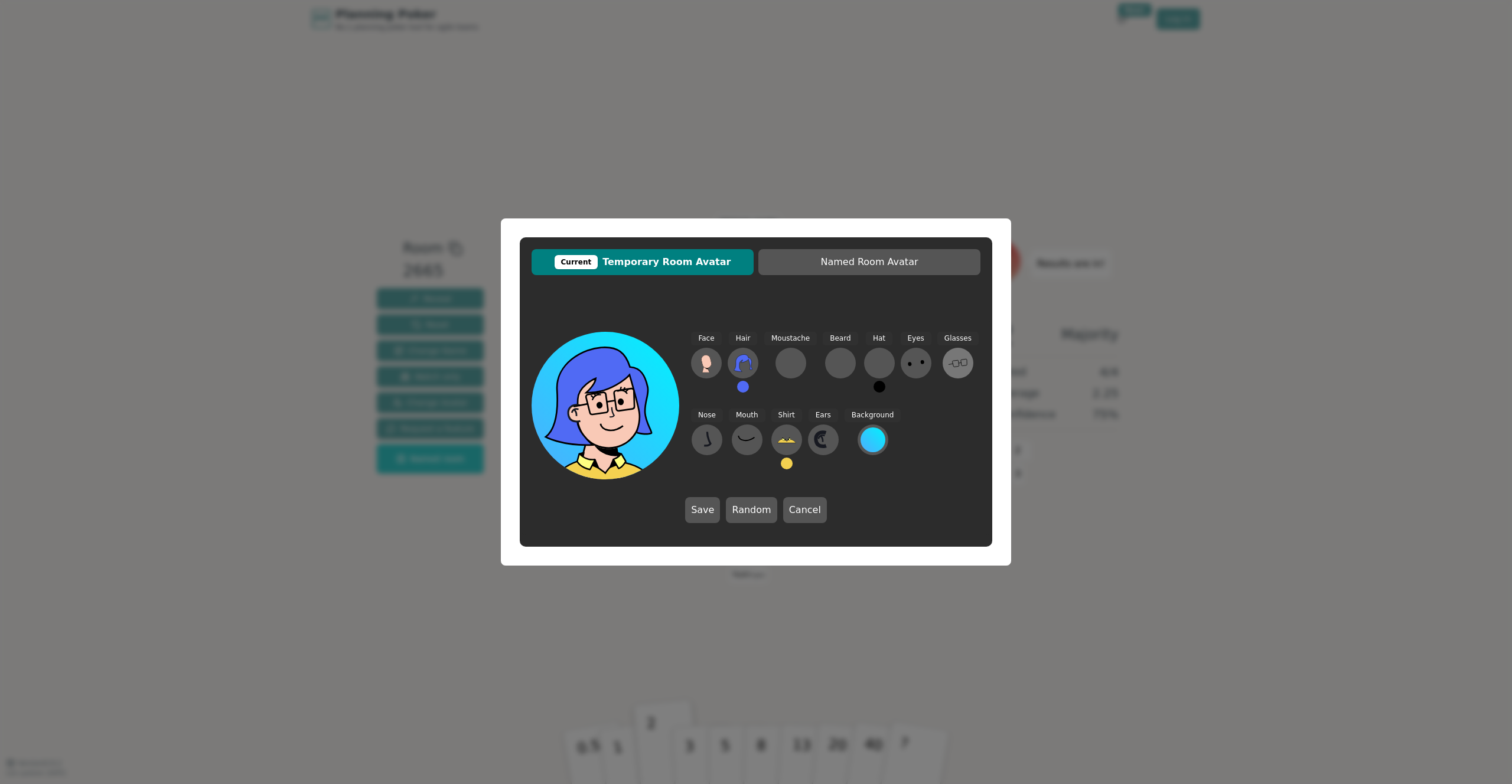
click at [949, 362] on icon at bounding box center [958, 363] width 19 height 19
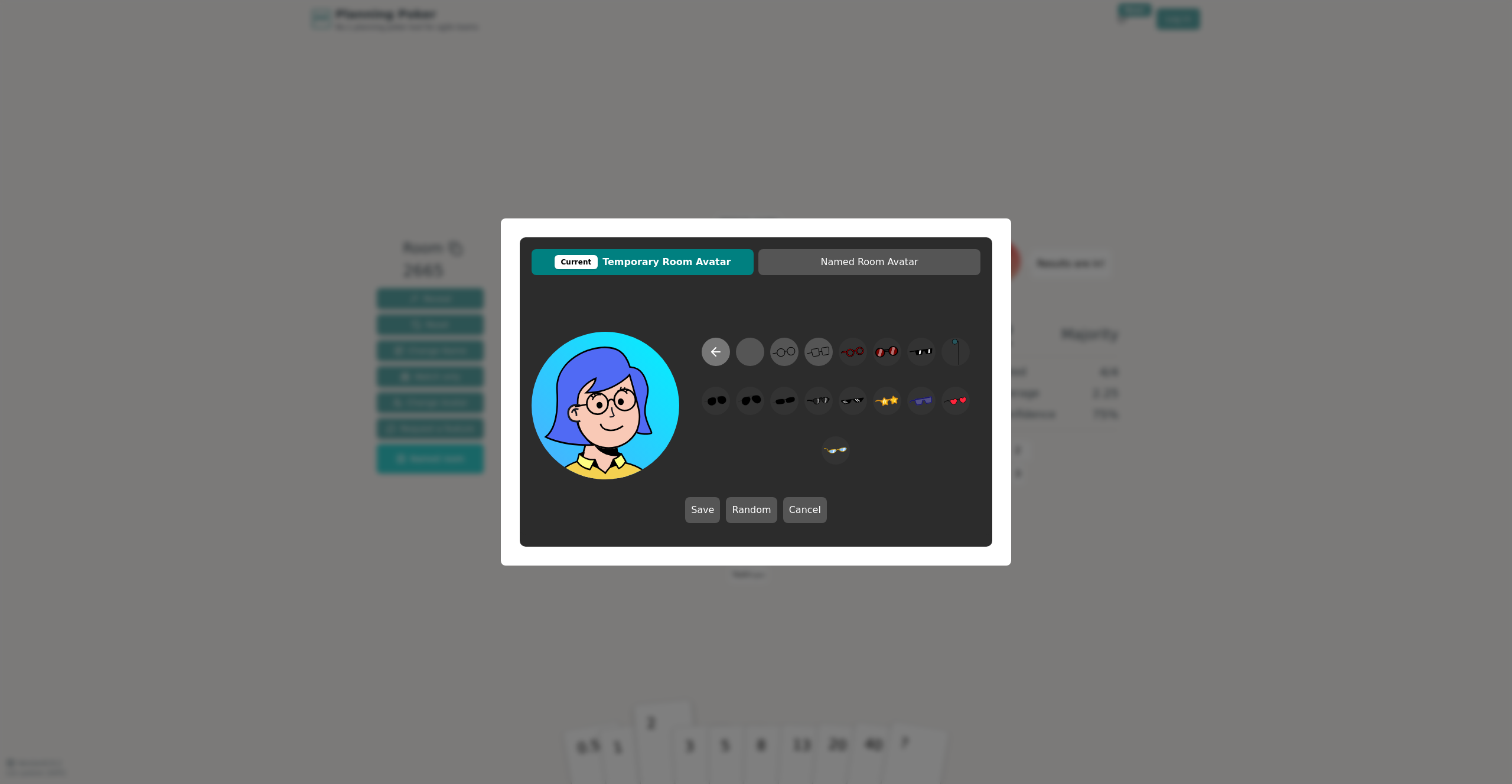
click at [710, 352] on icon at bounding box center [715, 351] width 14 height 14
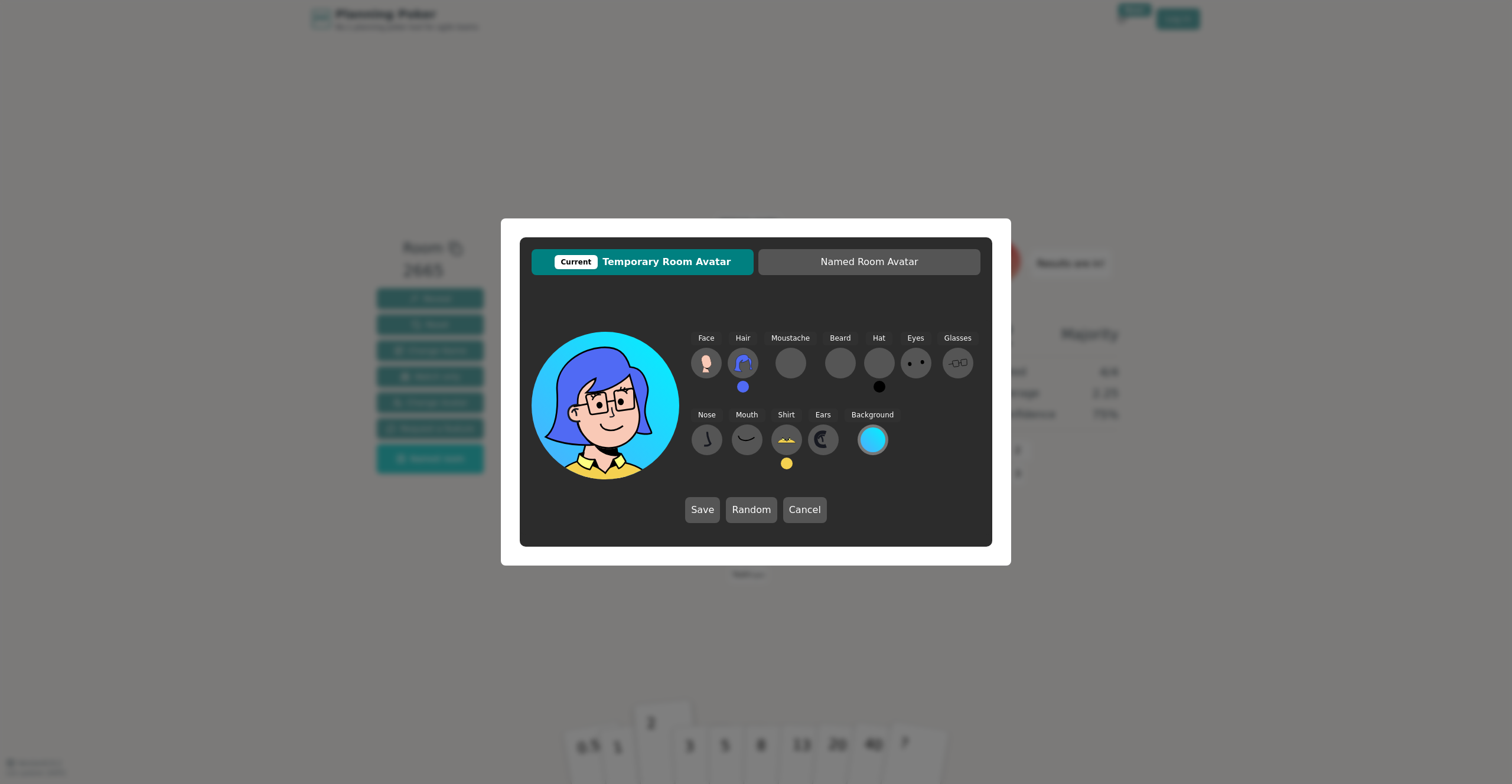
click at [870, 447] on div at bounding box center [873, 440] width 25 height 25
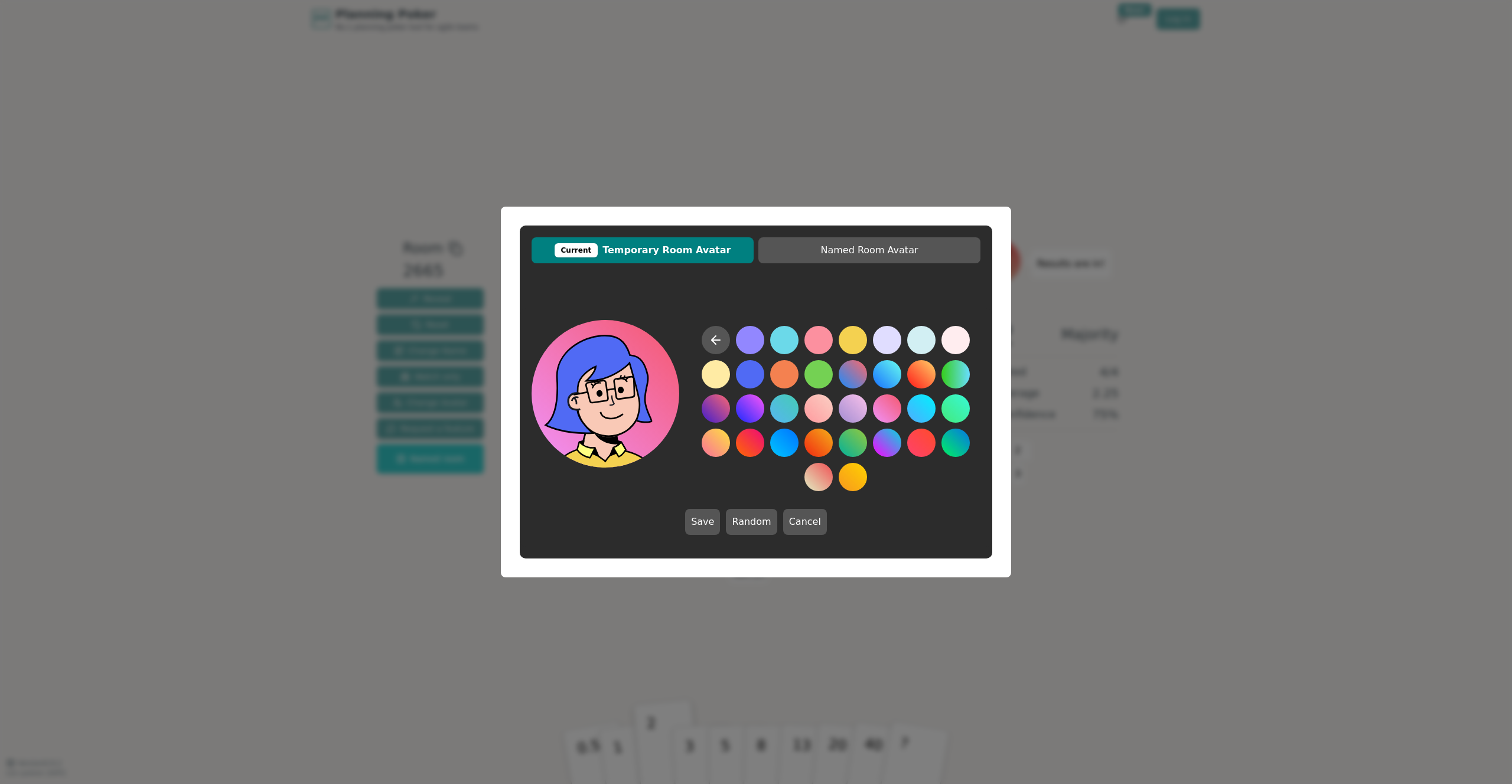
click at [897, 402] on button at bounding box center [887, 408] width 29 height 29
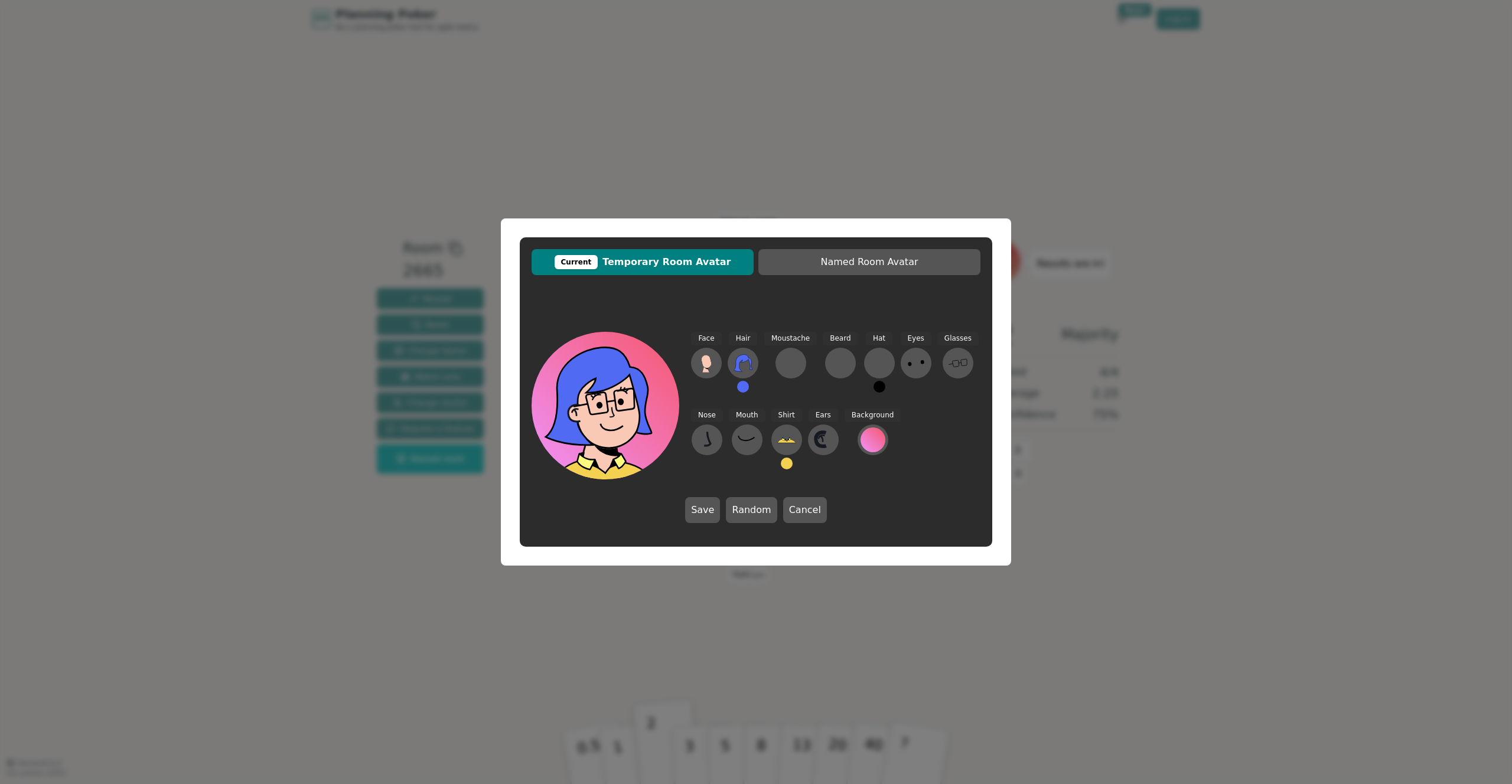
click at [688, 509] on div "Face Hair Moustache [PERSON_NAME] Hat Eyes Glasses Nose Mouth Shirt Ears Backgr…" at bounding box center [756, 428] width 472 height 215
click at [706, 507] on button "Save" at bounding box center [703, 509] width 35 height 26
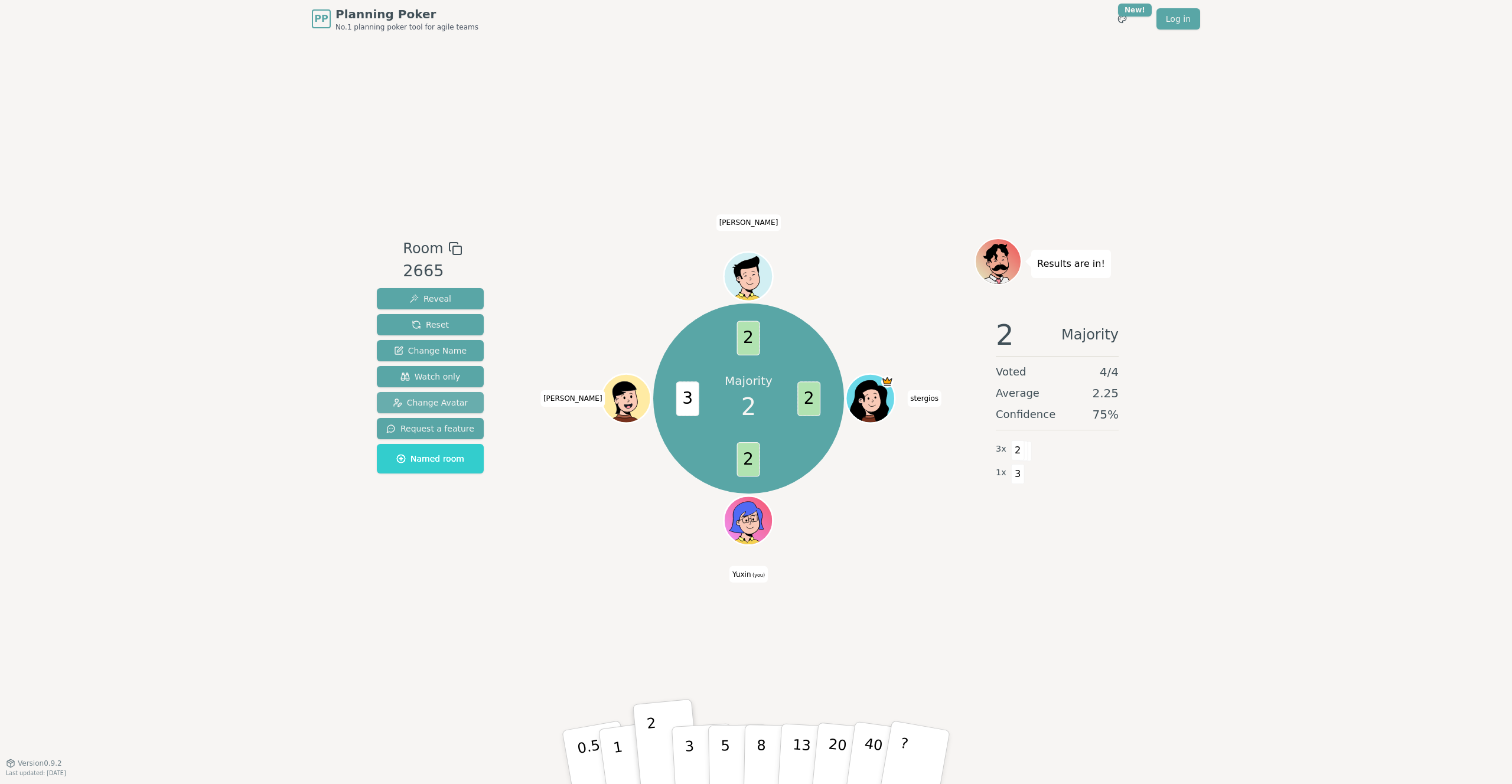
click at [439, 403] on span "Change Avatar" at bounding box center [431, 403] width 75 height 12
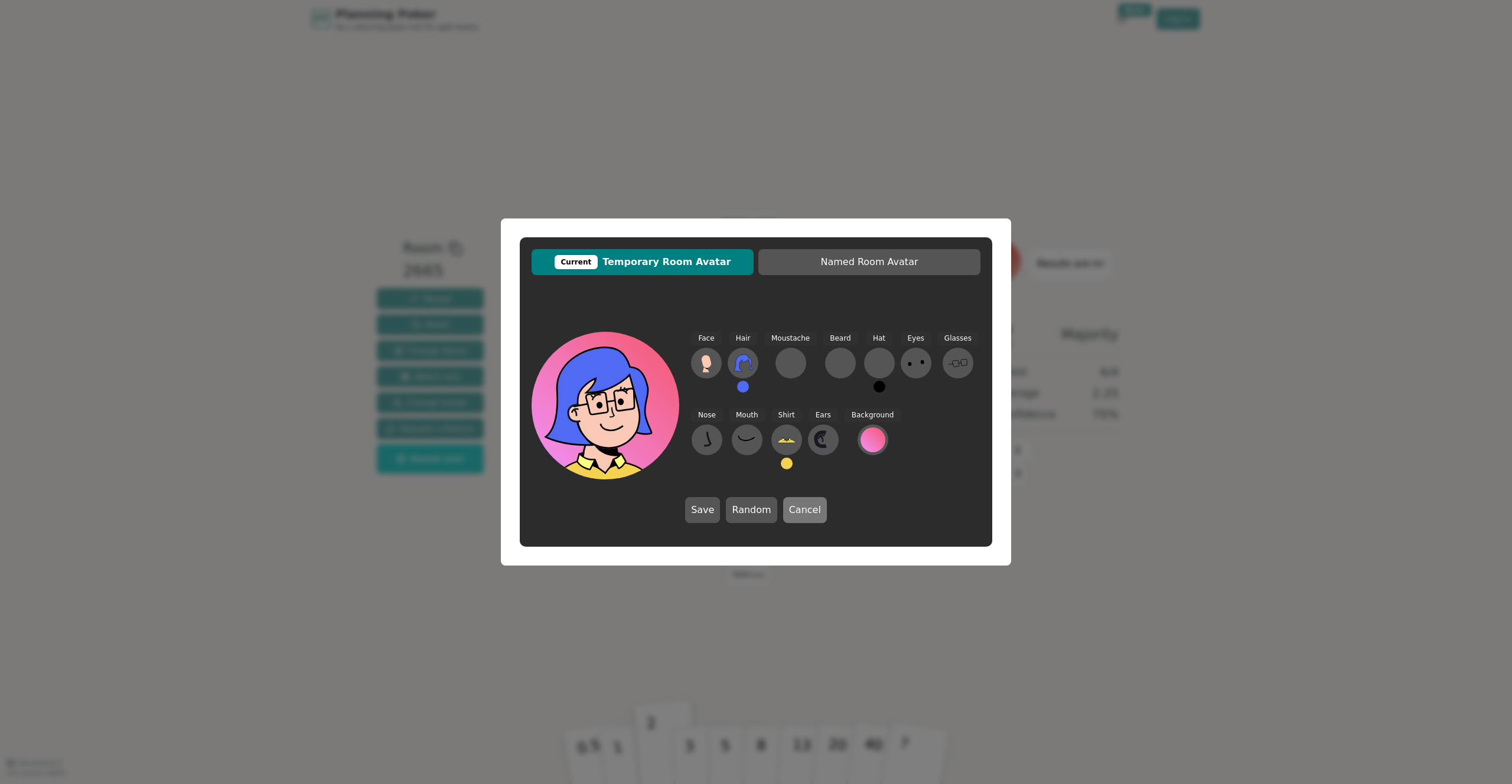
click at [802, 507] on button "Cancel" at bounding box center [805, 509] width 44 height 26
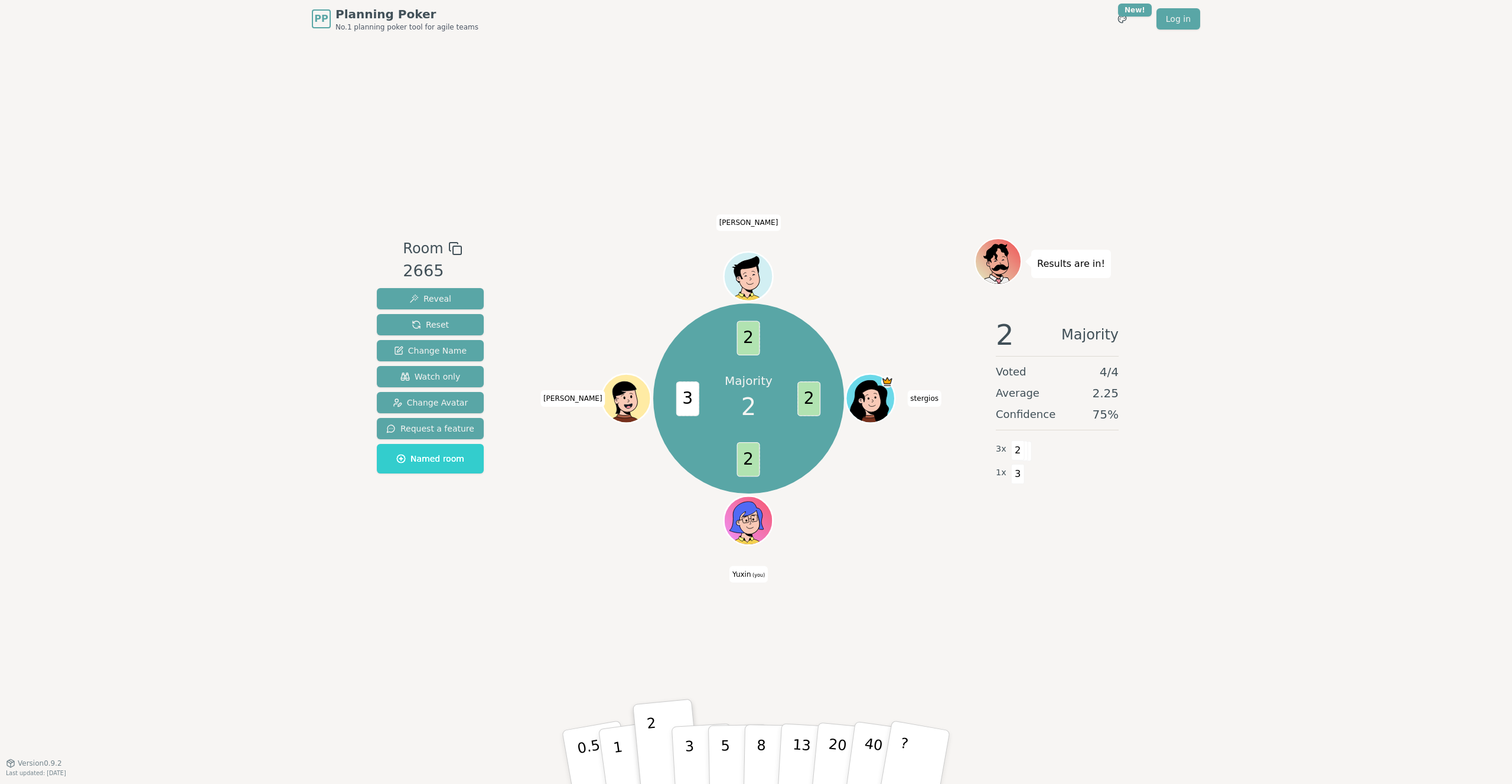
click at [748, 521] on icon at bounding box center [748, 520] width 48 height 10
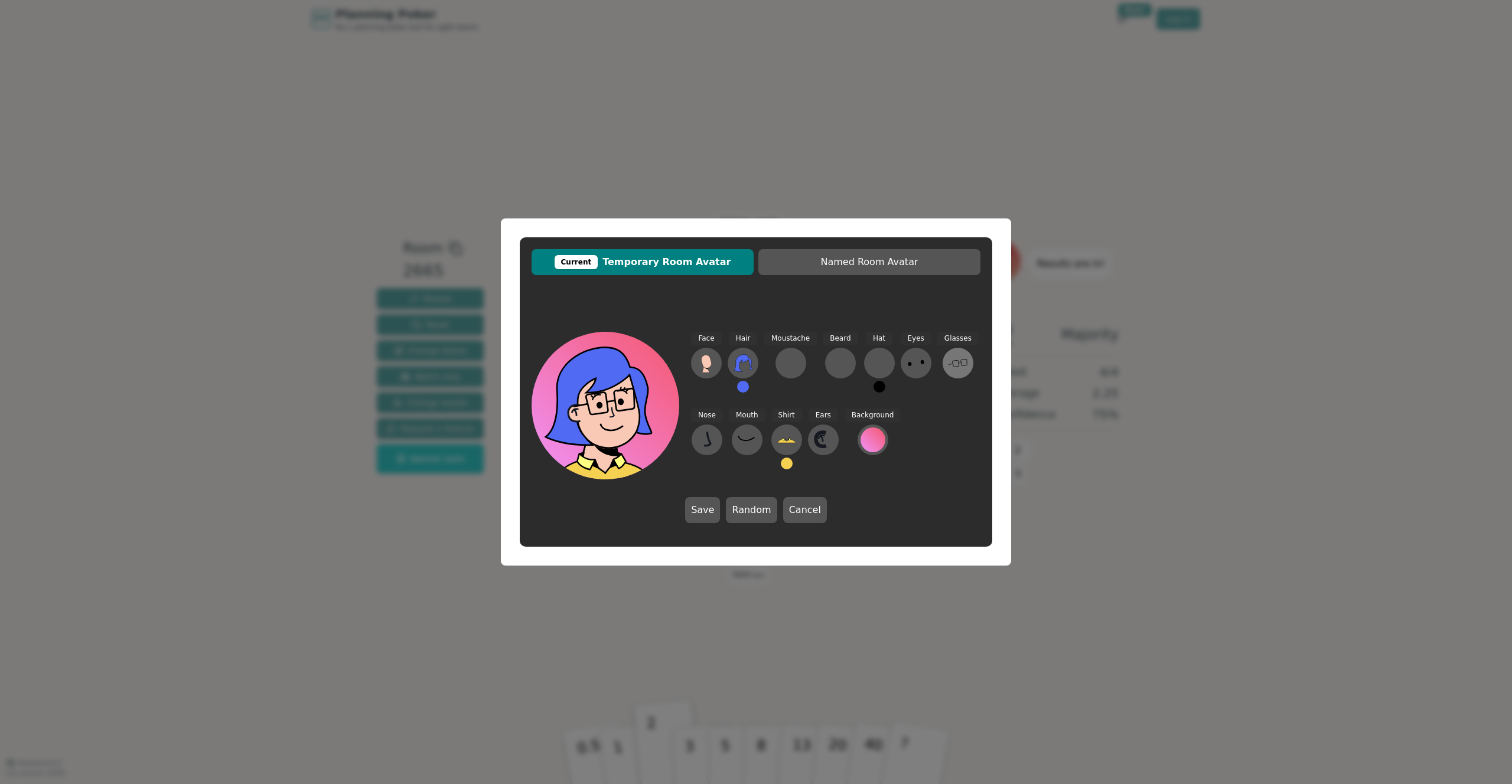
click at [939, 361] on div "Glasses" at bounding box center [958, 367] width 41 height 71
click at [949, 367] on icon at bounding box center [958, 363] width 19 height 19
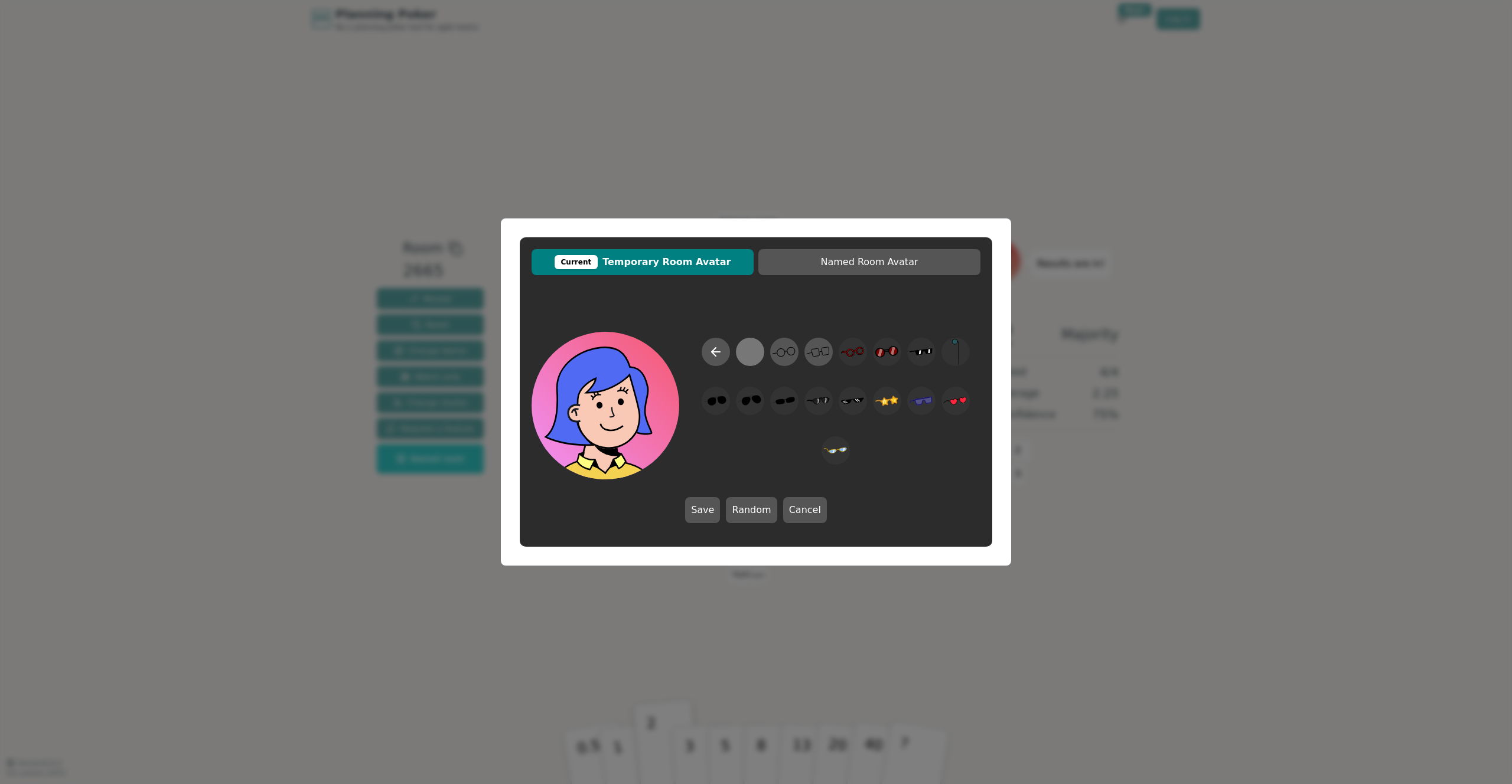
click at [758, 350] on div at bounding box center [749, 352] width 23 height 26
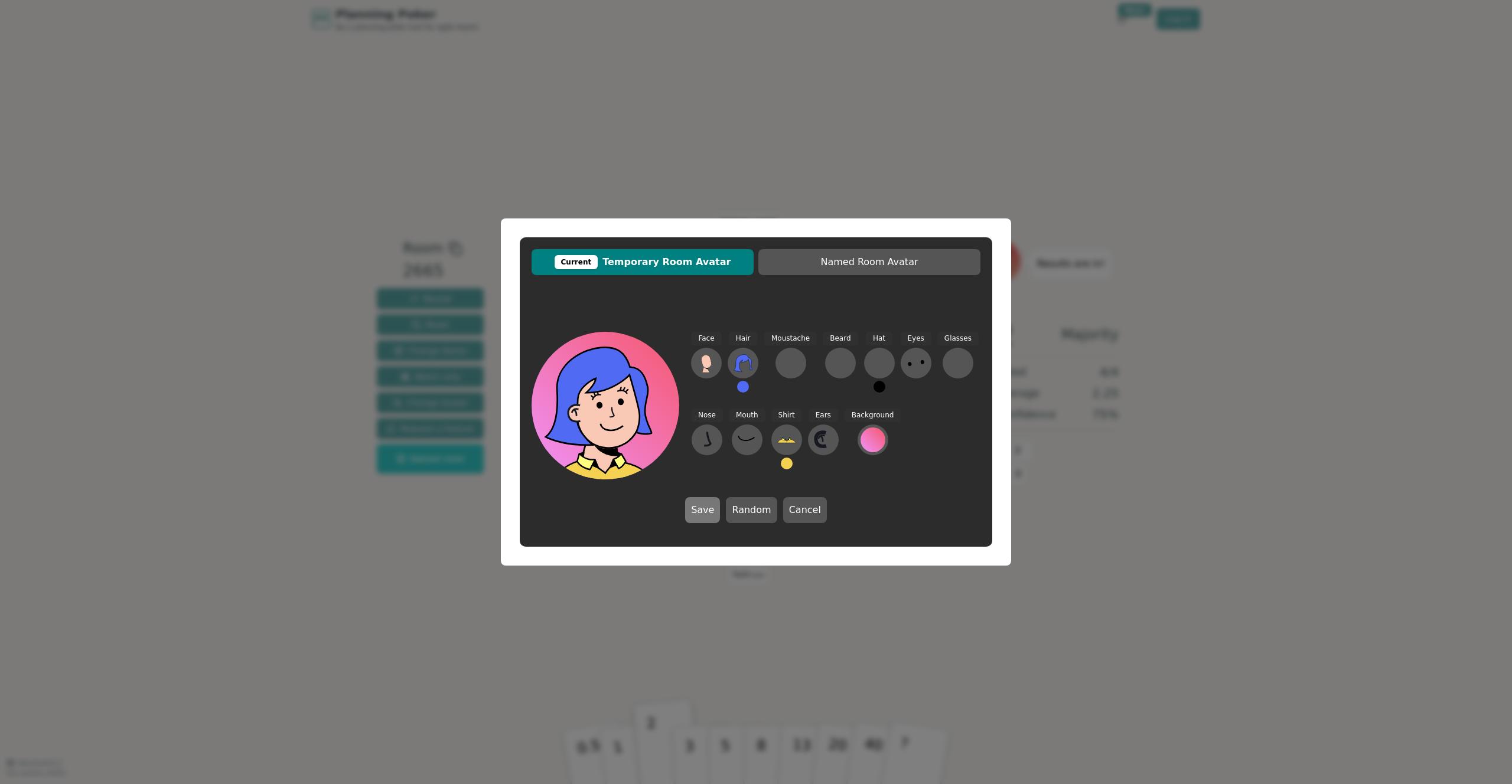
click at [707, 511] on button "Save" at bounding box center [703, 509] width 35 height 26
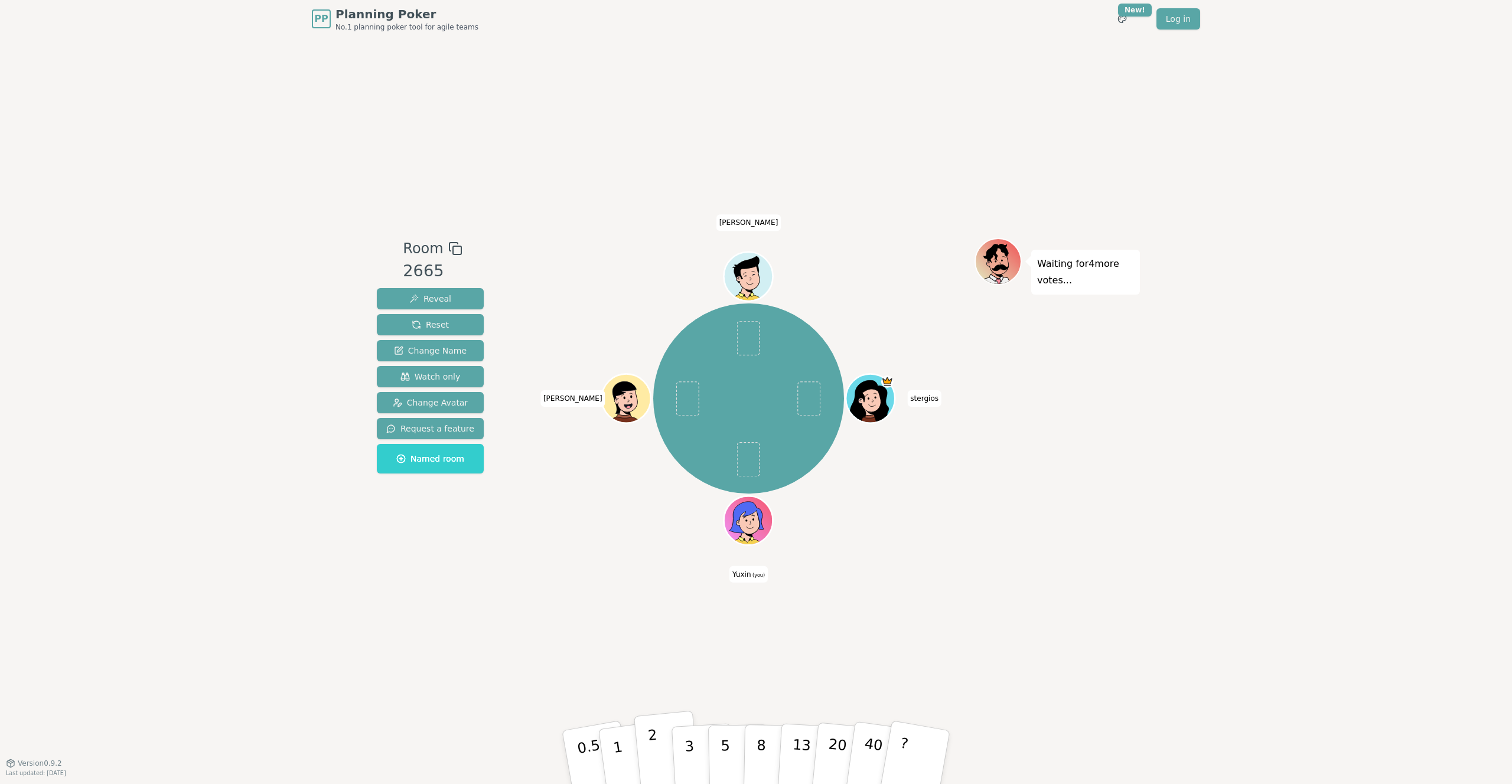
click at [650, 747] on p "2" at bounding box center [655, 759] width 15 height 64
